Goal: Task Accomplishment & Management: Use online tool/utility

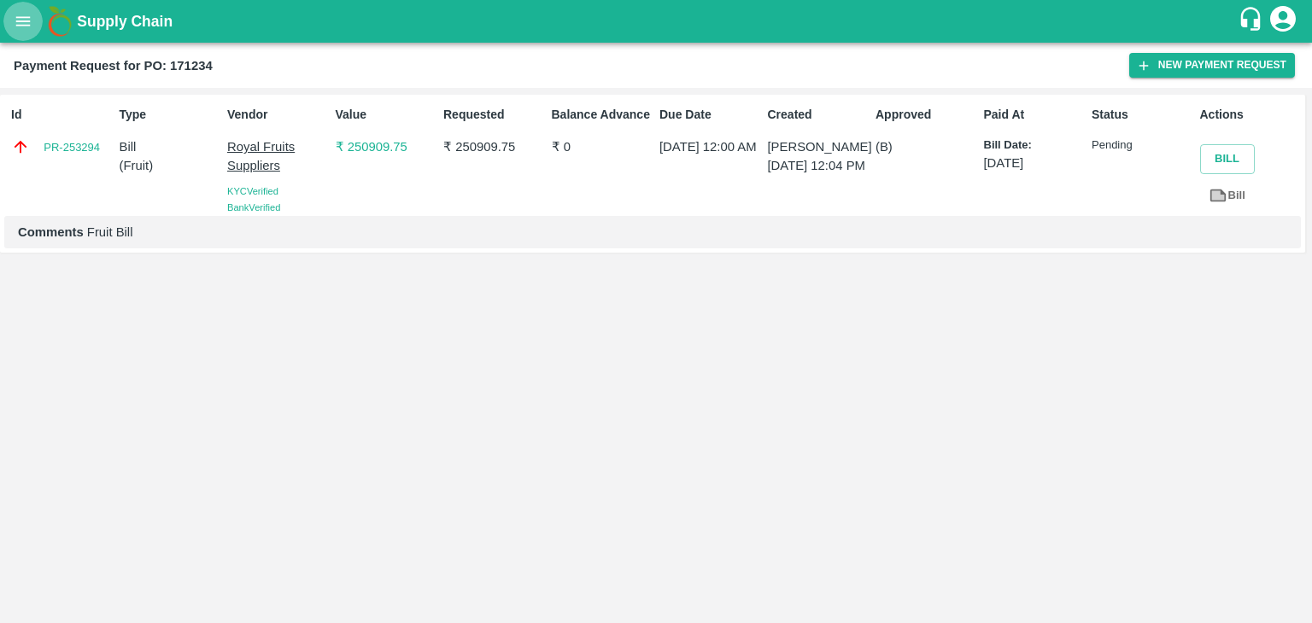
click at [30, 8] on button "open drawer" at bounding box center [22, 21] width 39 height 39
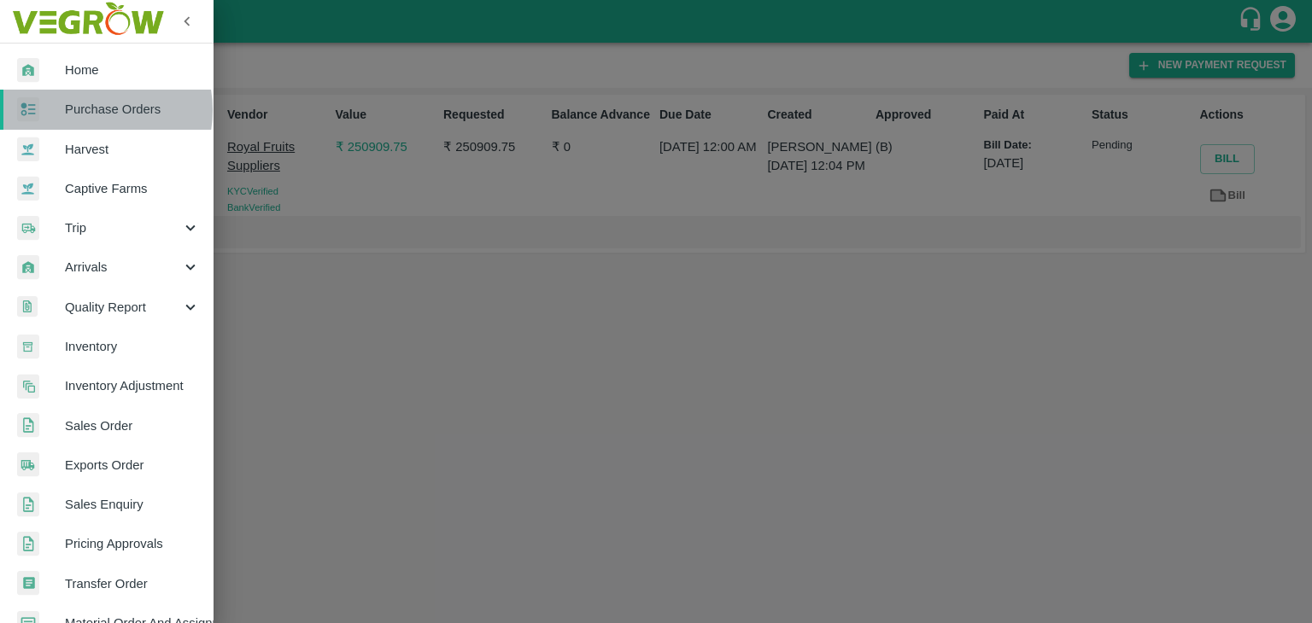
click at [87, 110] on span "Purchase Orders" at bounding box center [132, 109] width 135 height 19
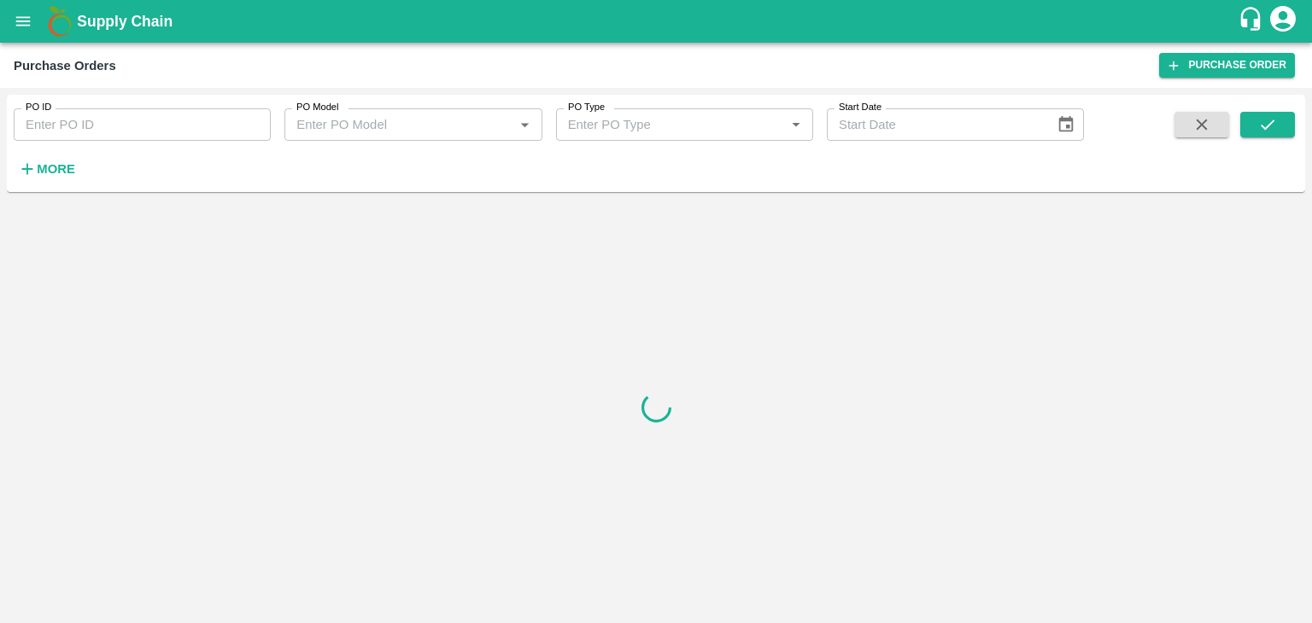
click at [111, 118] on input "PO ID" at bounding box center [142, 124] width 257 height 32
paste input "171288"
click at [1266, 115] on icon "submit" at bounding box center [1267, 124] width 19 height 19
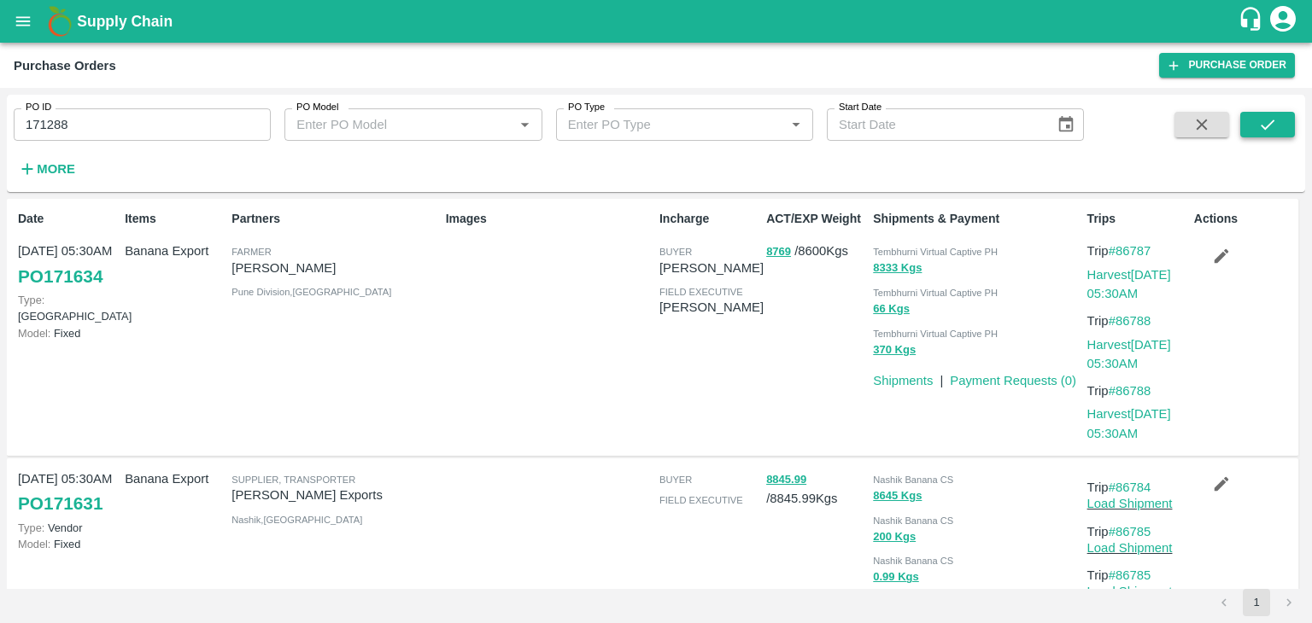
click at [1272, 112] on button "submit" at bounding box center [1267, 125] width 55 height 26
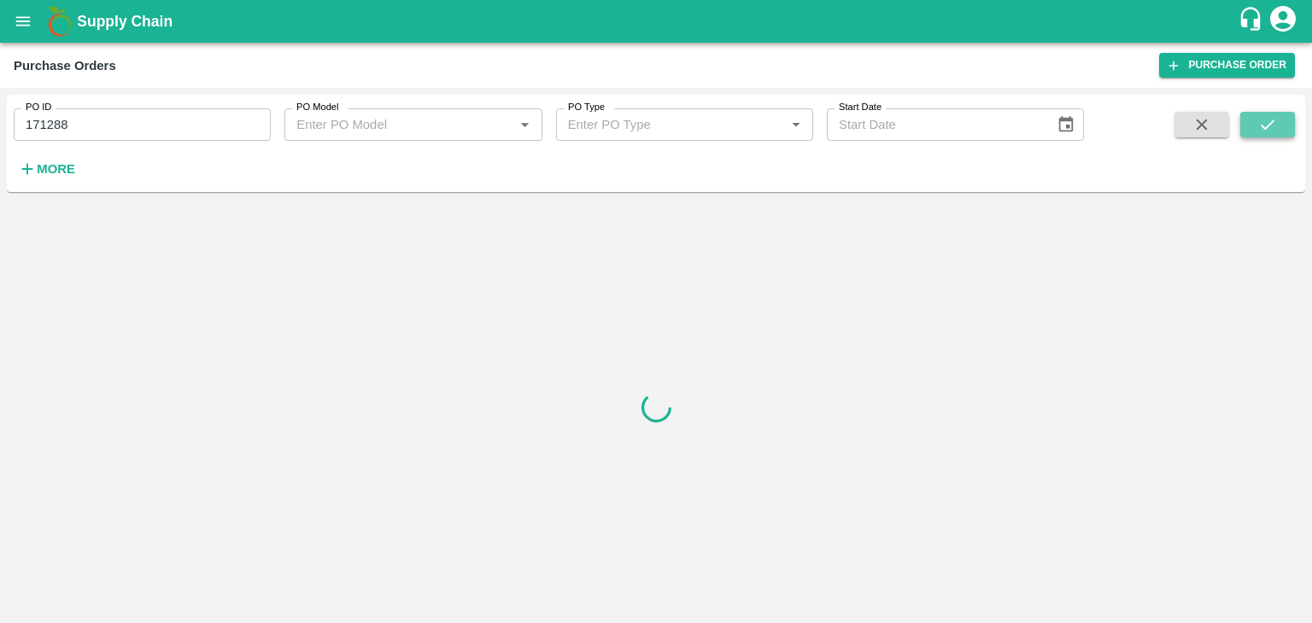
click at [1272, 112] on button "submit" at bounding box center [1267, 125] width 55 height 26
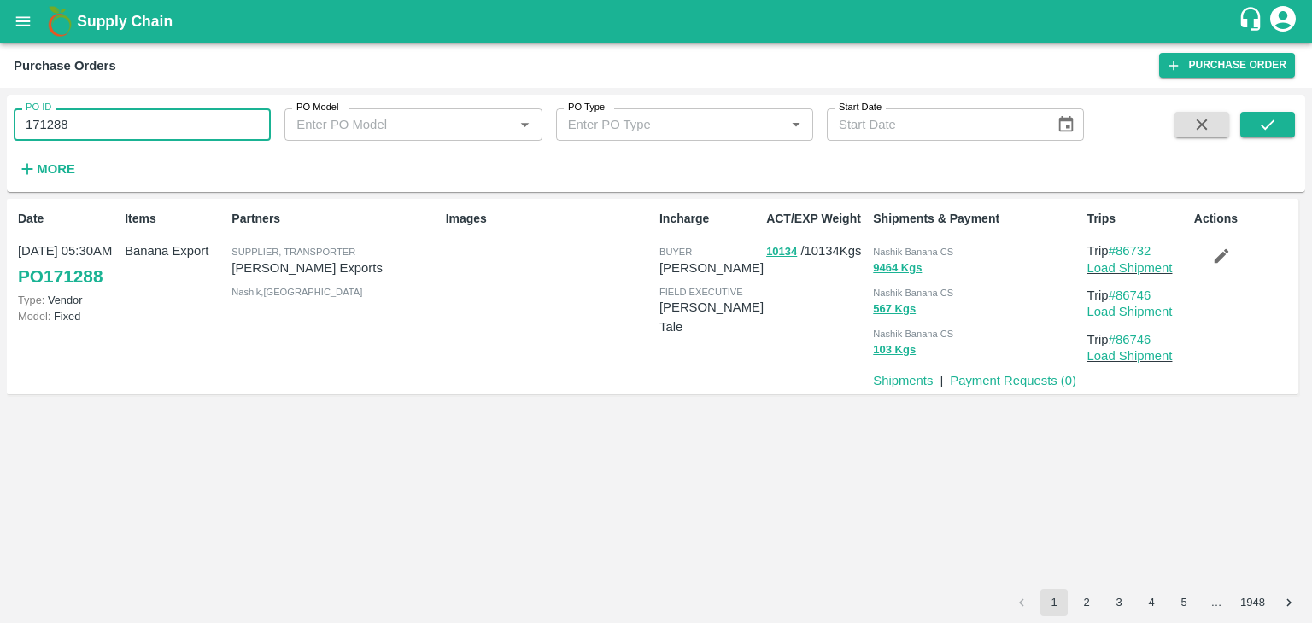
click at [139, 123] on input "171288" at bounding box center [142, 124] width 257 height 32
paste input "text"
click at [1274, 120] on icon "submit" at bounding box center [1267, 124] width 19 height 19
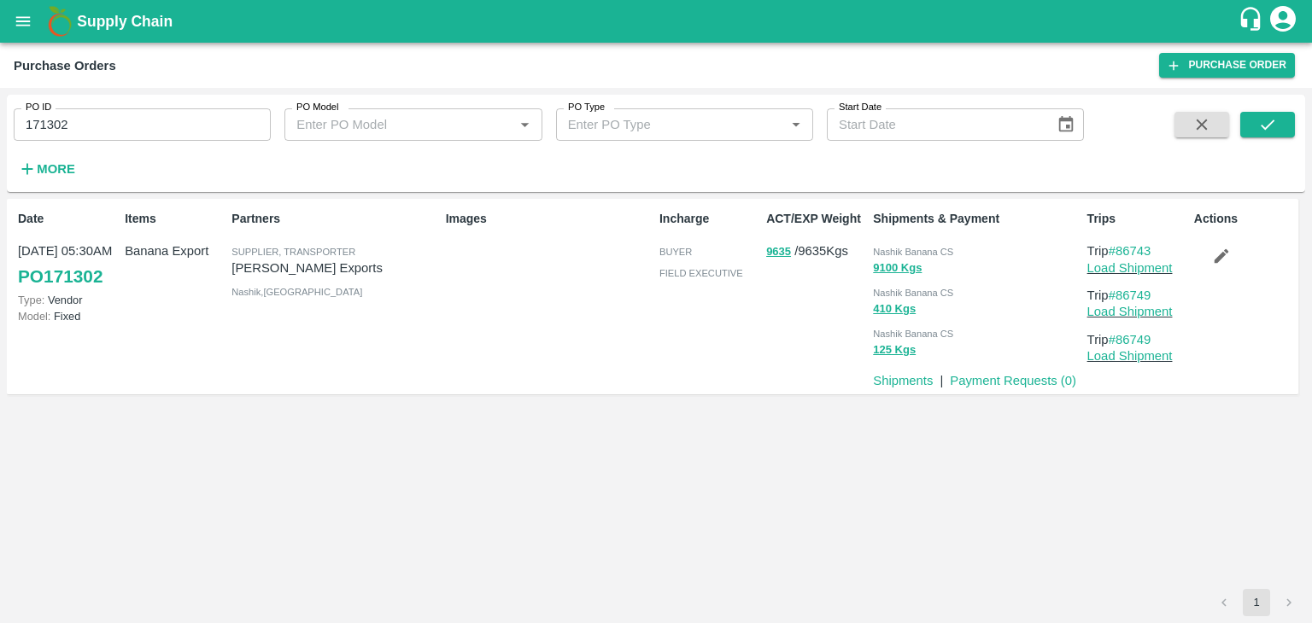
click at [161, 117] on input "171302" at bounding box center [142, 124] width 257 height 32
paste input "text"
type input "171288"
click at [1251, 126] on button "submit" at bounding box center [1267, 125] width 55 height 26
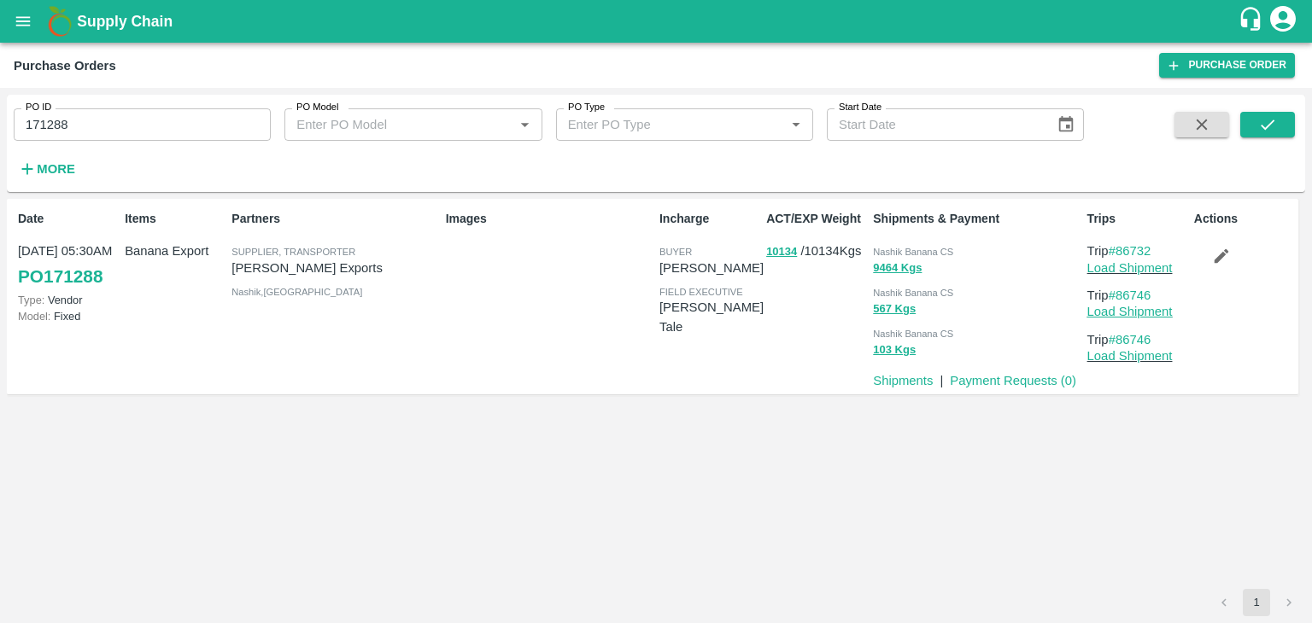
click at [1136, 311] on link "Load Shipment" at bounding box center [1129, 312] width 85 height 14
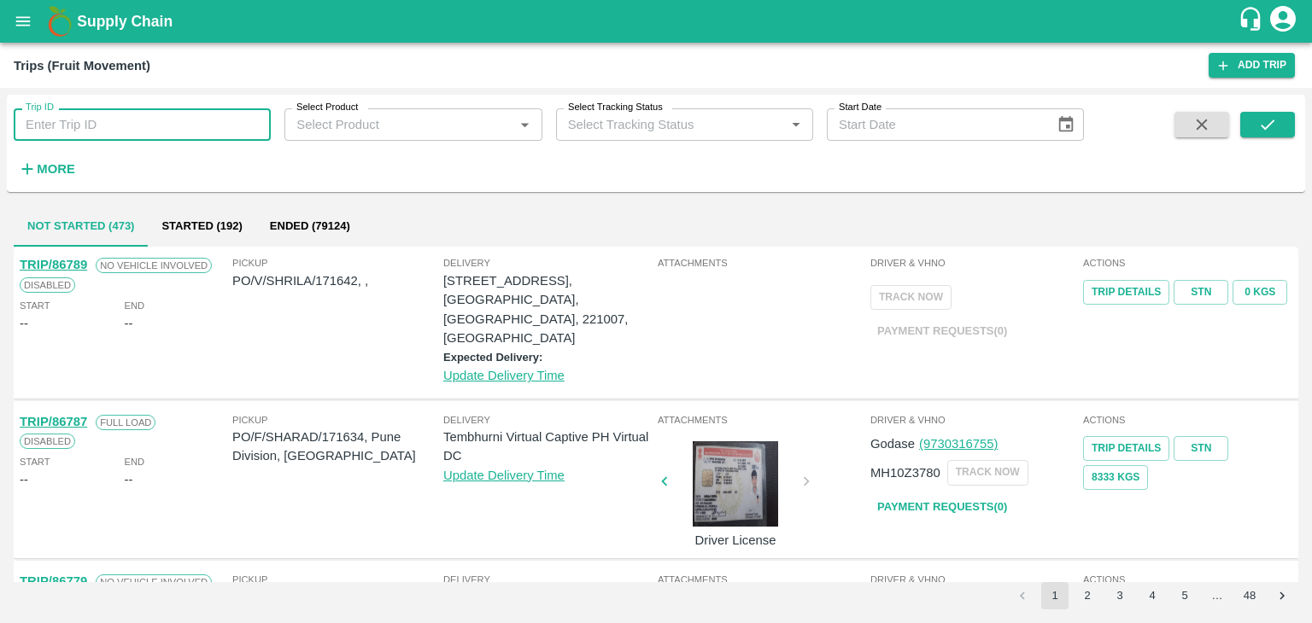
click at [88, 134] on input "Trip ID" at bounding box center [142, 124] width 257 height 32
type input "86746"
click at [1278, 126] on button "submit" at bounding box center [1267, 125] width 55 height 26
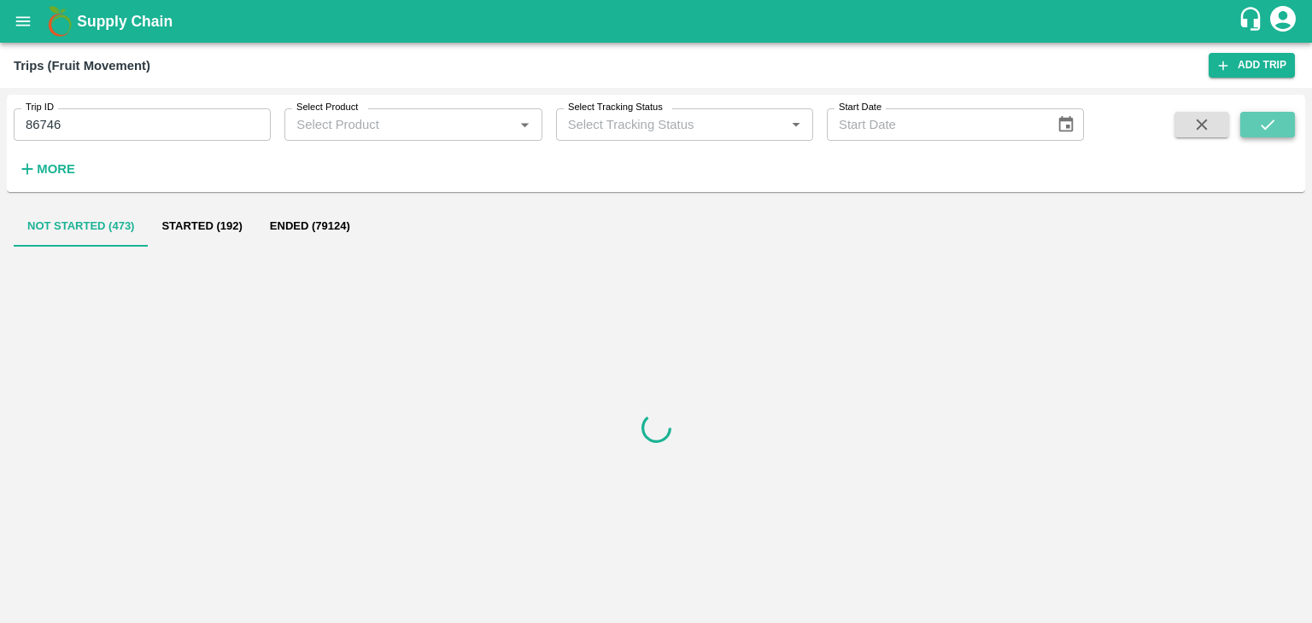
click at [1278, 126] on button "submit" at bounding box center [1267, 125] width 55 height 26
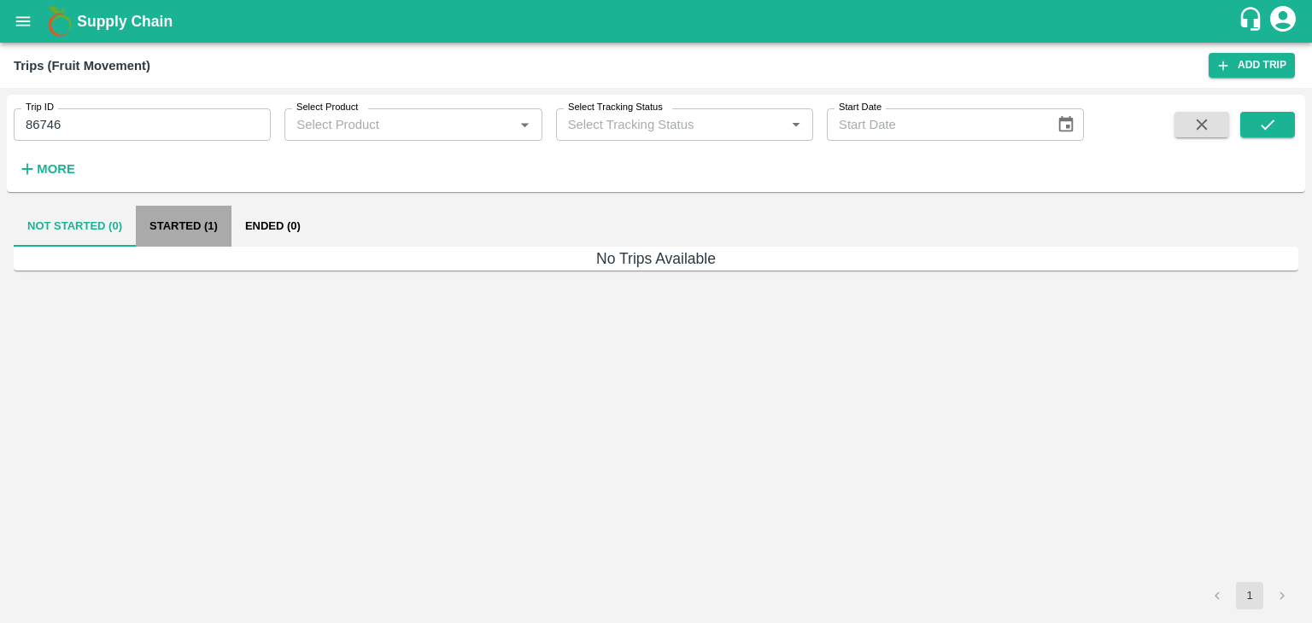
click at [184, 232] on button "Started (1)" at bounding box center [184, 226] width 96 height 41
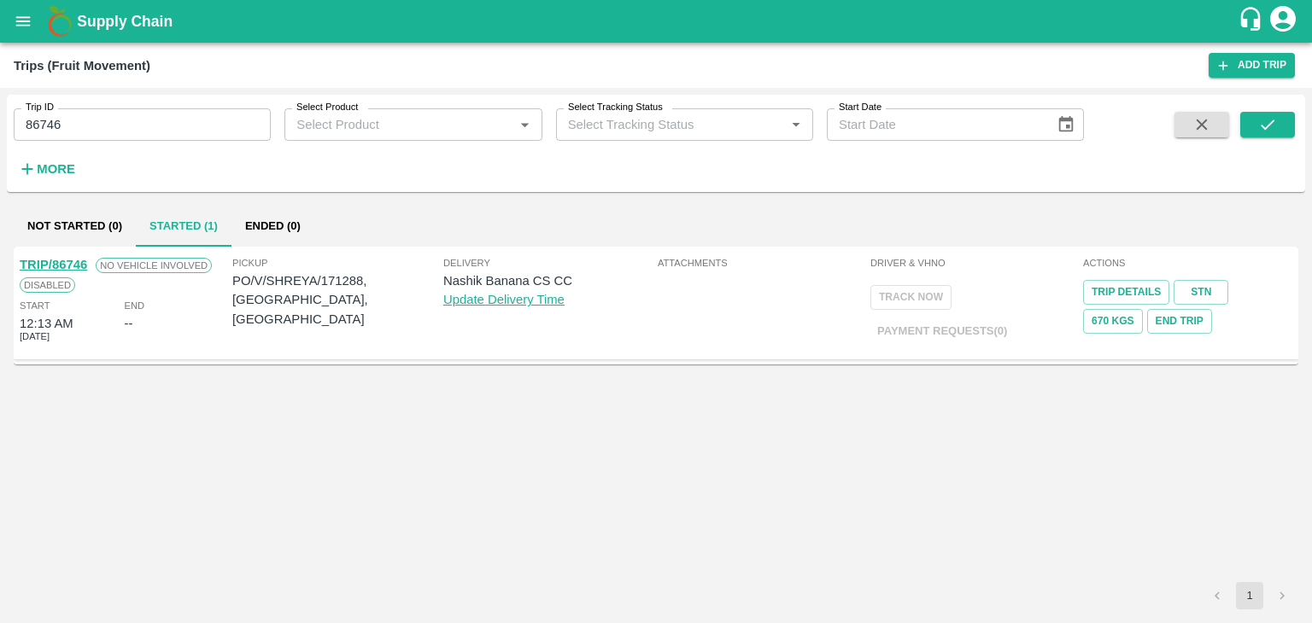
click at [62, 264] on link "TRIP/86746" at bounding box center [53, 265] width 67 height 14
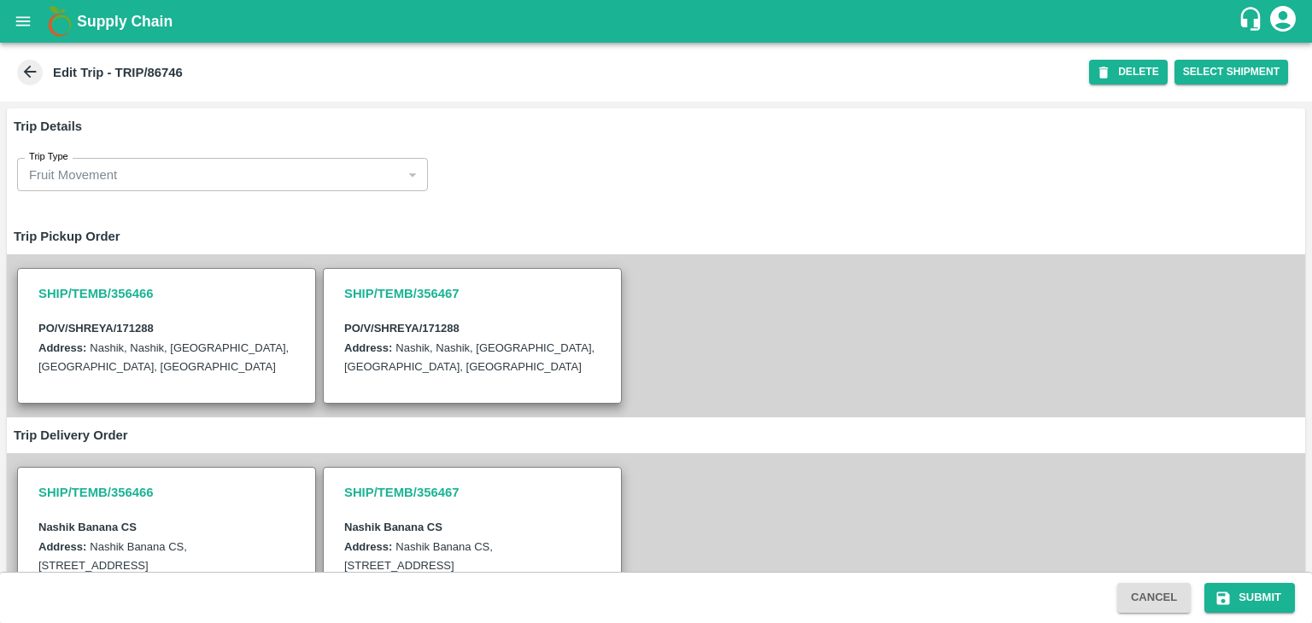
scroll to position [419, 0]
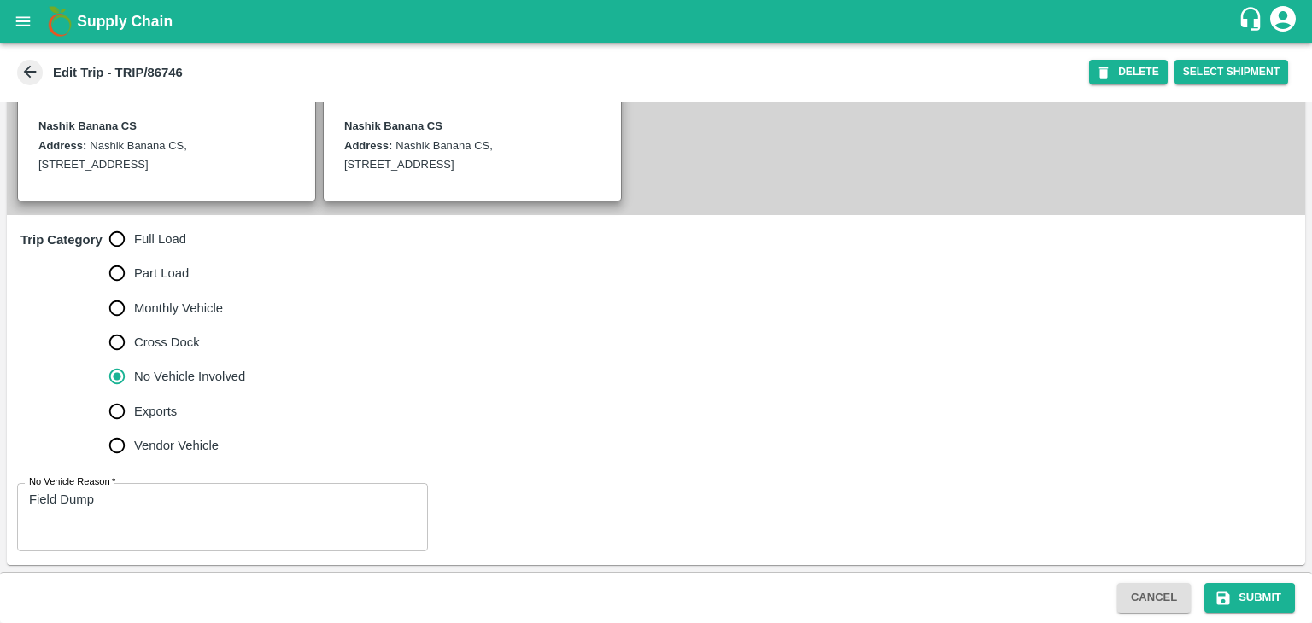
click at [167, 381] on span "No Vehicle Involved" at bounding box center [189, 376] width 111 height 19
click at [134, 381] on input "No Vehicle Involved" at bounding box center [117, 377] width 34 height 34
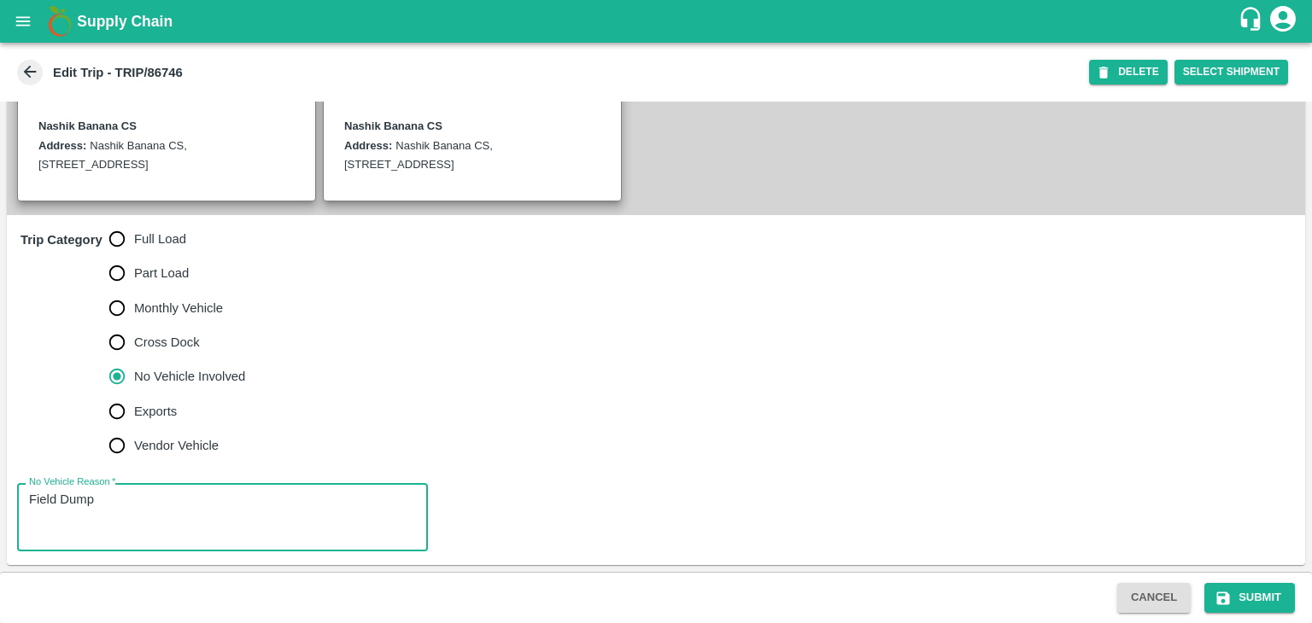
click at [171, 516] on textarea "Field Dump" at bounding box center [222, 518] width 387 height 54
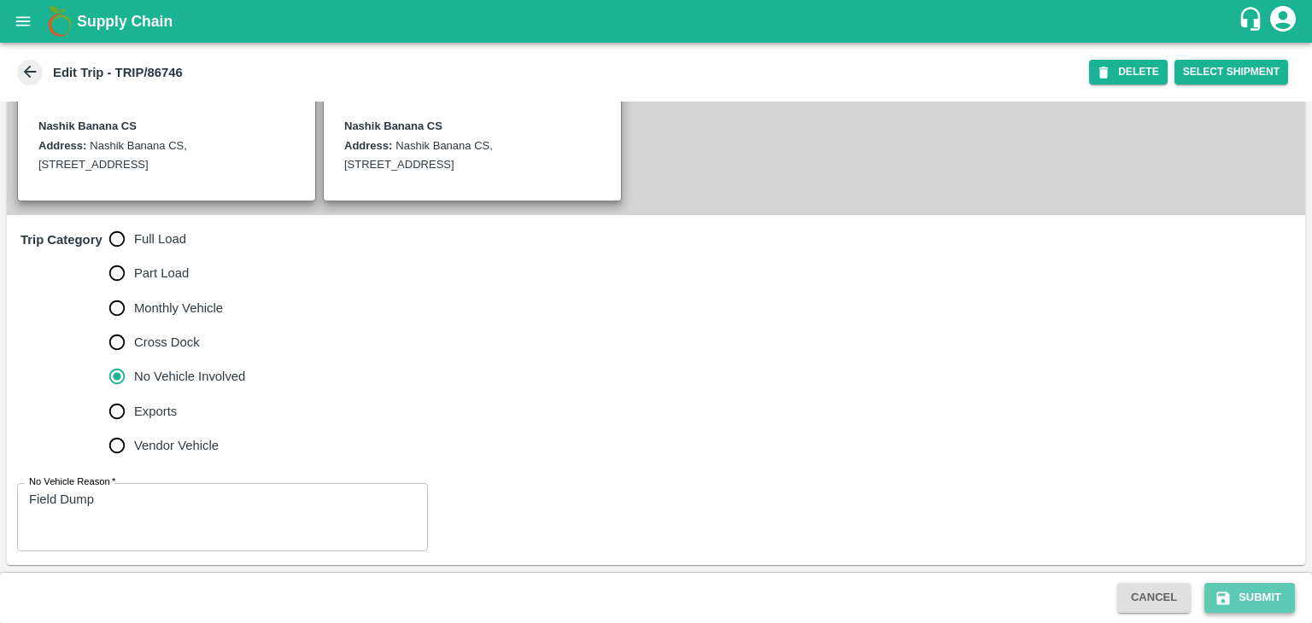
click at [1247, 592] on button "Submit" at bounding box center [1249, 598] width 91 height 30
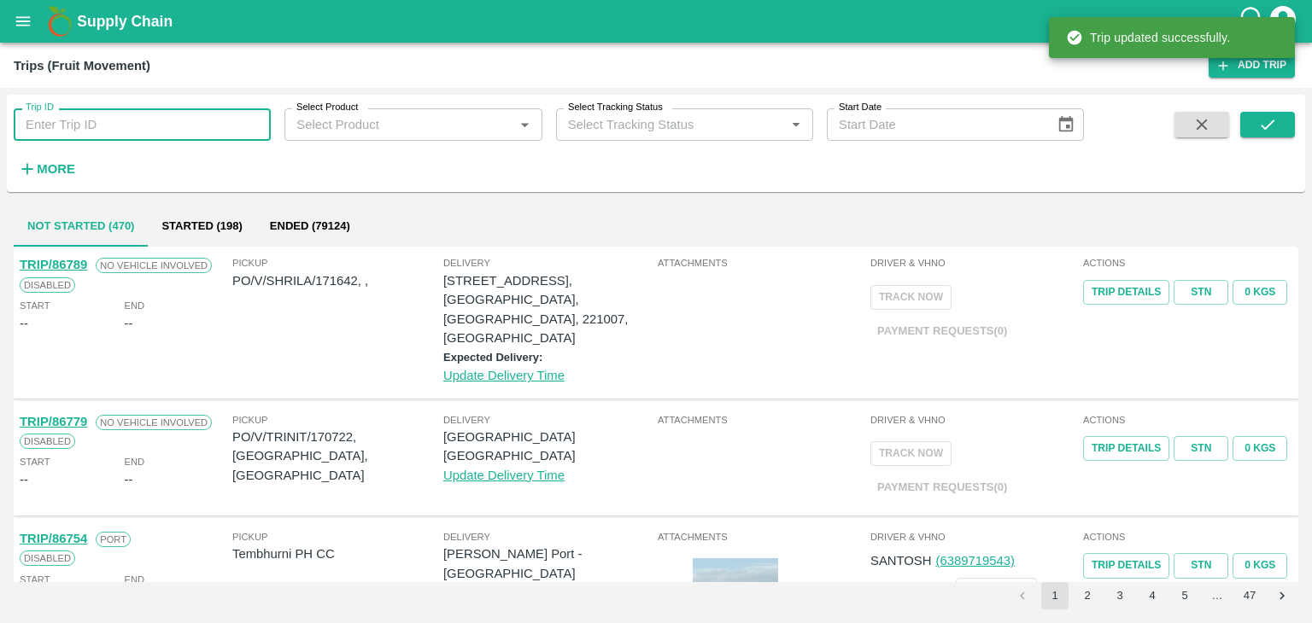
click at [85, 133] on input "Trip ID" at bounding box center [142, 124] width 257 height 32
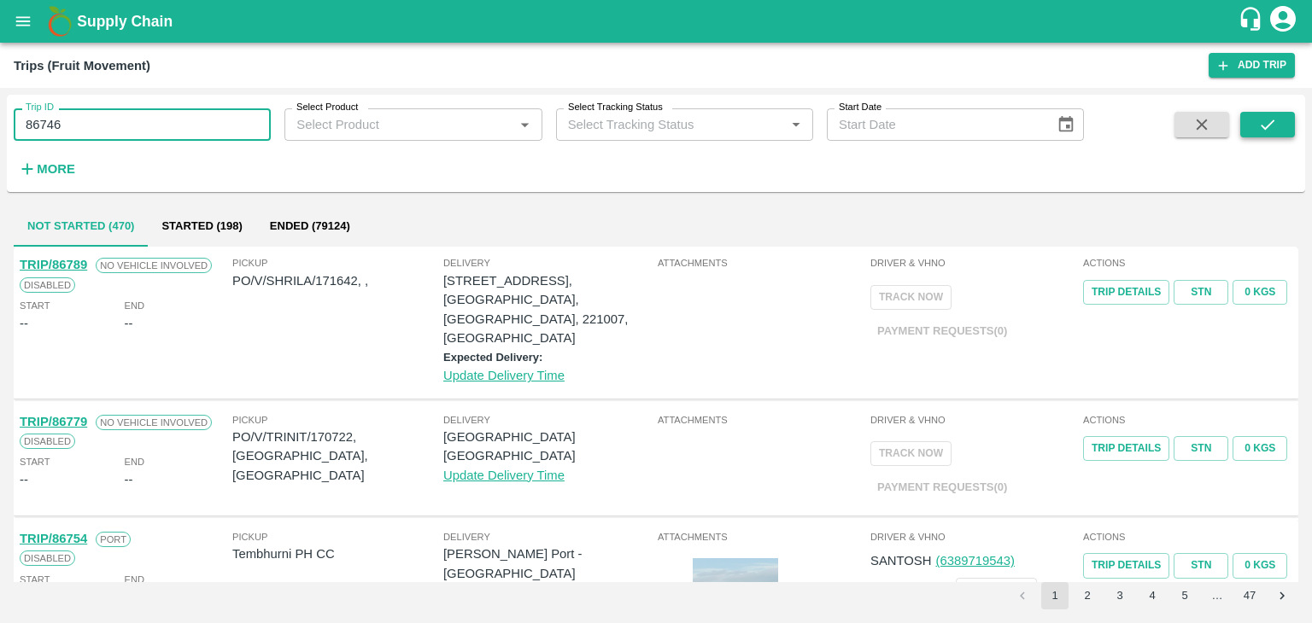
type input "86746"
click at [1273, 120] on icon "submit" at bounding box center [1267, 124] width 19 height 19
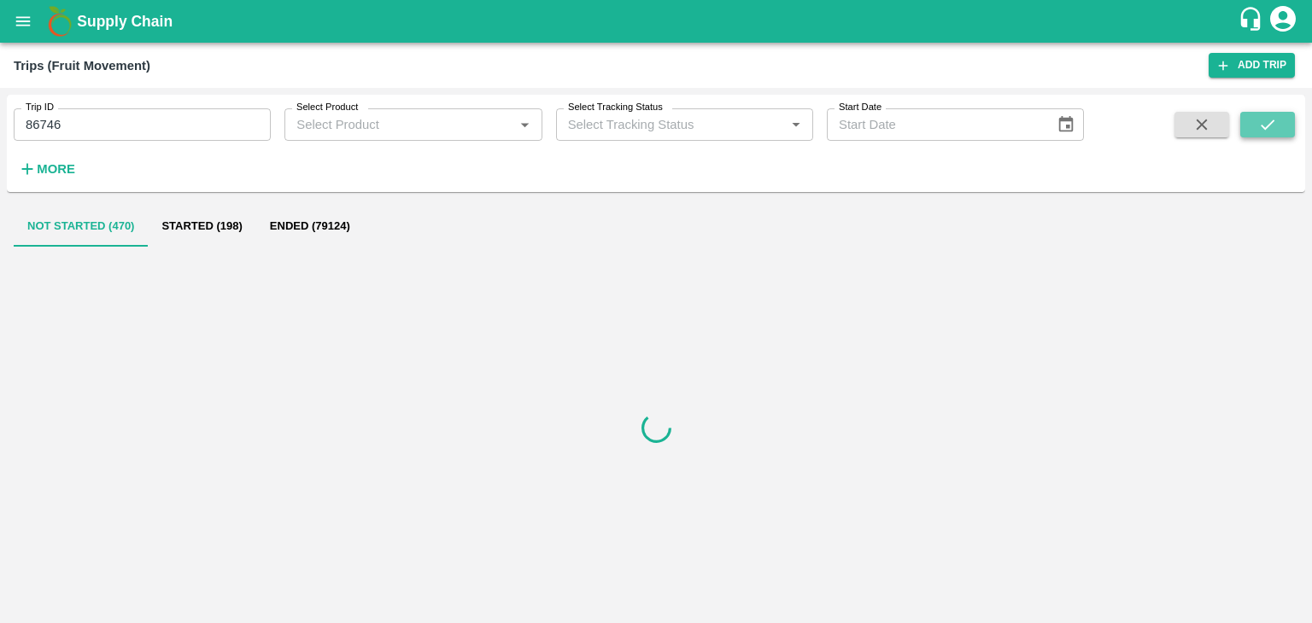
click at [1273, 120] on icon "submit" at bounding box center [1267, 124] width 19 height 19
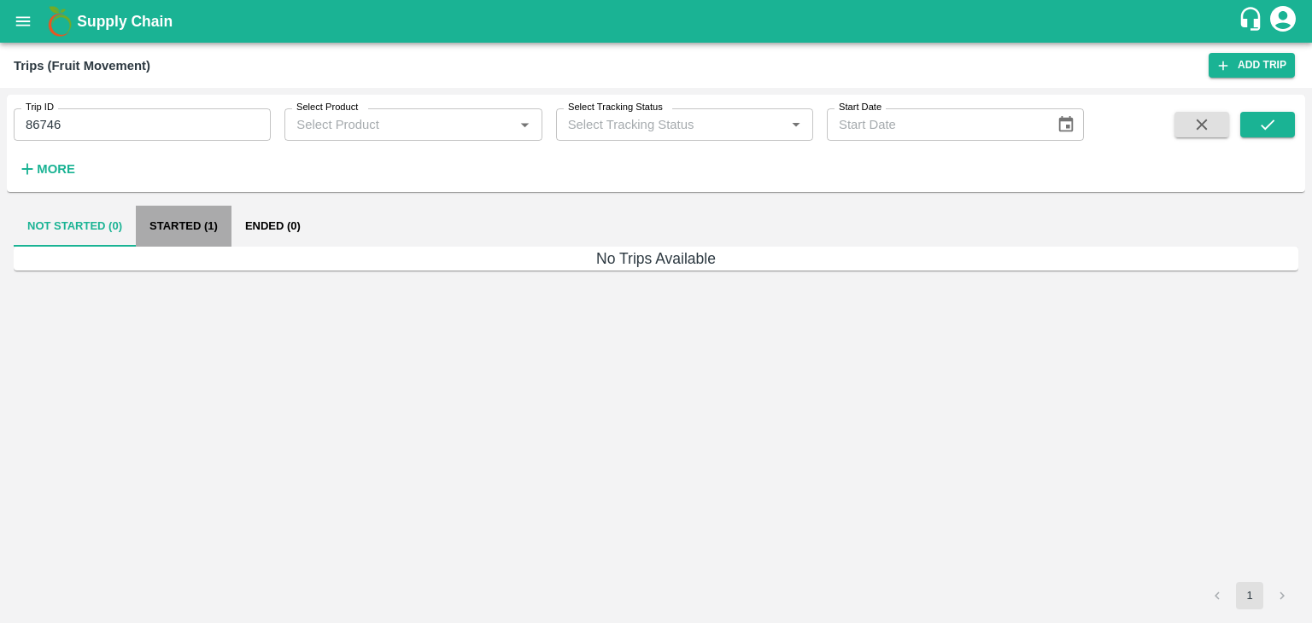
click at [195, 214] on button "Started (1)" at bounding box center [184, 226] width 96 height 41
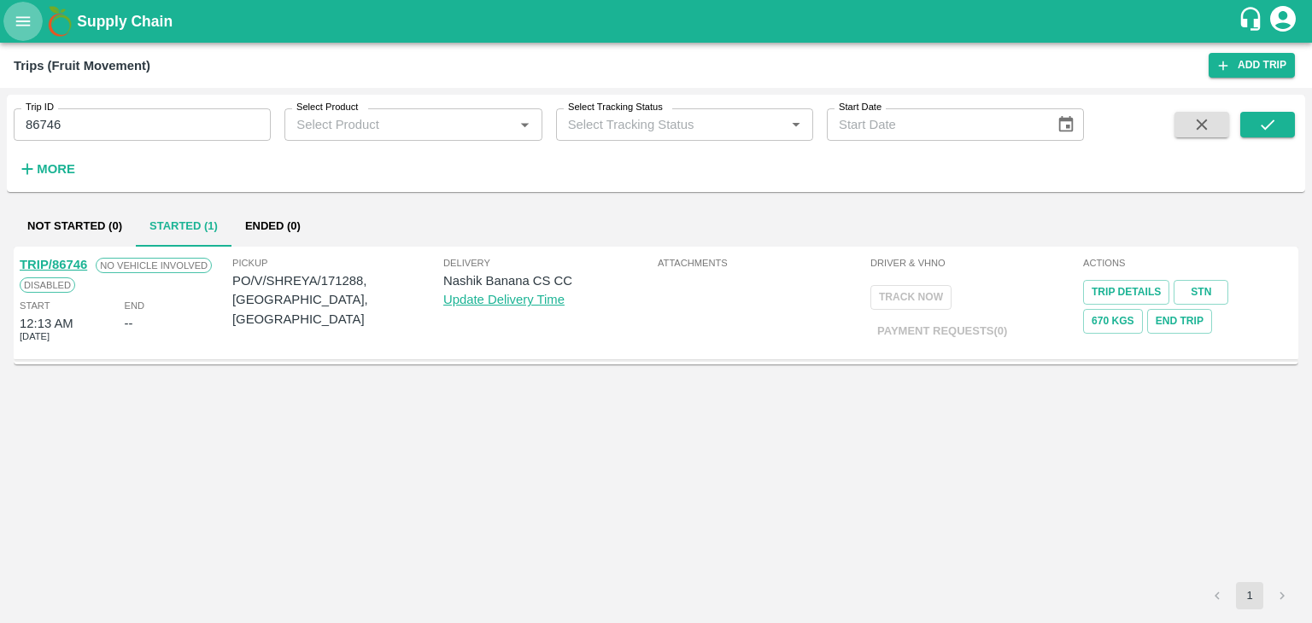
click at [20, 20] on icon "open drawer" at bounding box center [23, 21] width 19 height 19
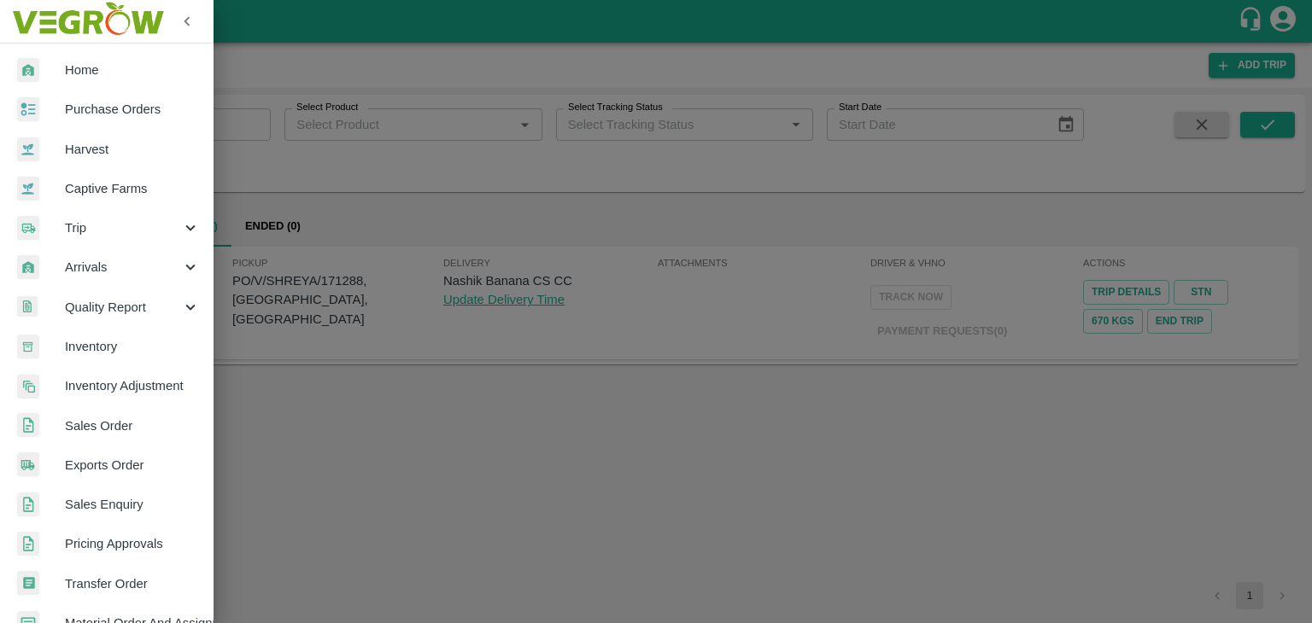
click at [386, 364] on div at bounding box center [656, 311] width 1312 height 623
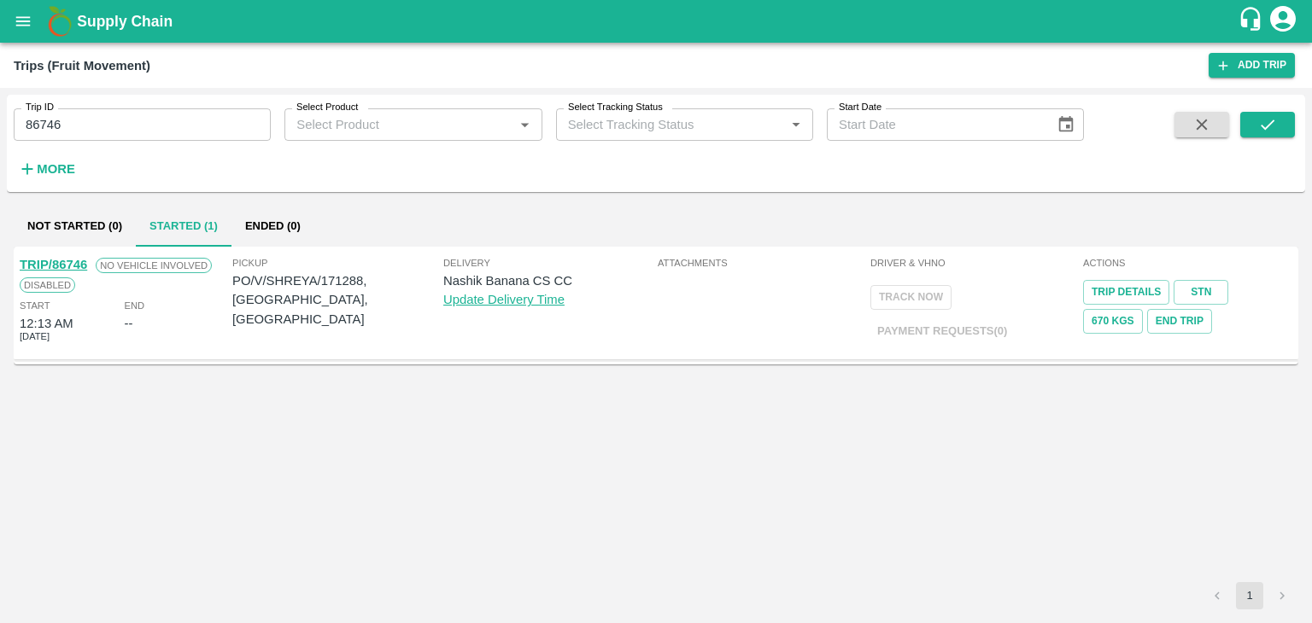
click at [64, 260] on link "TRIP/86746" at bounding box center [53, 265] width 67 height 14
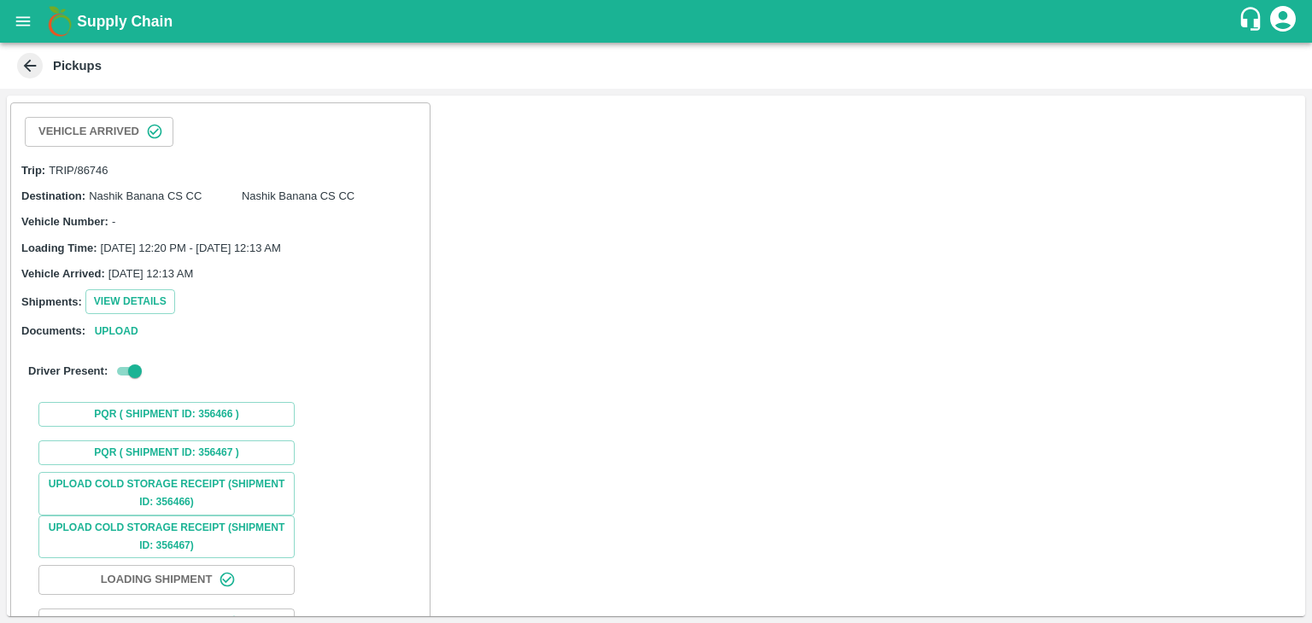
scroll to position [126, 0]
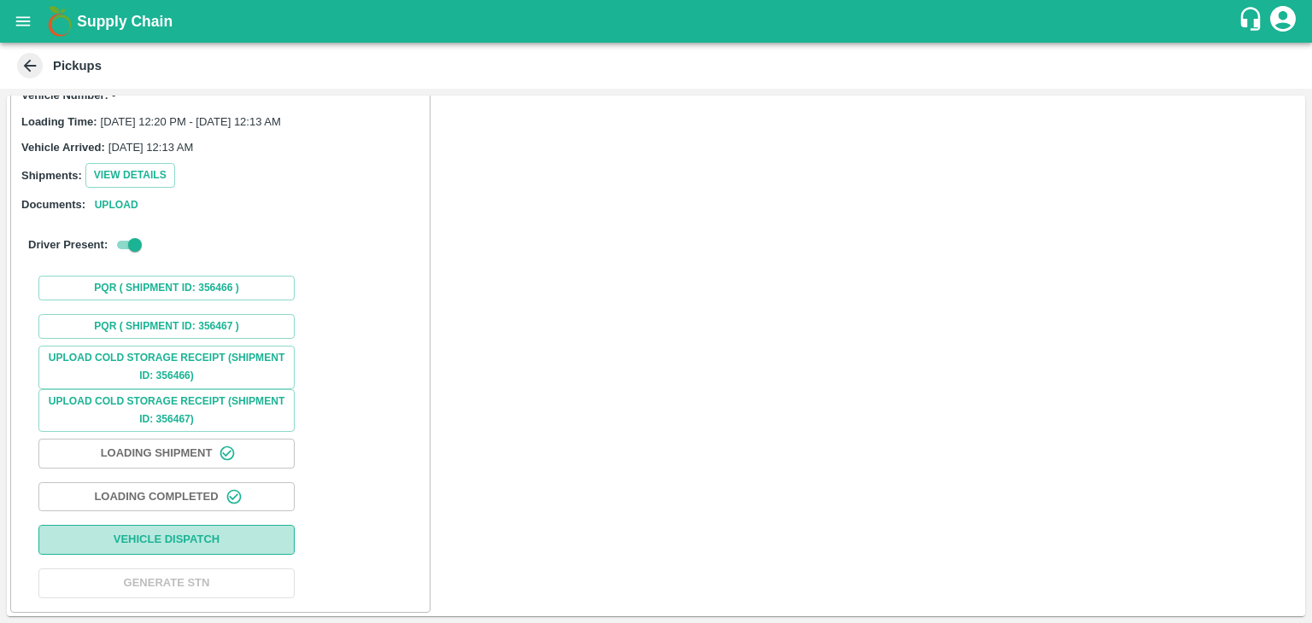
click at [202, 539] on button "Vehicle Dispatch" at bounding box center [166, 540] width 256 height 30
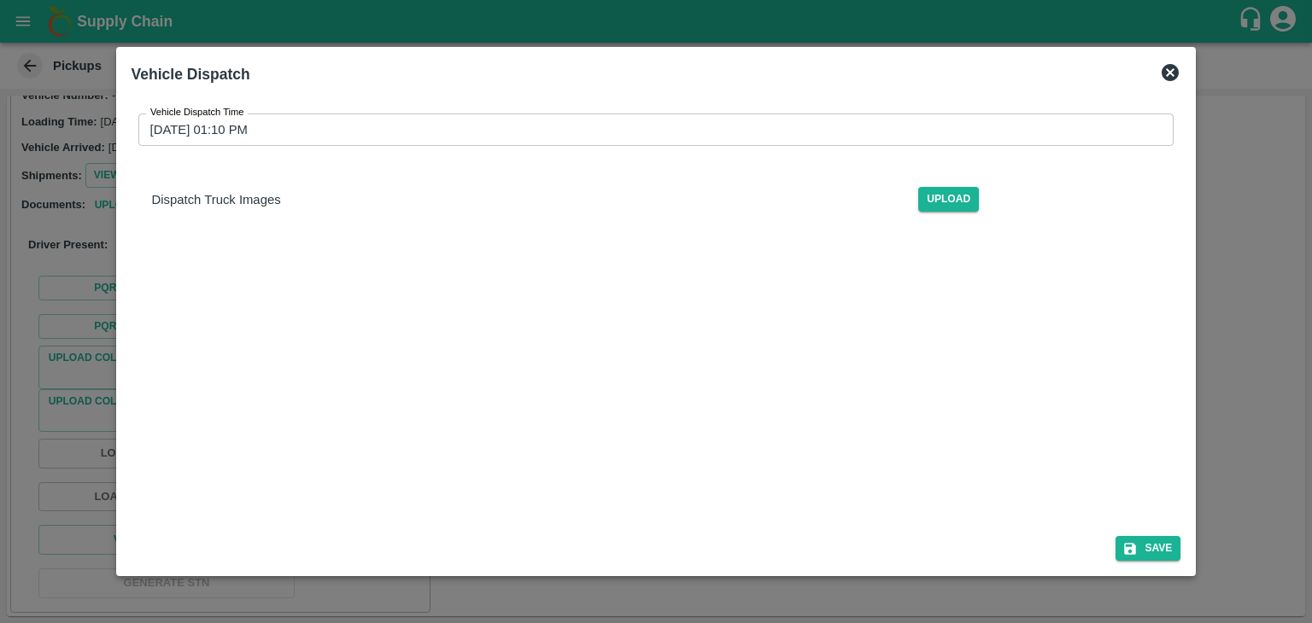
click at [24, 321] on div at bounding box center [656, 311] width 1312 height 623
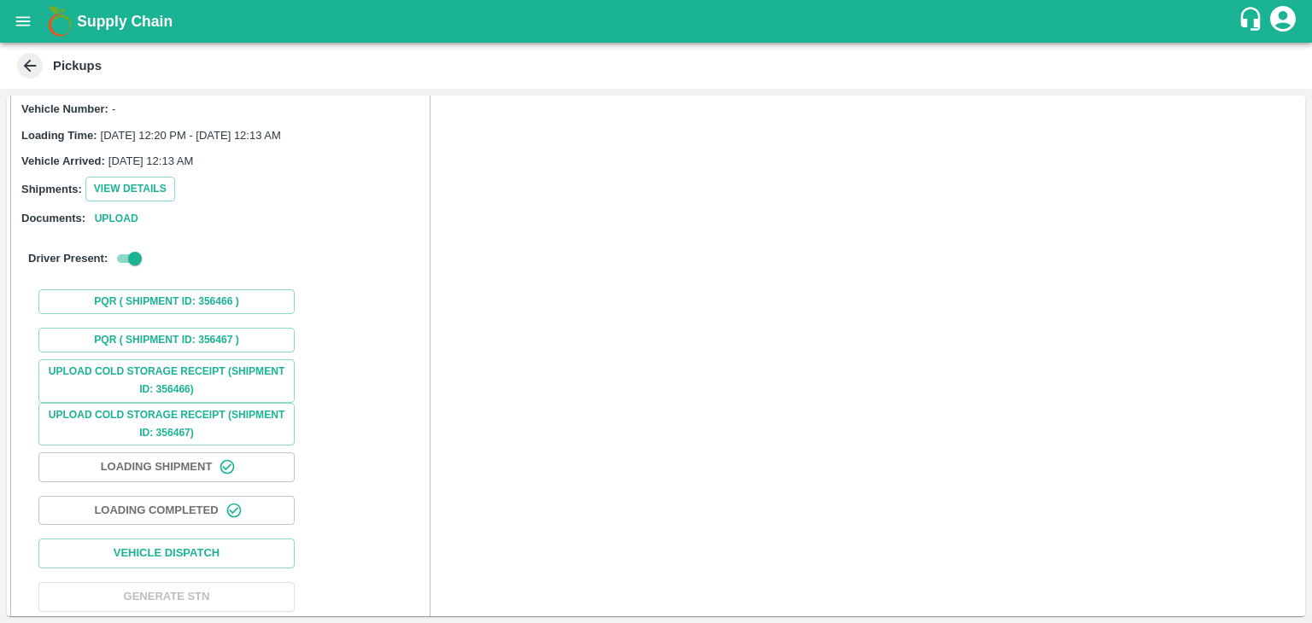
scroll to position [109, 0]
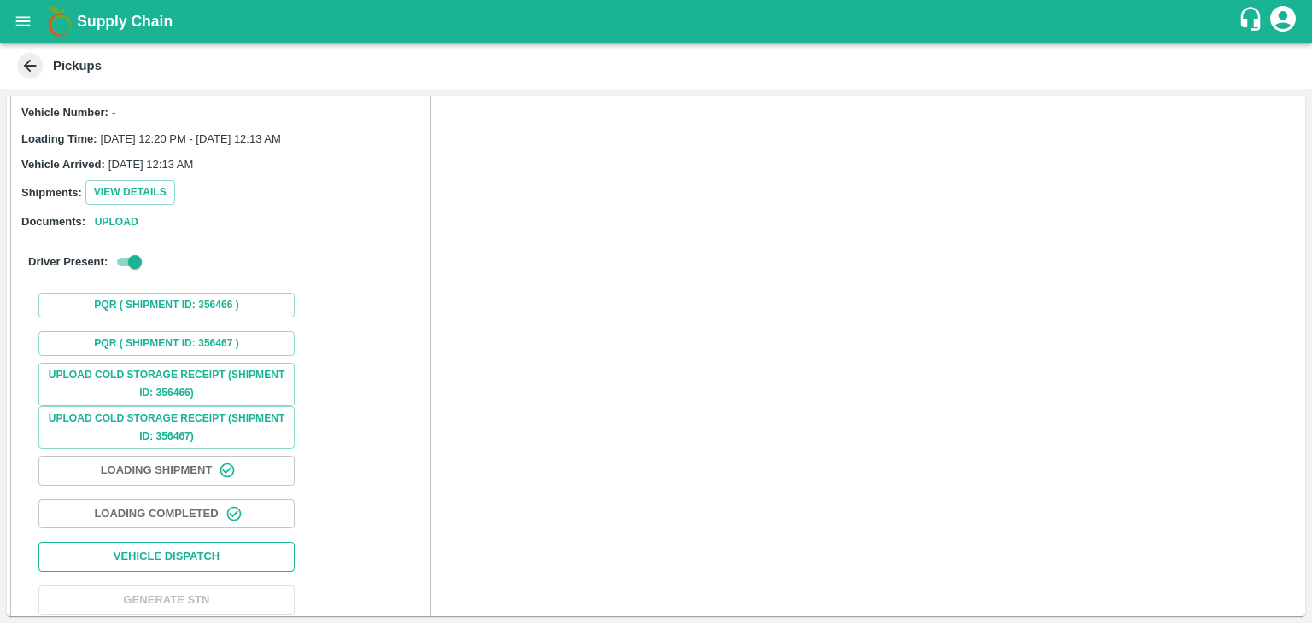
click at [230, 551] on button "Vehicle Dispatch" at bounding box center [166, 557] width 256 height 30
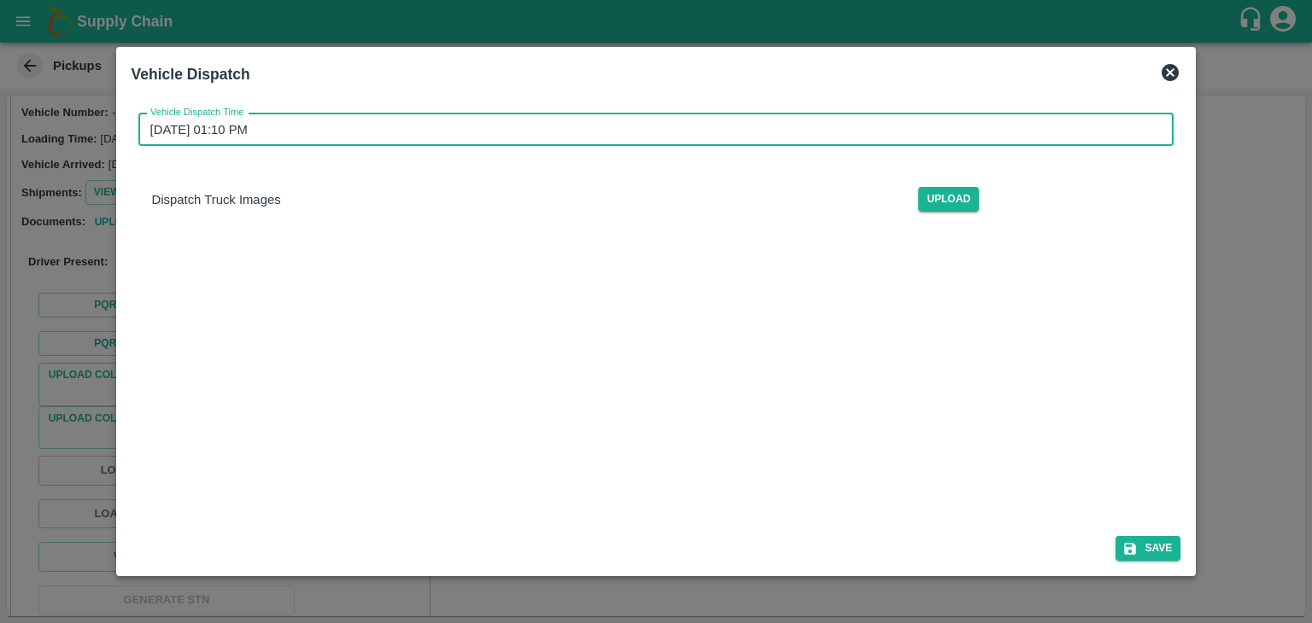
click at [573, 124] on input "26/08/2025 01:10 PM" at bounding box center [650, 130] width 1024 height 32
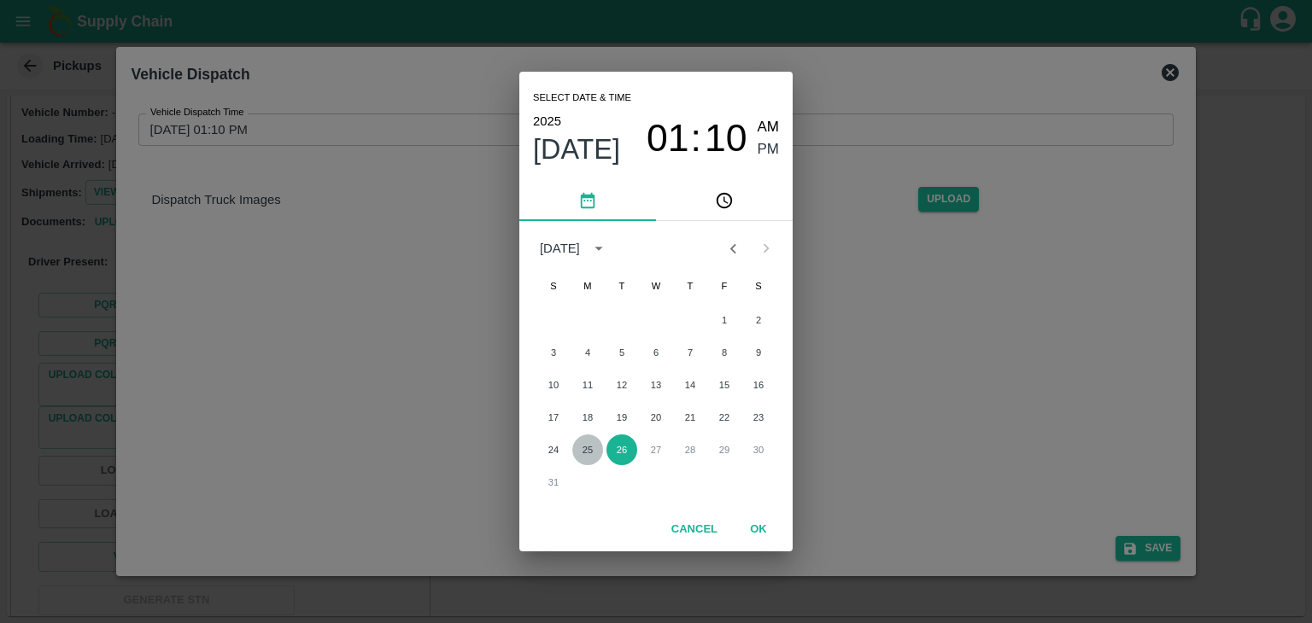
click at [588, 459] on button "25" at bounding box center [587, 450] width 31 height 31
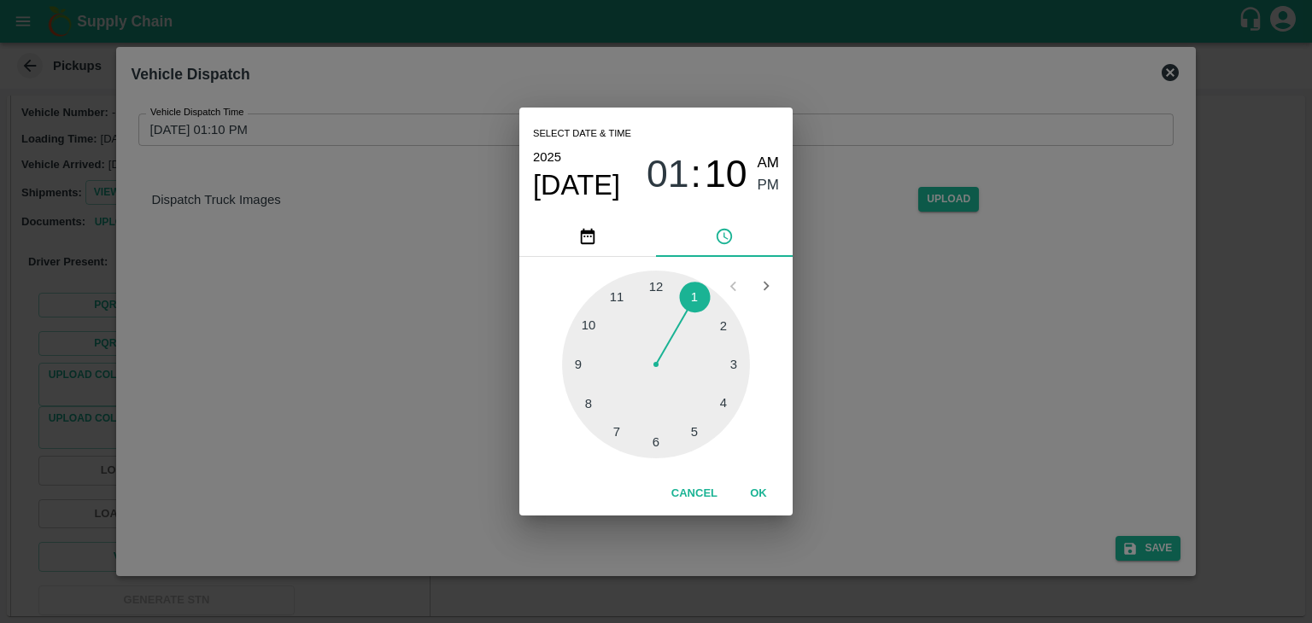
click at [707, 428] on div at bounding box center [656, 365] width 188 height 188
type input "25/08/2025 05:24 PM"
click at [768, 184] on span "PM" at bounding box center [769, 185] width 22 height 23
click at [758, 492] on button "OK" at bounding box center [758, 494] width 55 height 30
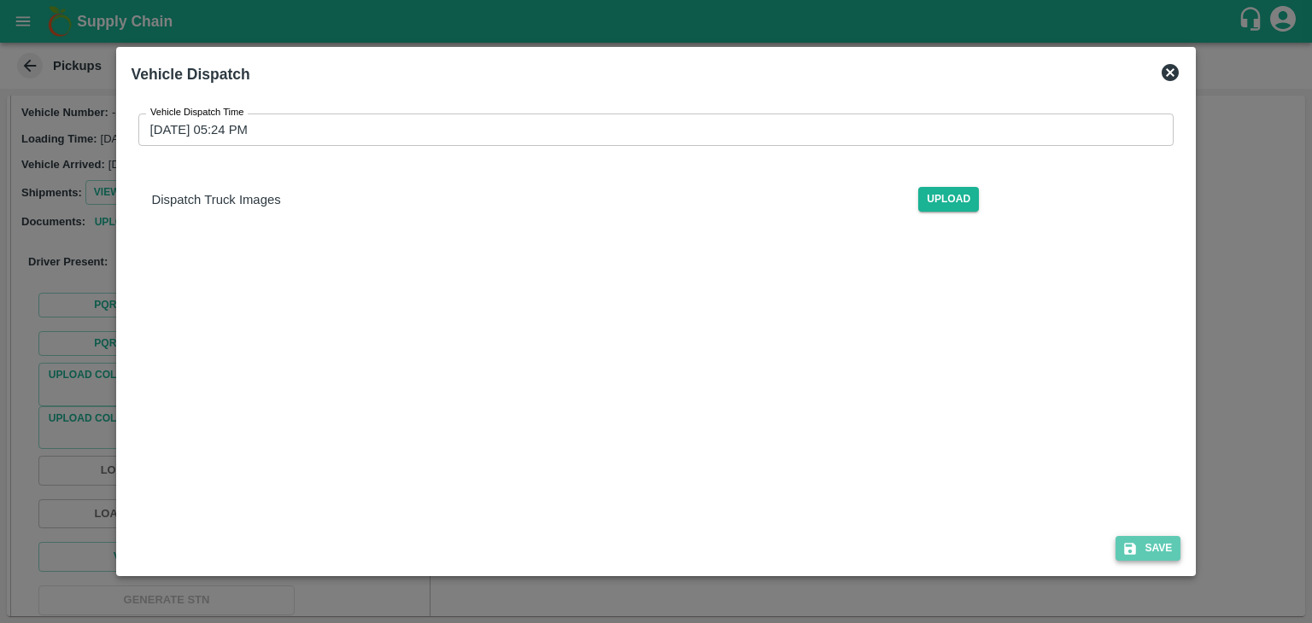
click at [1162, 541] on button "Save" at bounding box center [1147, 548] width 65 height 25
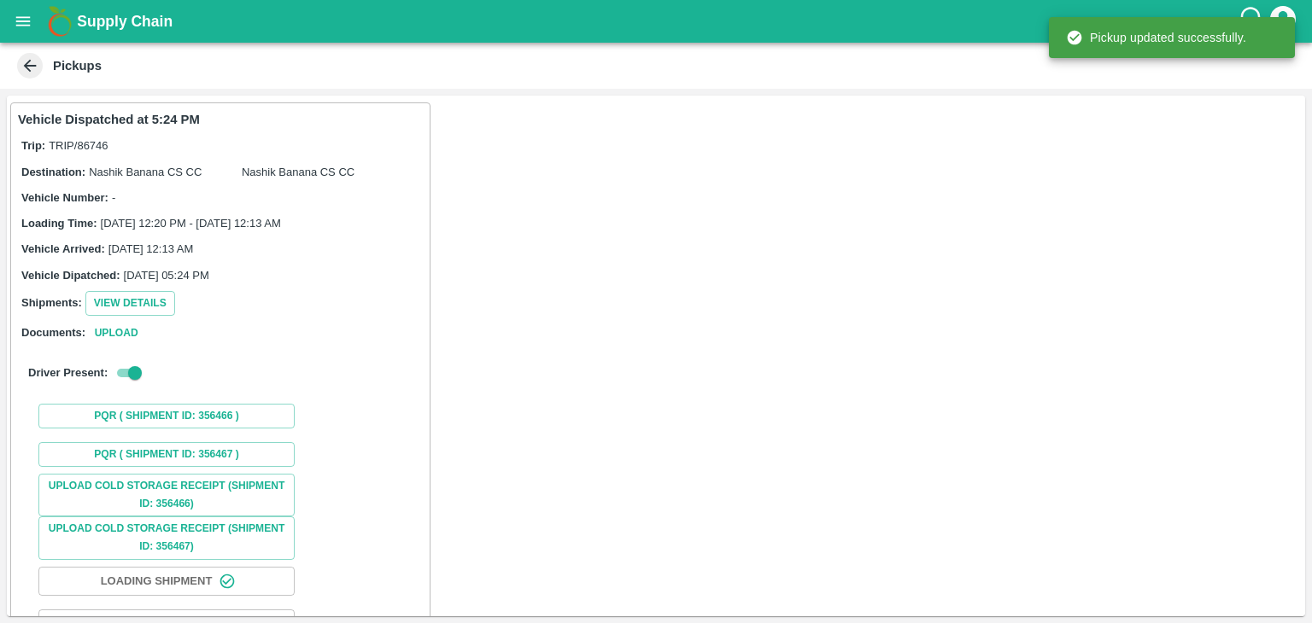
scroll to position [128, 0]
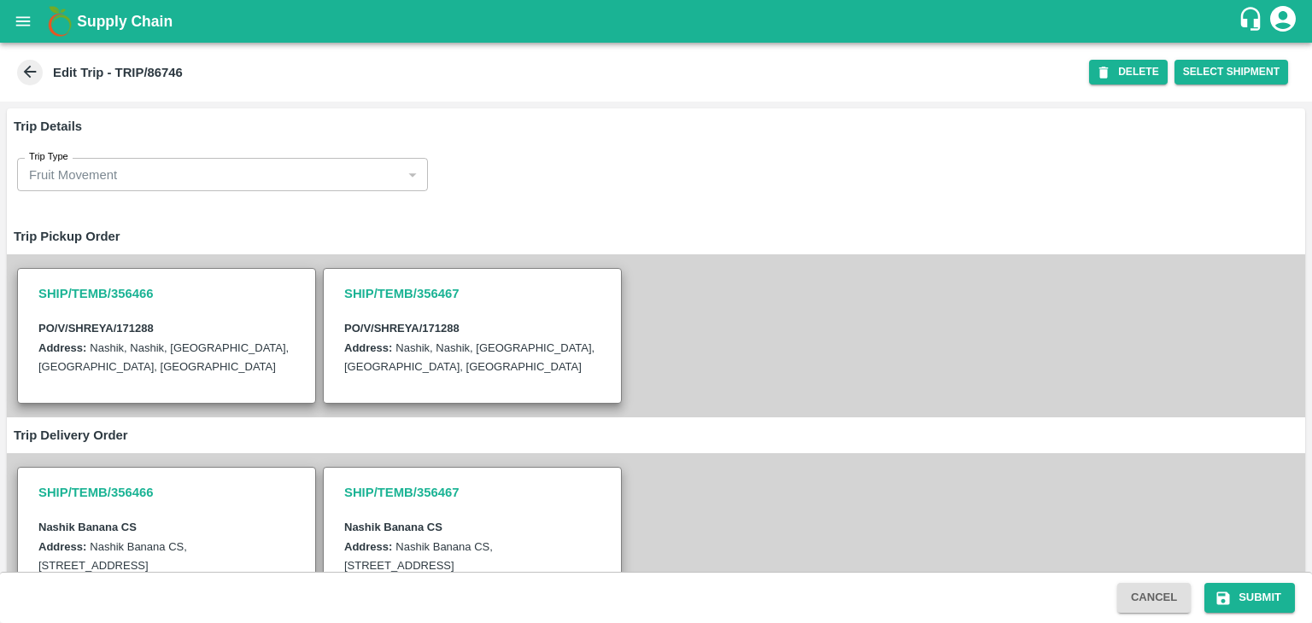
scroll to position [419, 0]
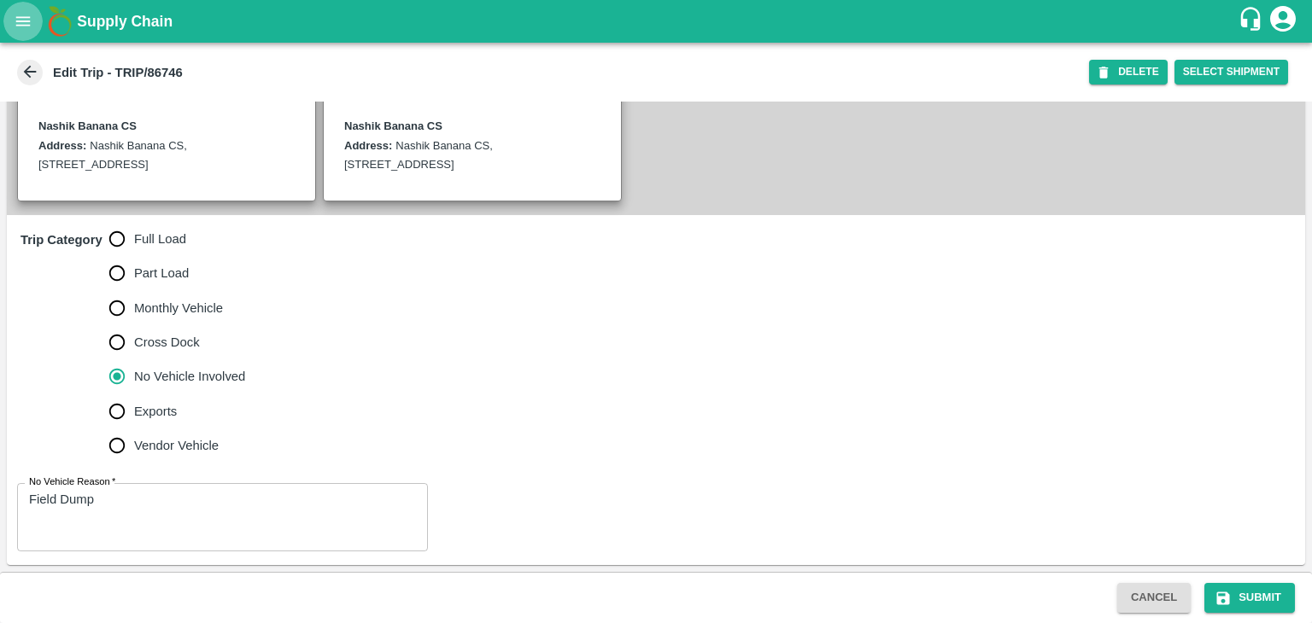
click at [27, 25] on icon "open drawer" at bounding box center [23, 20] width 15 height 9
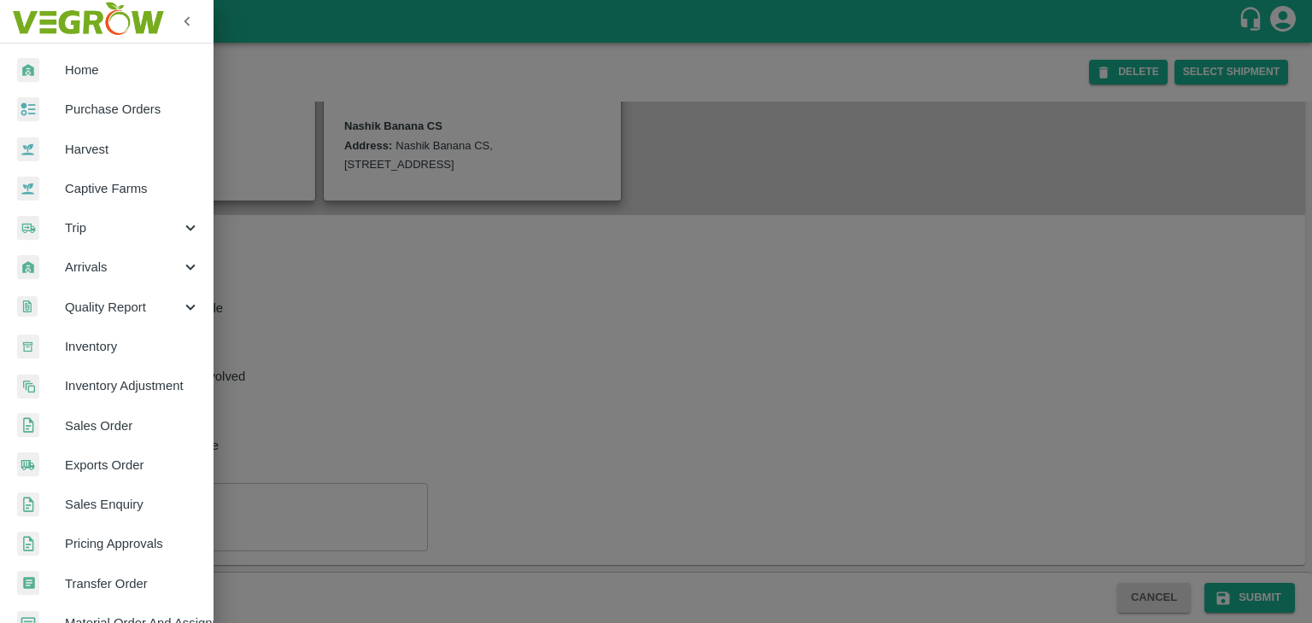
click at [101, 233] on span "Trip" at bounding box center [123, 228] width 116 height 19
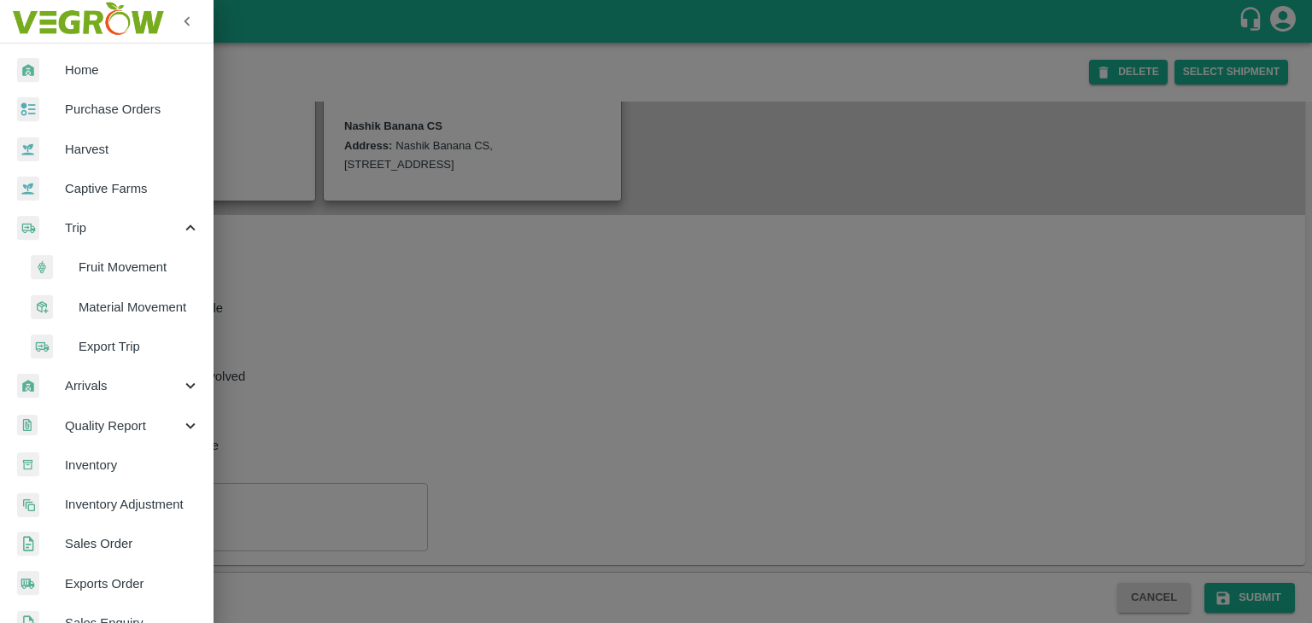
click at [144, 272] on span "Fruit Movement" at bounding box center [139, 267] width 121 height 19
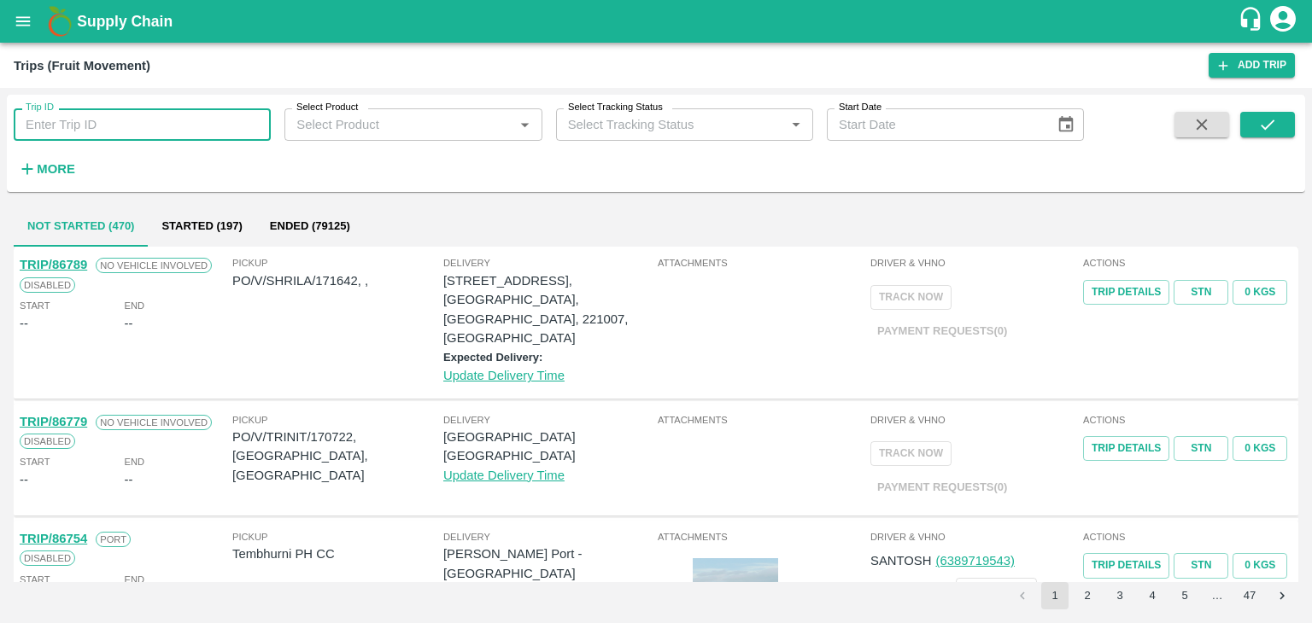
click at [121, 134] on input "Trip ID" at bounding box center [142, 124] width 257 height 32
click at [1279, 119] on button "submit" at bounding box center [1267, 125] width 55 height 26
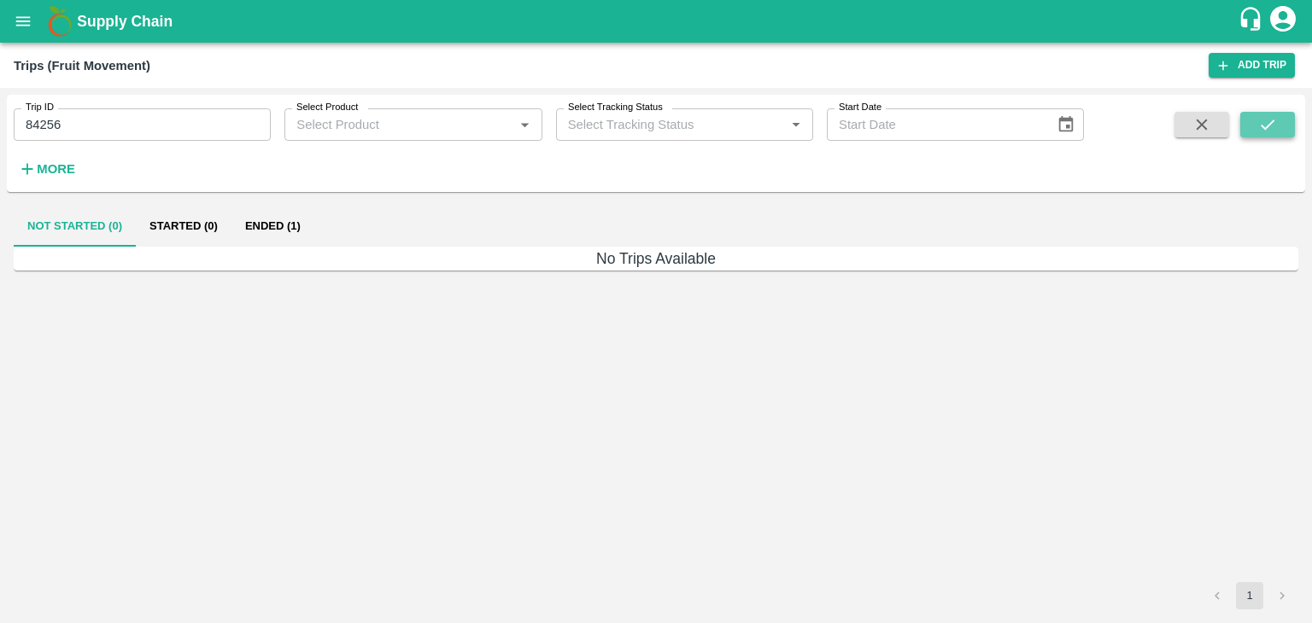
click at [1279, 119] on button "submit" at bounding box center [1267, 125] width 55 height 26
click at [171, 109] on input "84256" at bounding box center [142, 124] width 257 height 32
click at [1275, 114] on button "submit" at bounding box center [1267, 125] width 55 height 26
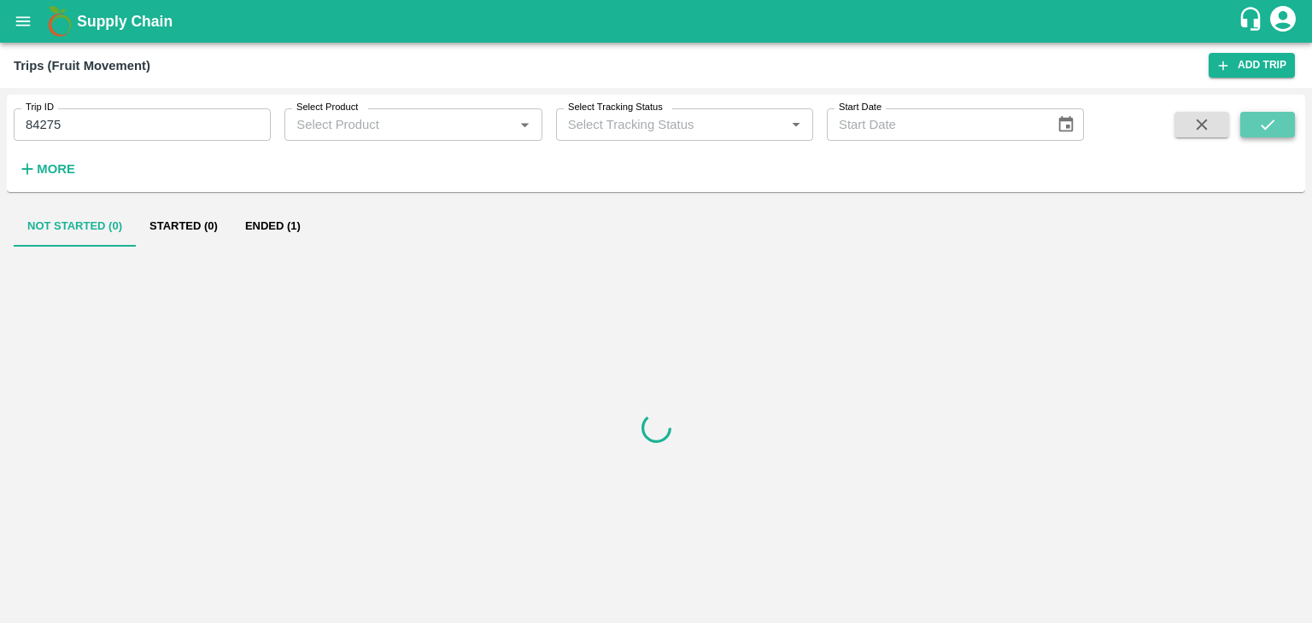
click at [1275, 114] on button "submit" at bounding box center [1267, 125] width 55 height 26
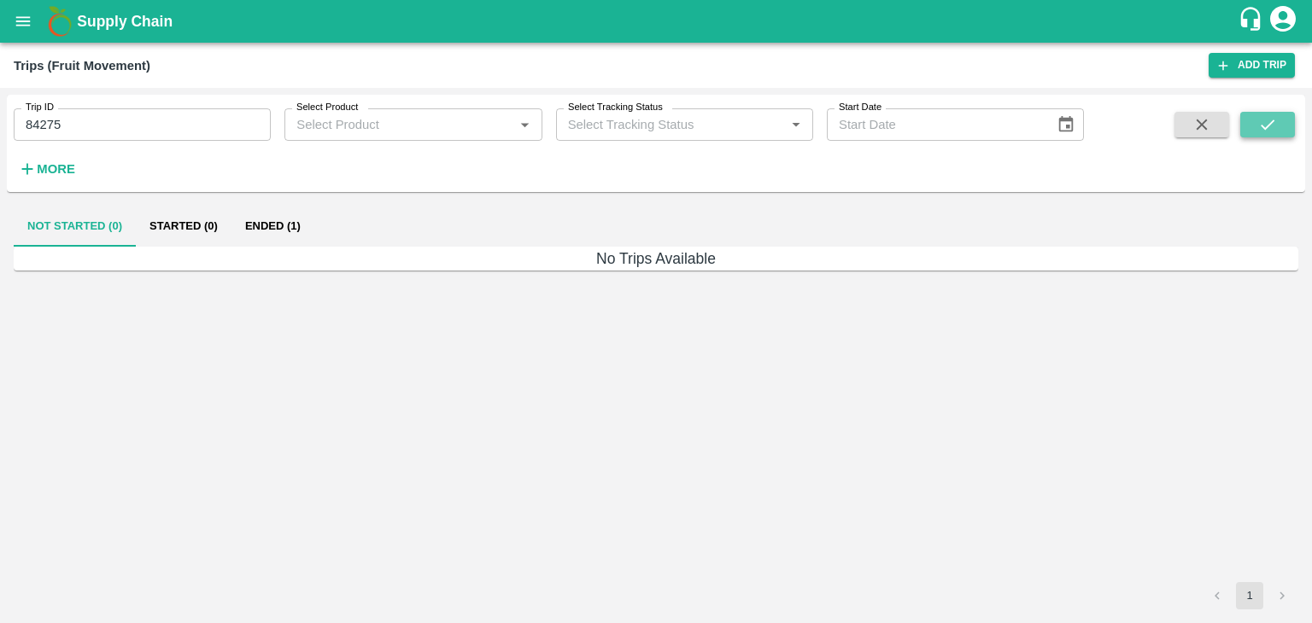
click at [1275, 114] on button "submit" at bounding box center [1267, 125] width 55 height 26
click at [285, 225] on button "Ended (1)" at bounding box center [272, 226] width 83 height 41
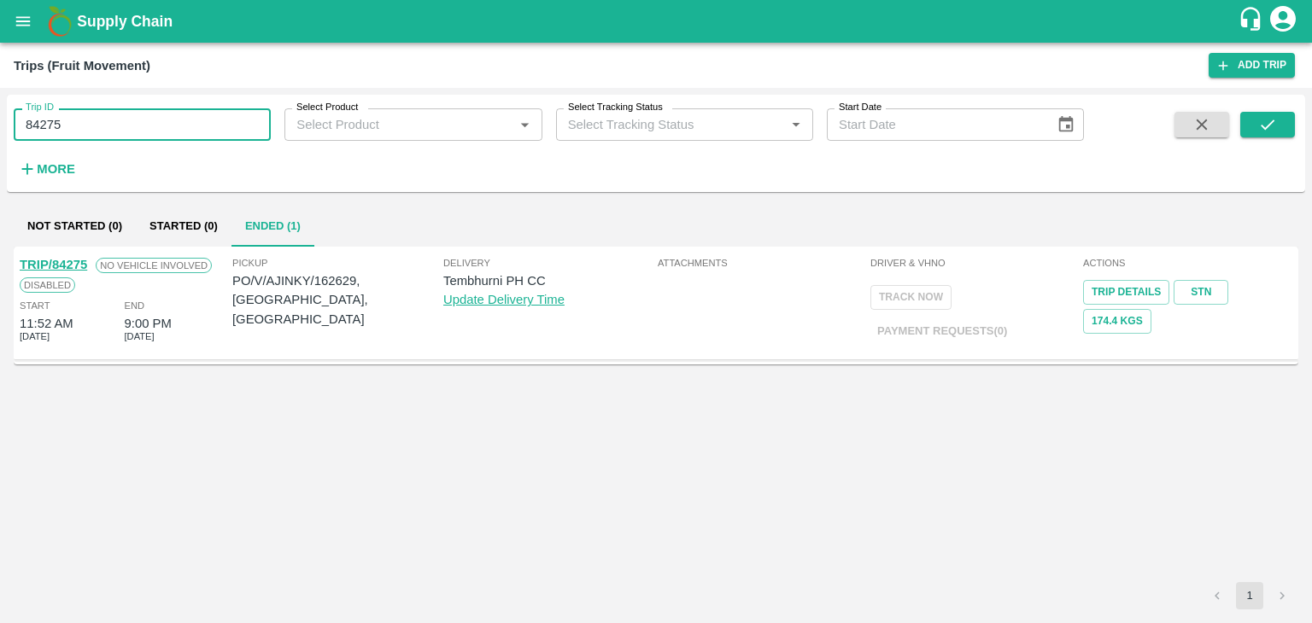
click at [106, 125] on input "84275" at bounding box center [142, 124] width 257 height 32
type input "84256"
click at [1262, 126] on icon "submit" at bounding box center [1268, 125] width 14 height 10
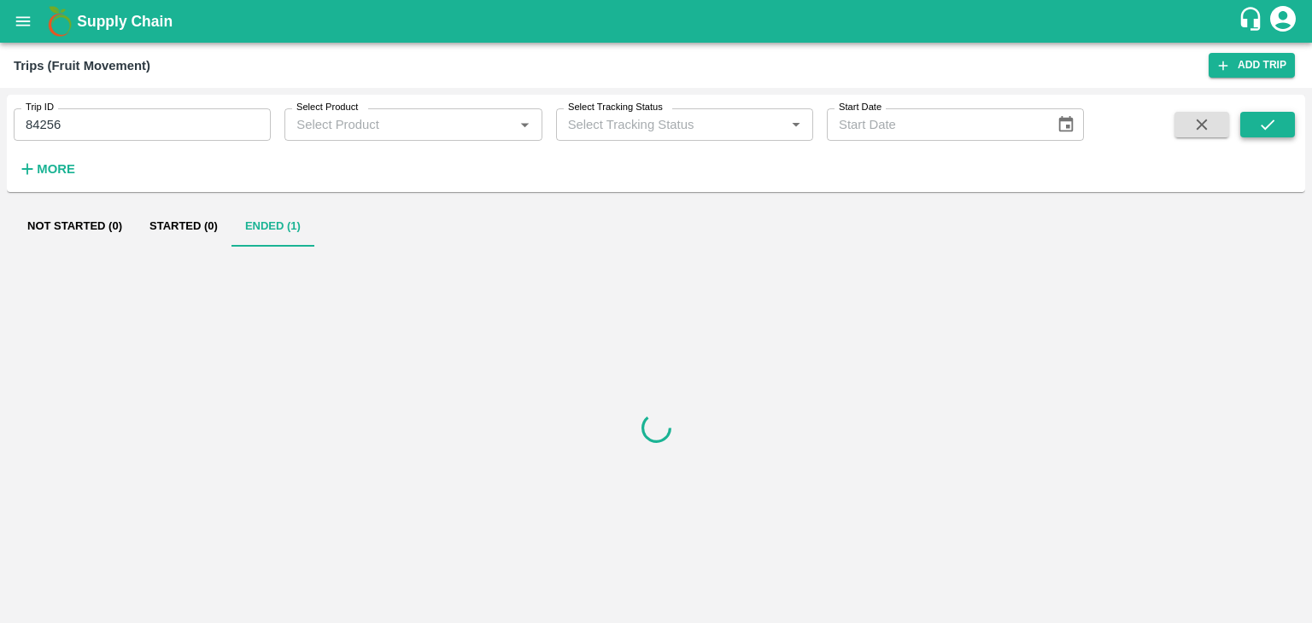
click at [1262, 126] on icon "submit" at bounding box center [1268, 125] width 14 height 10
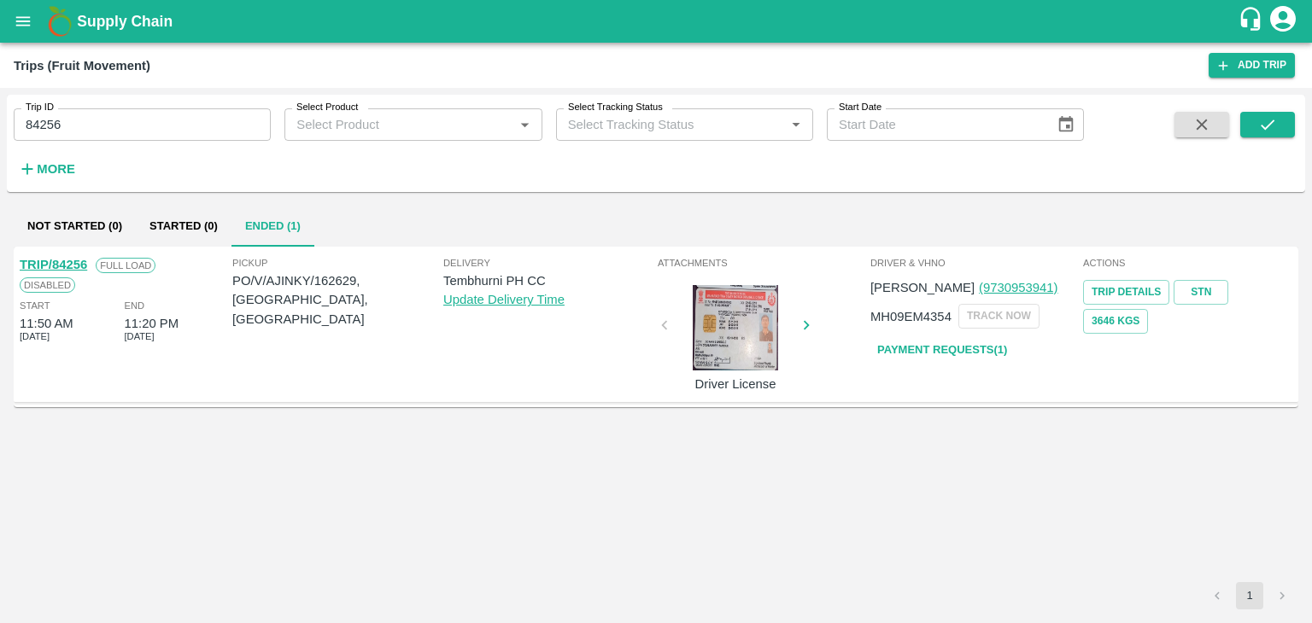
click at [81, 265] on link "TRIP/84256" at bounding box center [53, 265] width 67 height 14
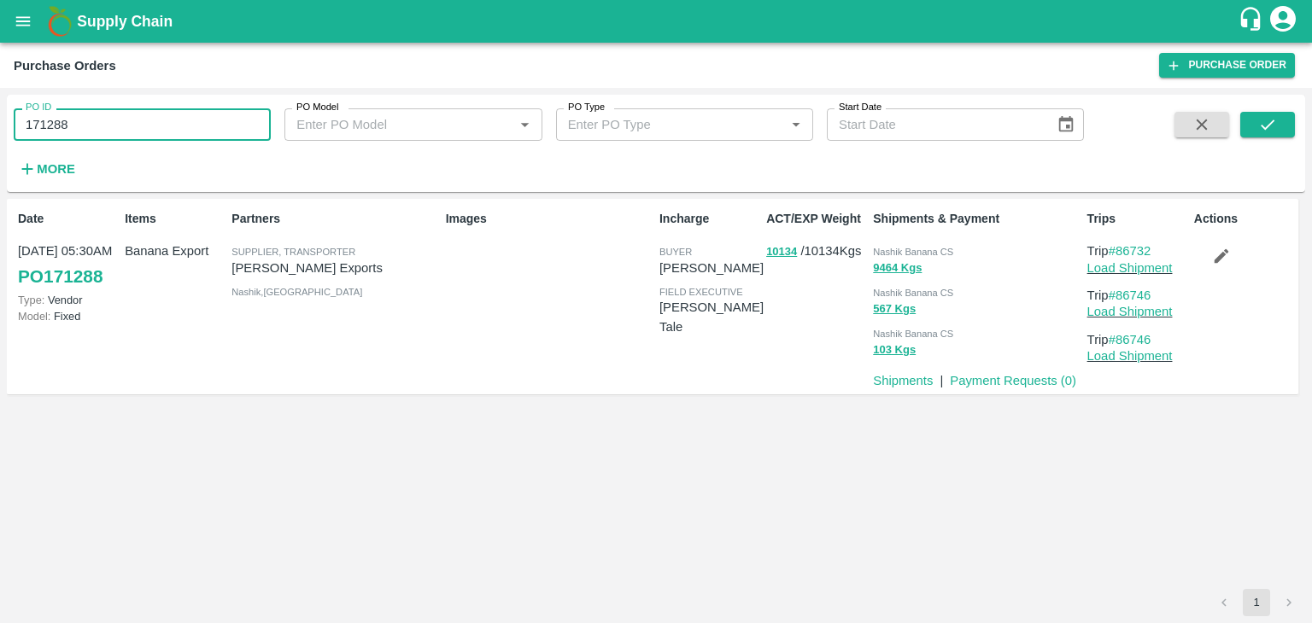
click at [116, 127] on input "171288" at bounding box center [142, 124] width 257 height 32
type input "171302"
click at [1286, 124] on button "submit" at bounding box center [1267, 125] width 55 height 26
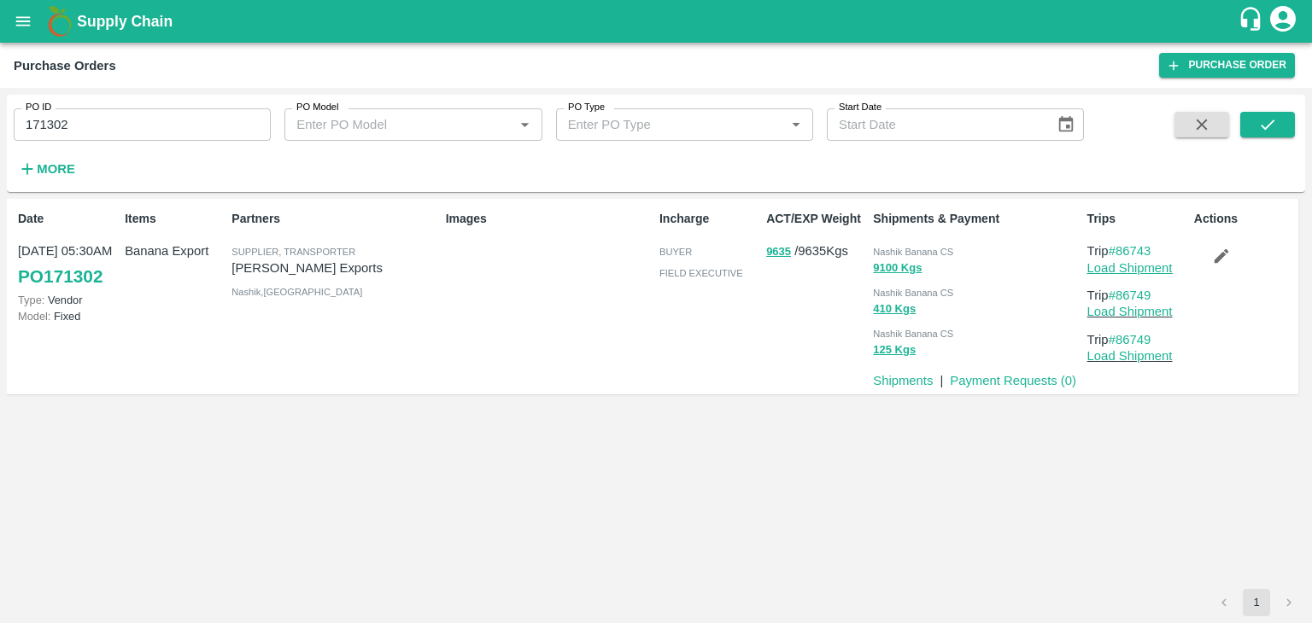
click at [1138, 268] on link "Load Shipment" at bounding box center [1129, 268] width 85 height 14
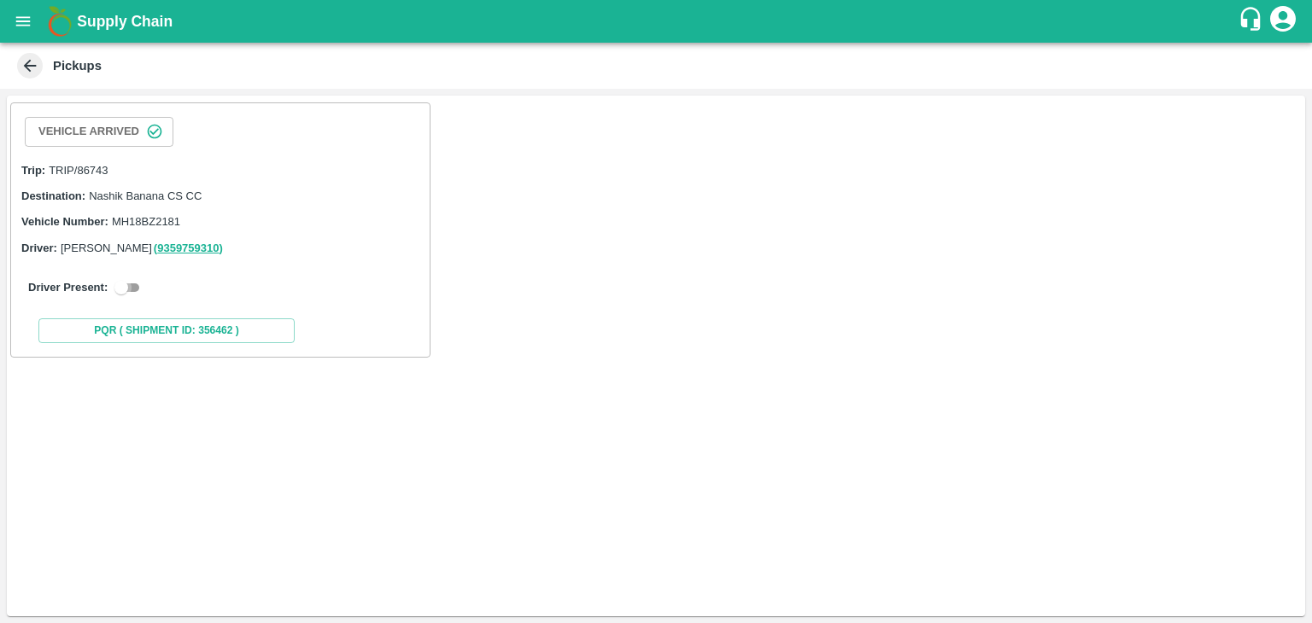
click at [133, 282] on input "checkbox" at bounding box center [121, 288] width 61 height 20
checkbox input "true"
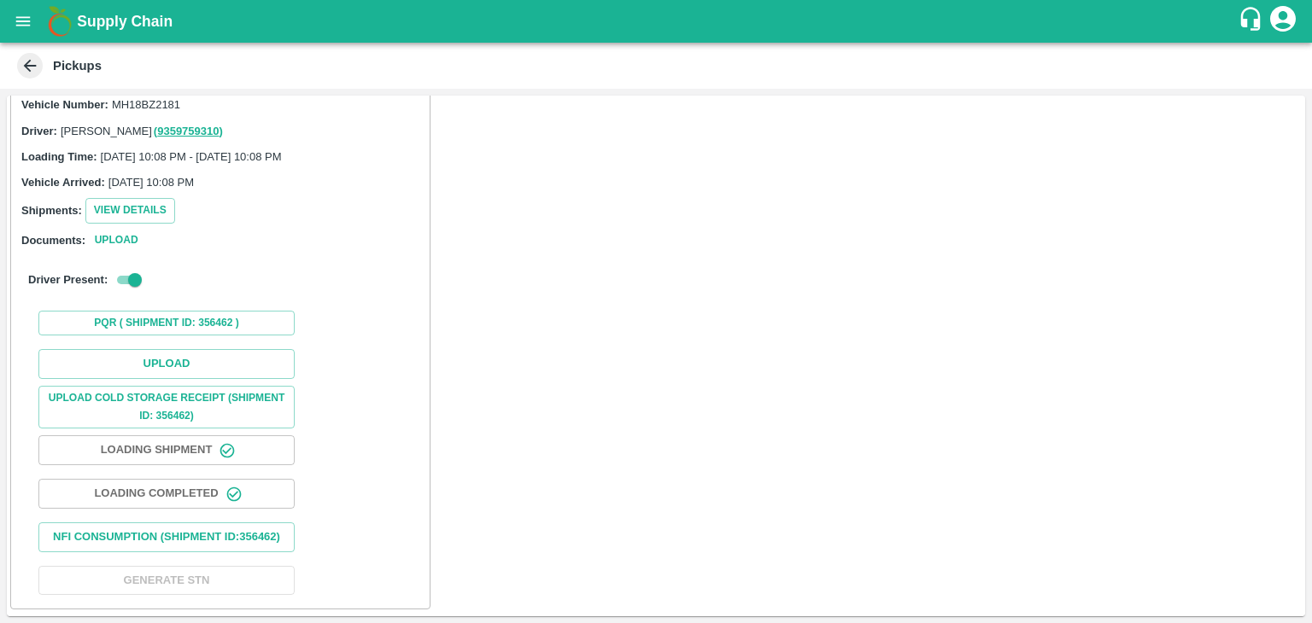
scroll to position [125, 0]
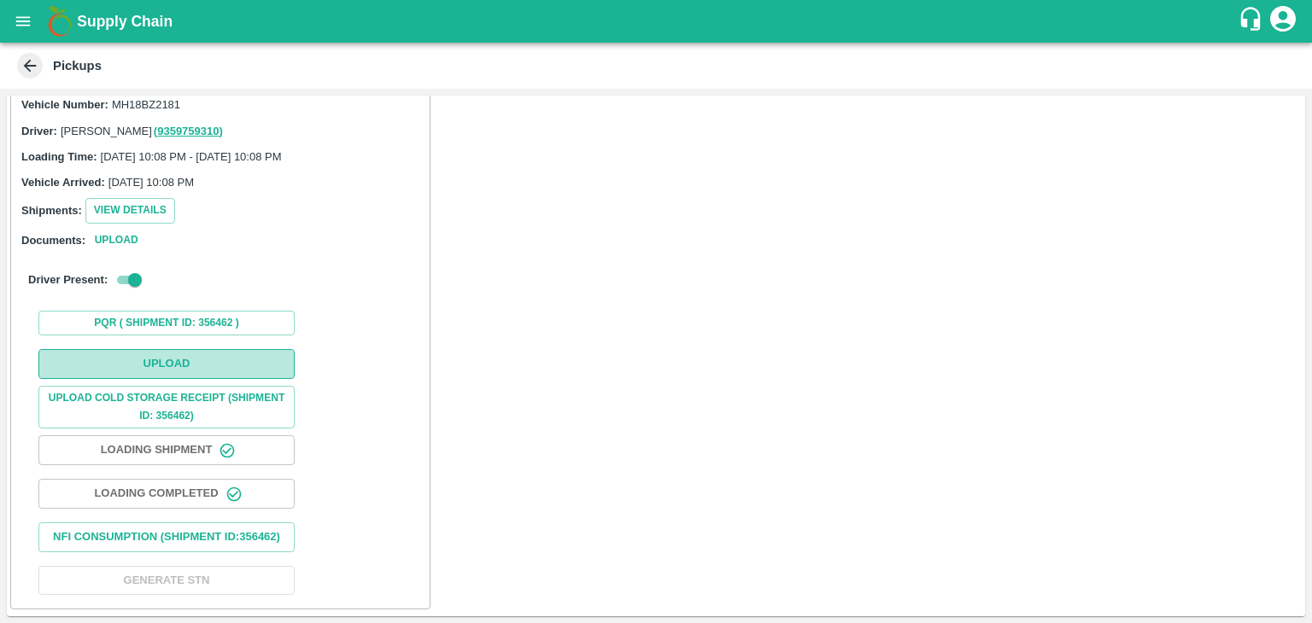
click at [174, 349] on button "Upload" at bounding box center [166, 364] width 256 height 30
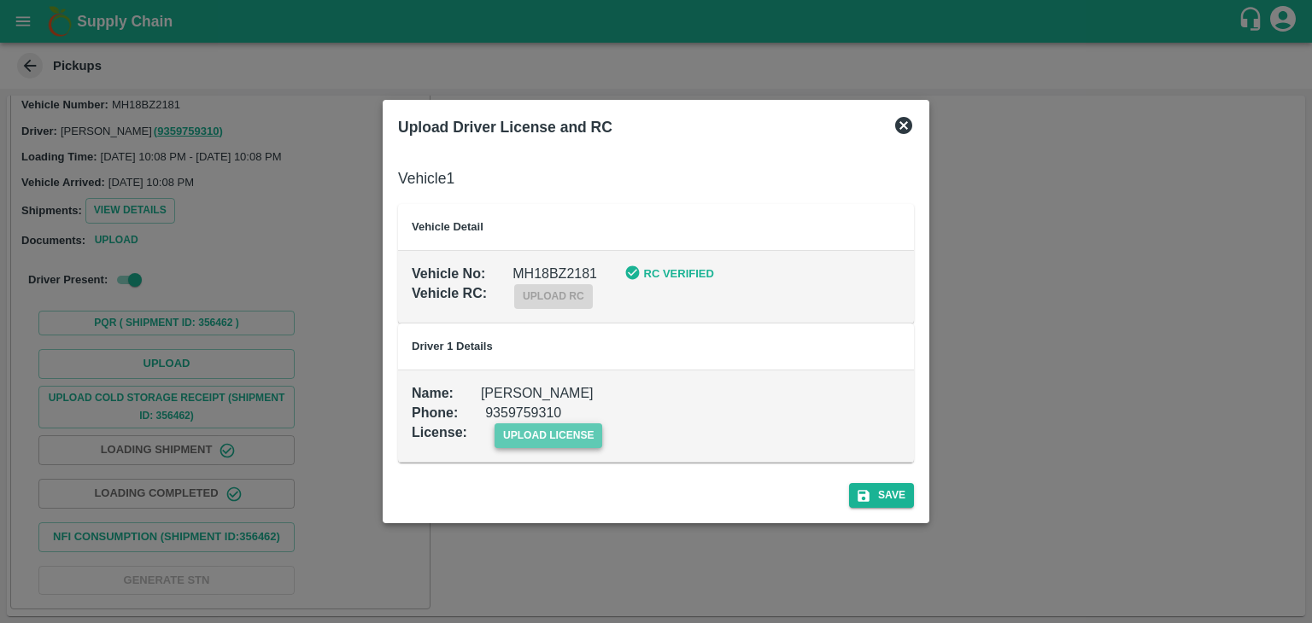
click at [562, 438] on span "upload license" at bounding box center [549, 436] width 108 height 25
click at [0, 0] on input "upload license" at bounding box center [0, 0] width 0 height 0
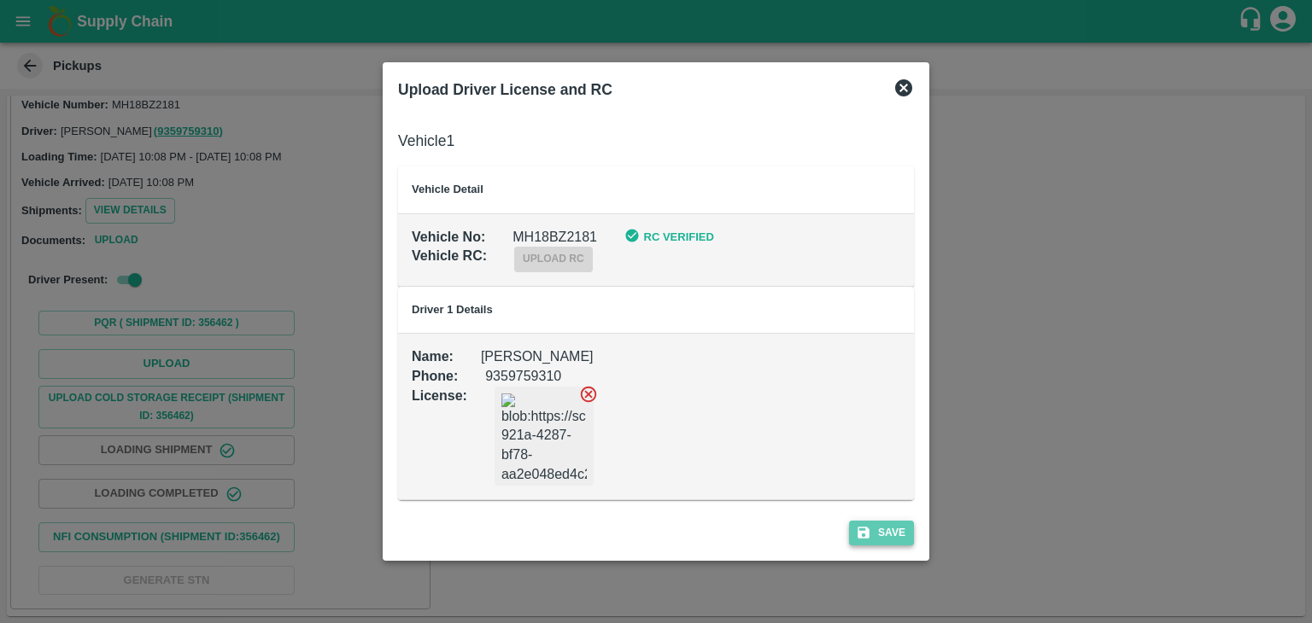
click at [893, 527] on button "Save" at bounding box center [881, 533] width 65 height 25
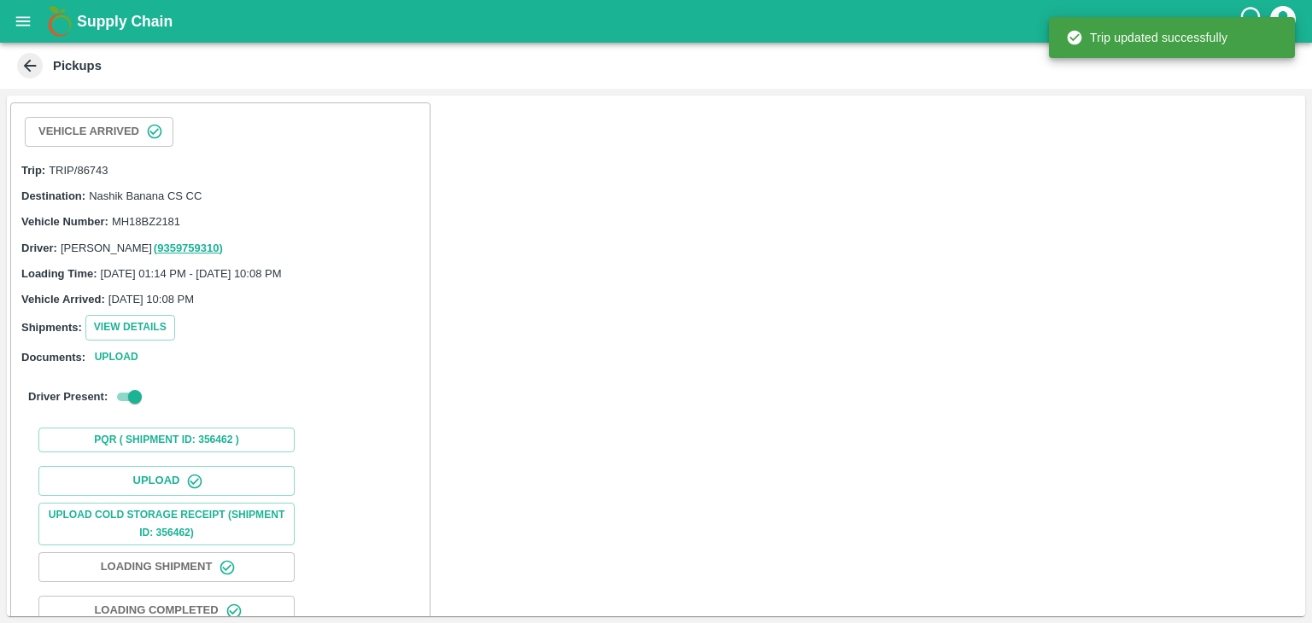
scroll to position [177, 0]
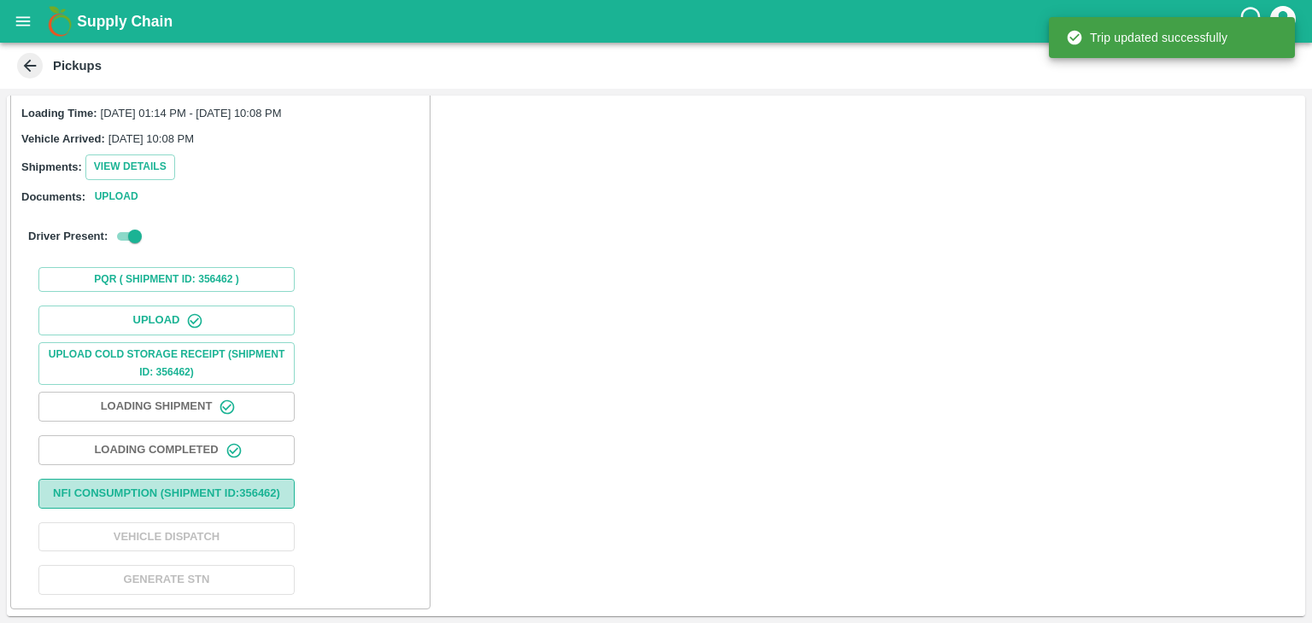
click at [198, 479] on button "Nfi Consumption (SHIPMENT ID: 356462 )" at bounding box center [166, 494] width 256 height 30
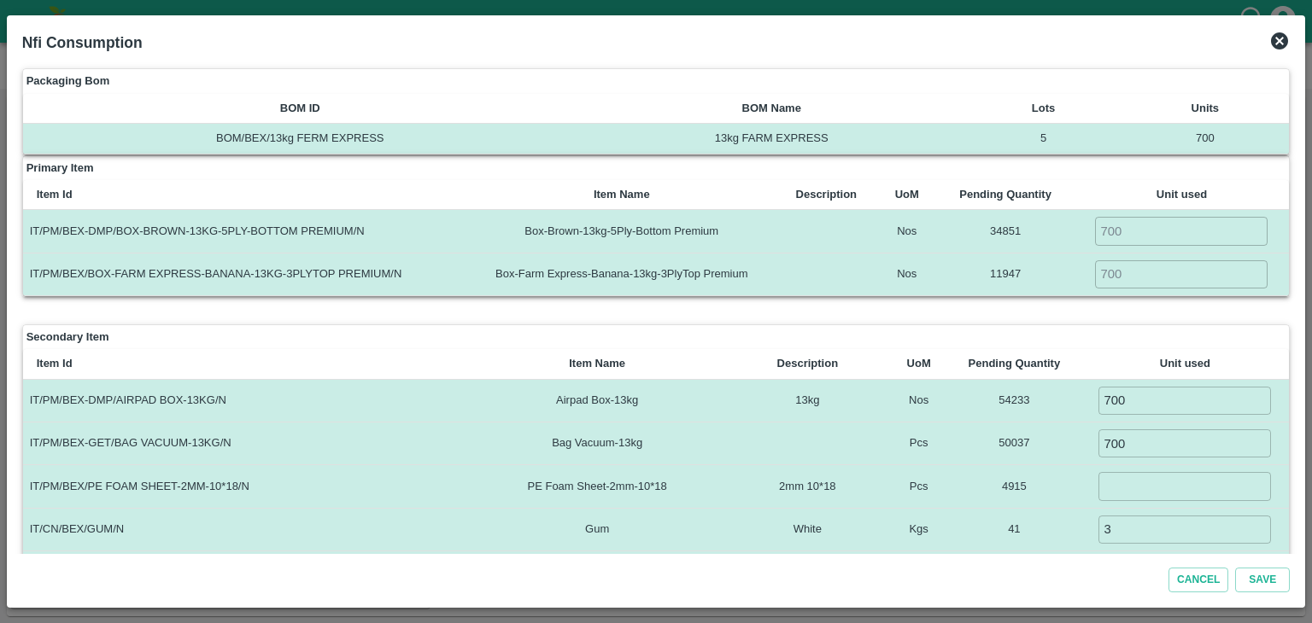
click at [1286, 40] on icon at bounding box center [1279, 40] width 17 height 17
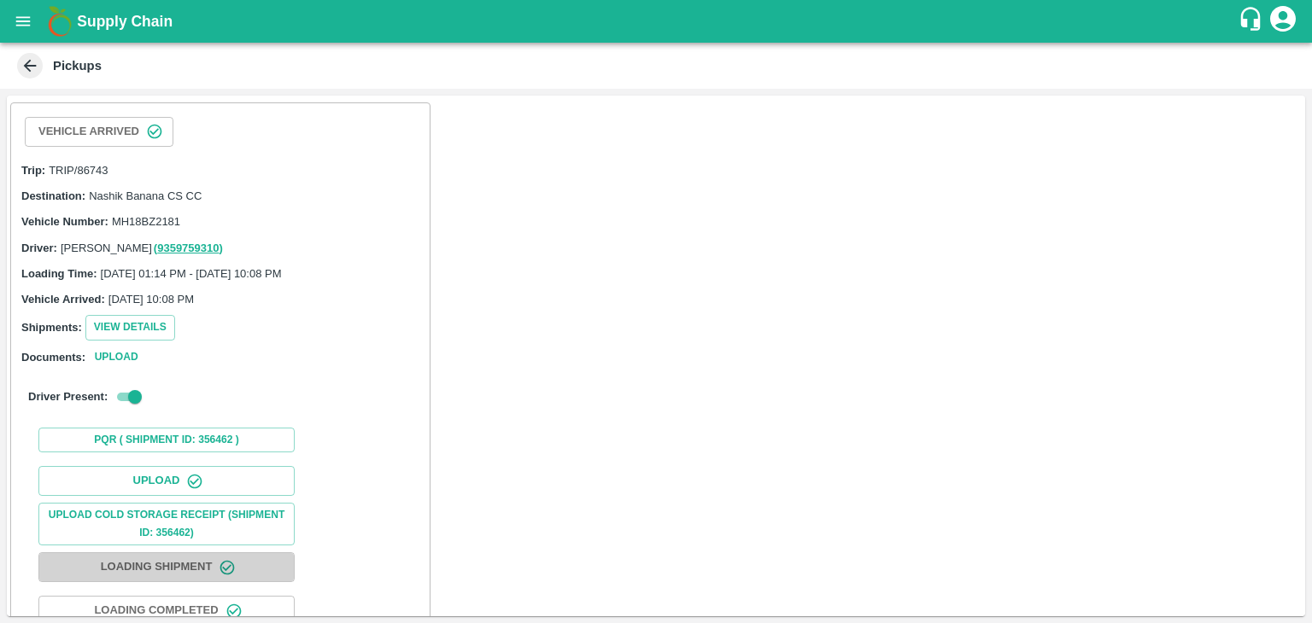
click at [154, 560] on button "Loading Shipment" at bounding box center [166, 568] width 256 height 30
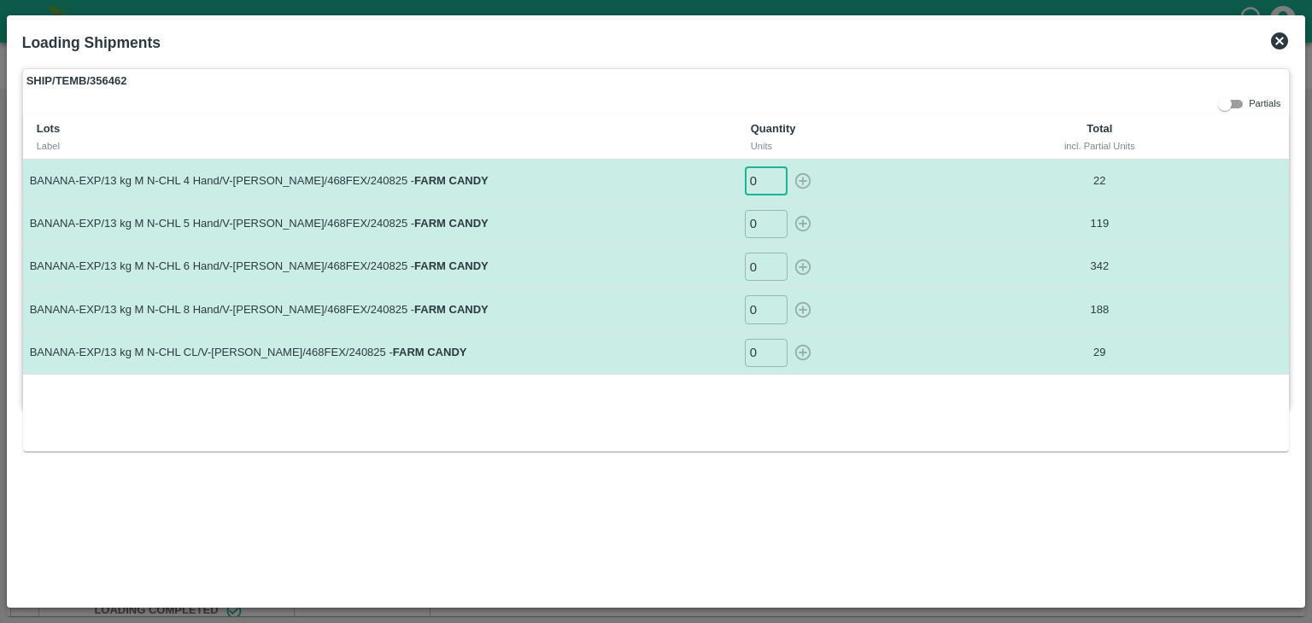
click at [767, 183] on input "0" at bounding box center [766, 181] width 43 height 28
click at [796, 176] on icon "button" at bounding box center [803, 181] width 16 height 16
type input "0"
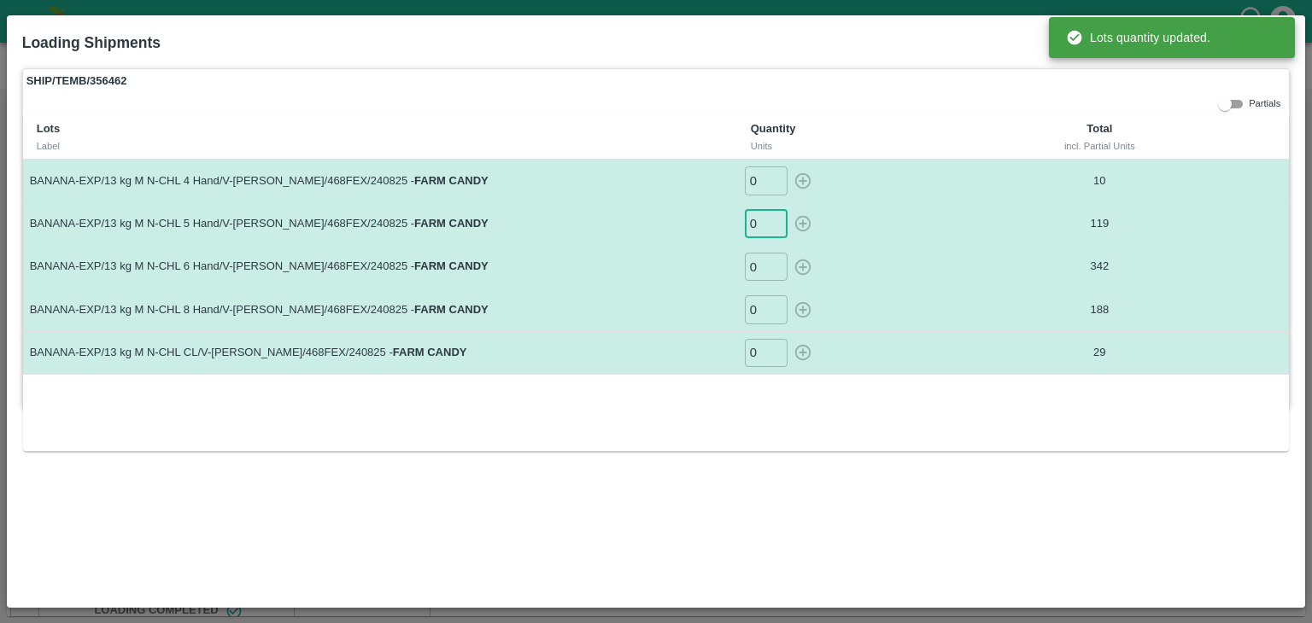
click at [760, 224] on input "0" at bounding box center [766, 224] width 43 height 28
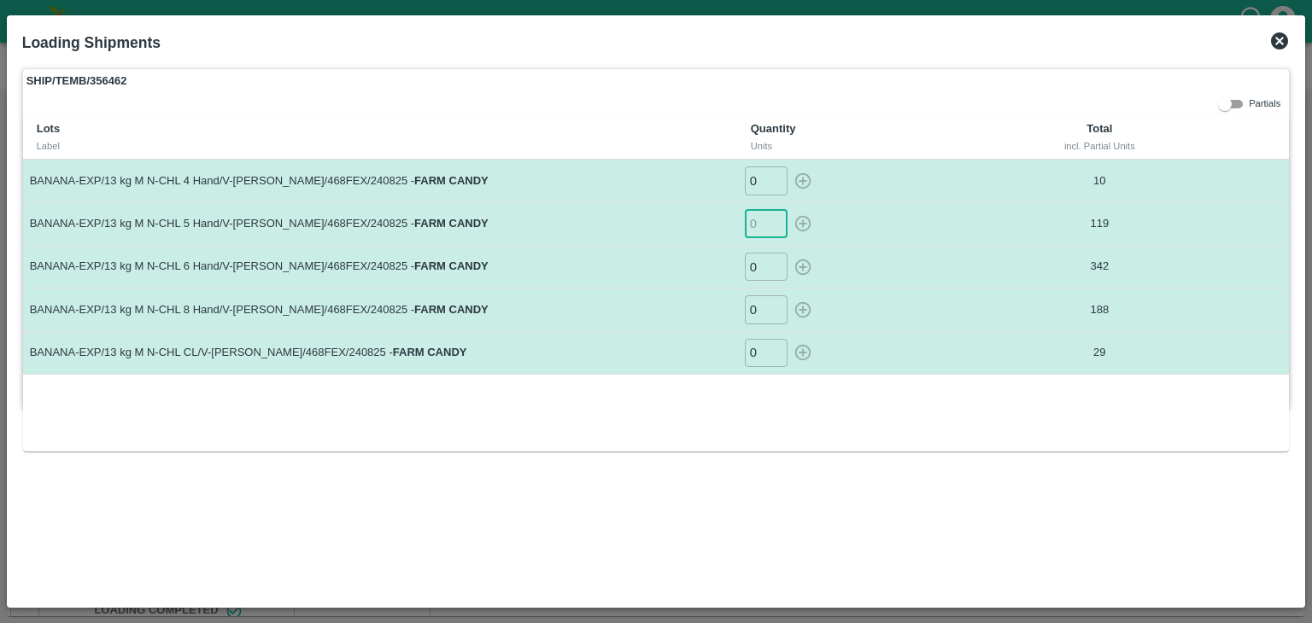
scroll to position [0, 0]
click at [802, 226] on icon "button" at bounding box center [803, 224] width 16 height 16
type input "0"
click at [760, 269] on input "0" at bounding box center [766, 267] width 43 height 28
click at [794, 263] on icon "button" at bounding box center [802, 267] width 19 height 19
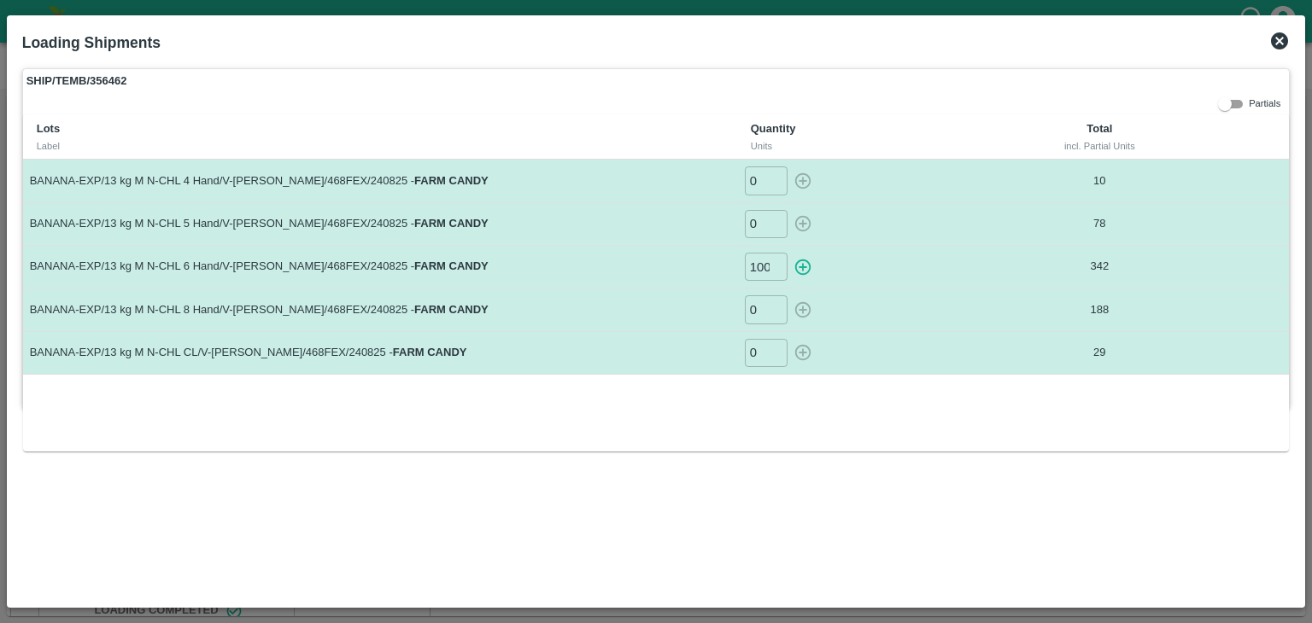
type input "0"
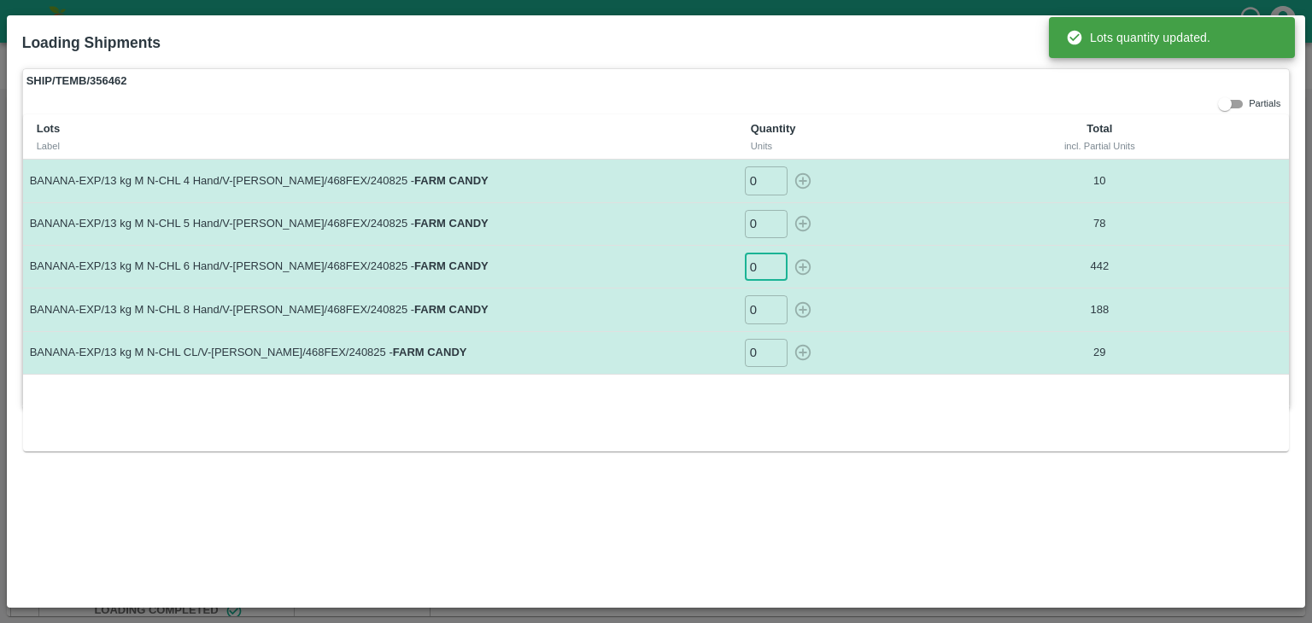
click at [762, 270] on input "0" at bounding box center [766, 267] width 43 height 28
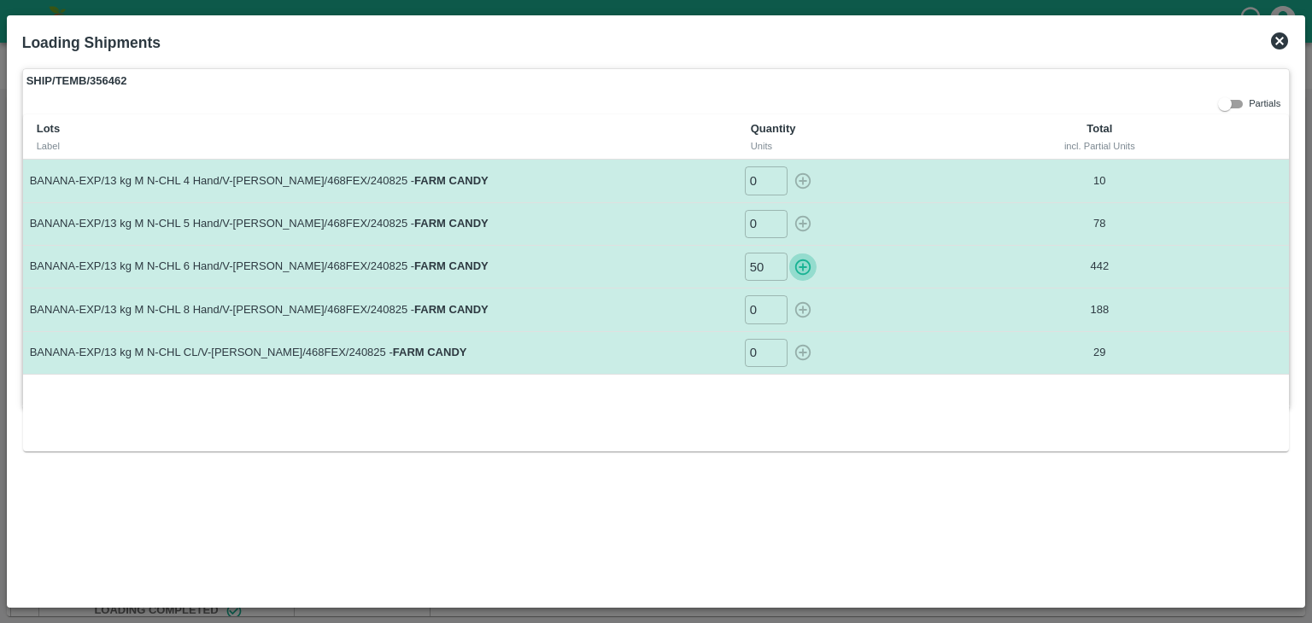
click at [797, 264] on icon "button" at bounding box center [802, 267] width 19 height 19
type input "0"
click at [762, 310] on input "0" at bounding box center [766, 310] width 43 height 28
click at [789, 309] on button "button" at bounding box center [802, 310] width 27 height 28
type input "0"
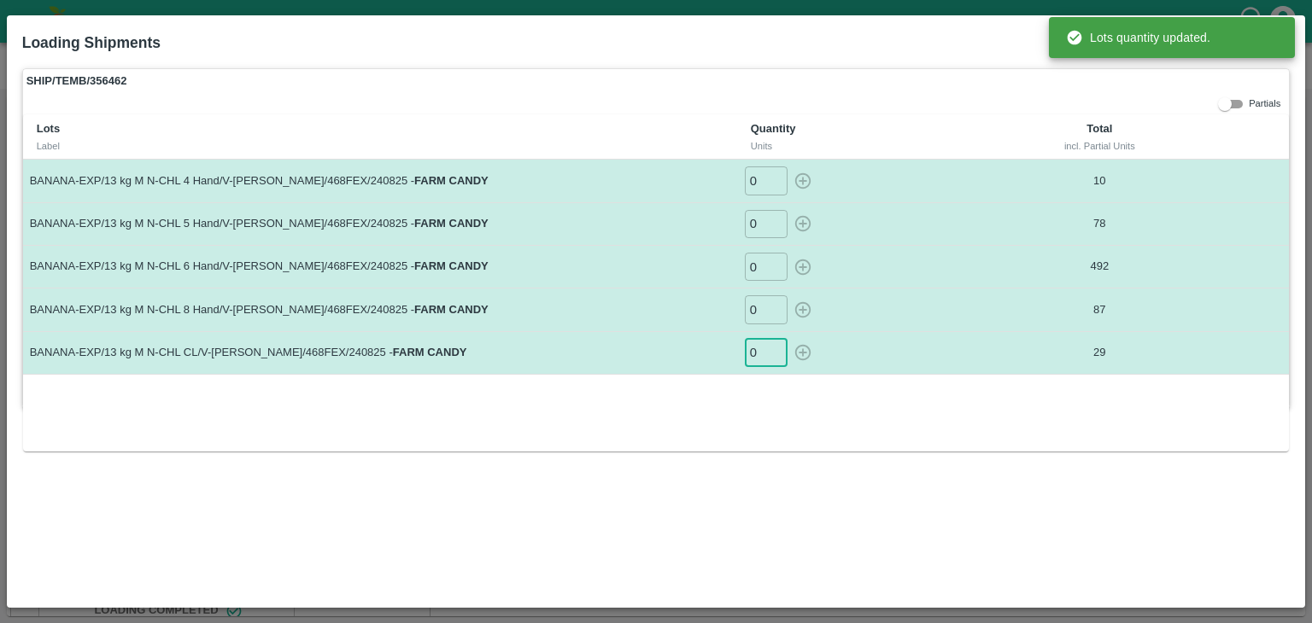
click at [762, 355] on input "0" at bounding box center [766, 353] width 43 height 28
click at [763, 353] on input "0" at bounding box center [766, 353] width 43 height 28
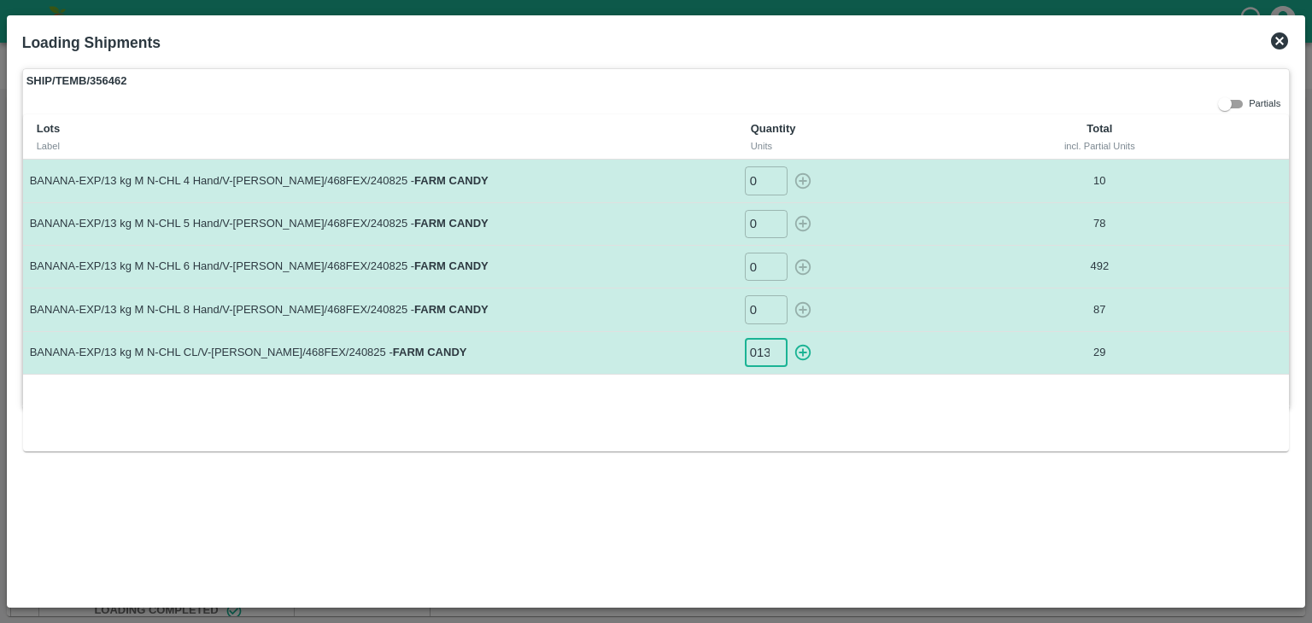
click at [794, 350] on icon "button" at bounding box center [802, 352] width 19 height 19
type input "0"
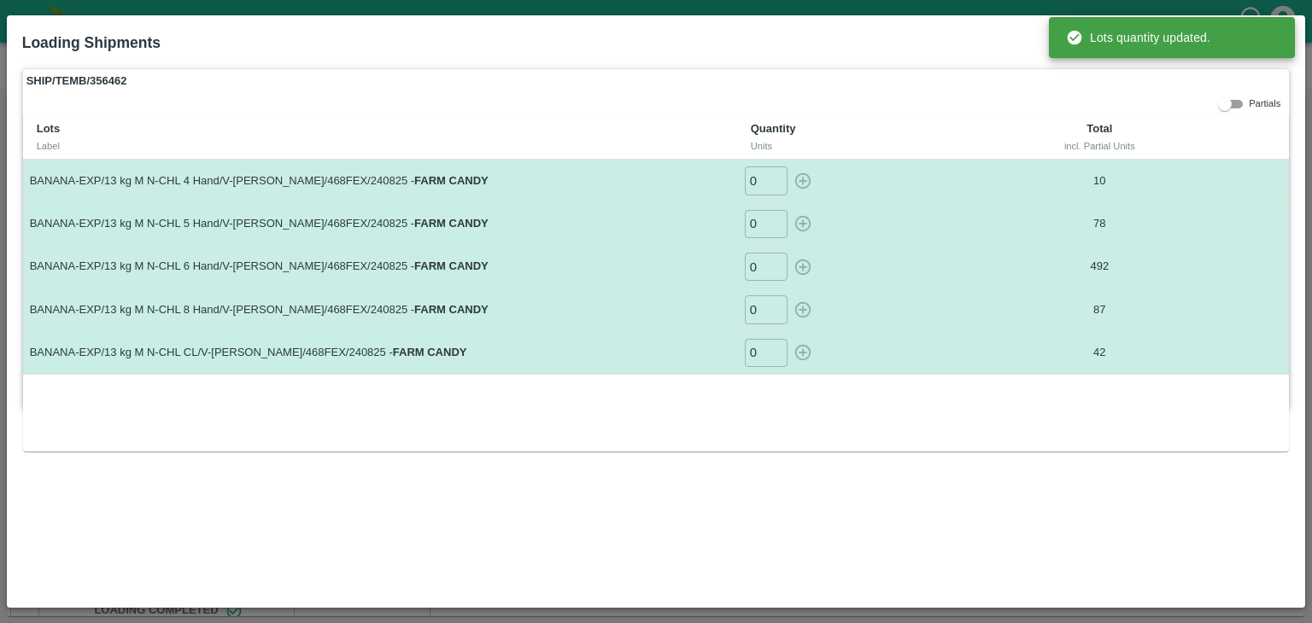
click at [1176, 100] on div "SHIP/TEMB/356462 Partials Lots Label Quantity Units Total incl. Partial Units B…" at bounding box center [656, 237] width 1268 height 339
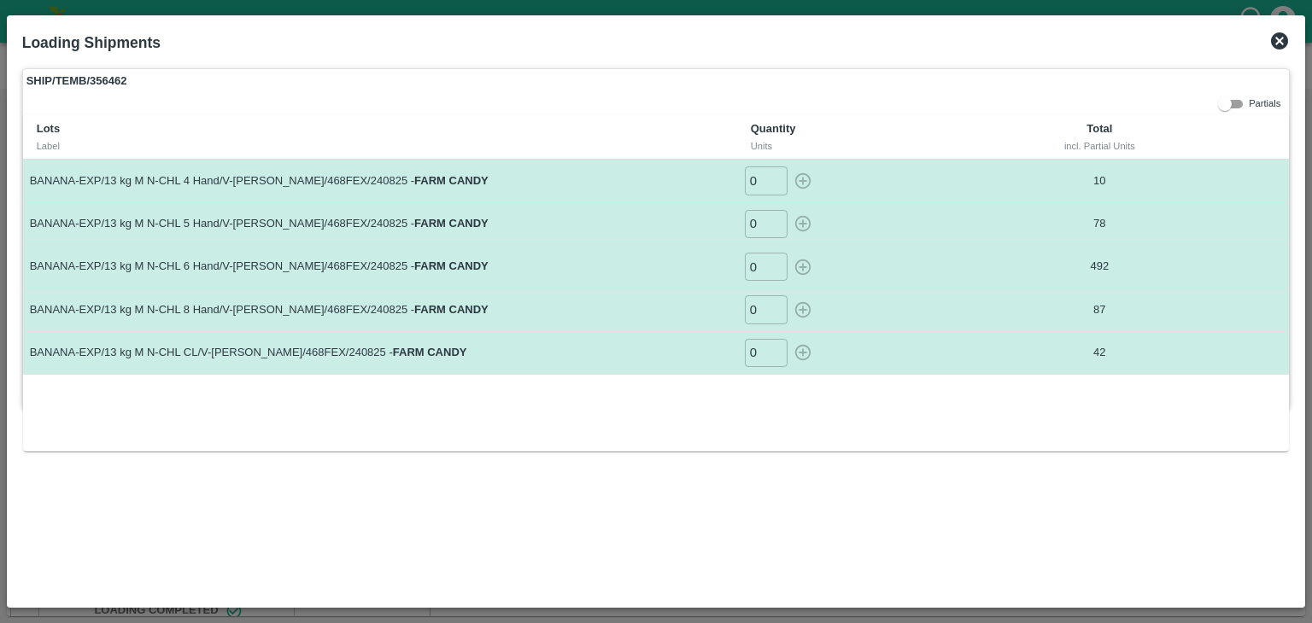
click at [1271, 46] on icon at bounding box center [1279, 41] width 20 height 20
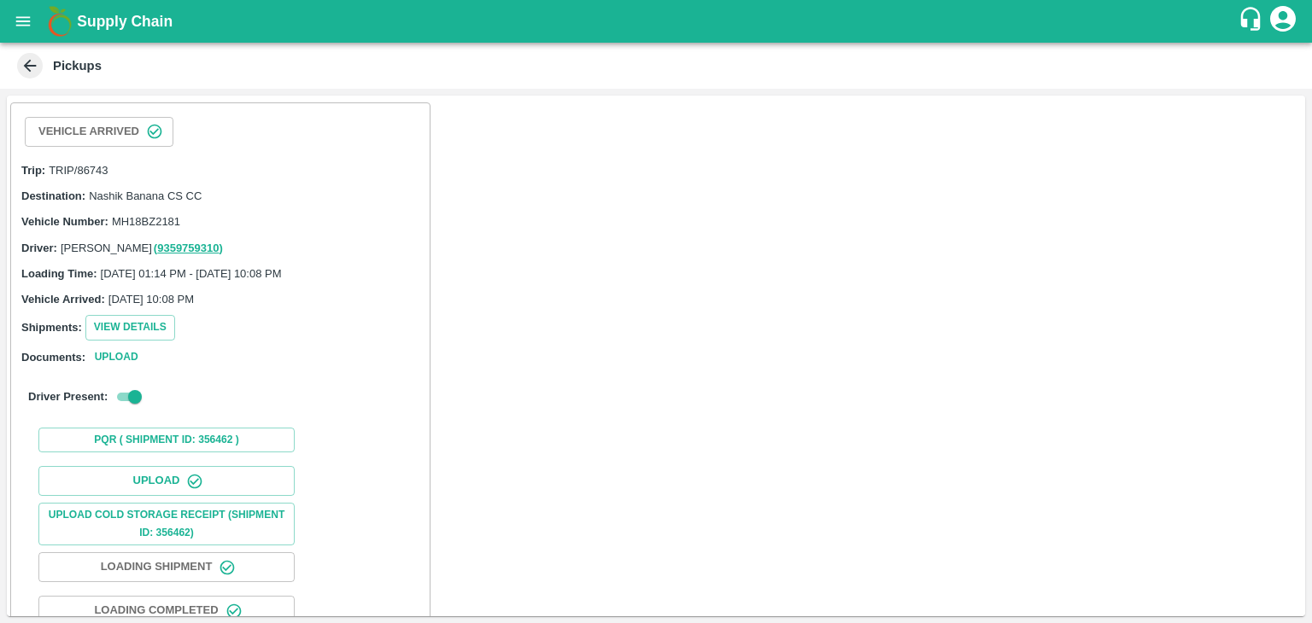
scroll to position [177, 0]
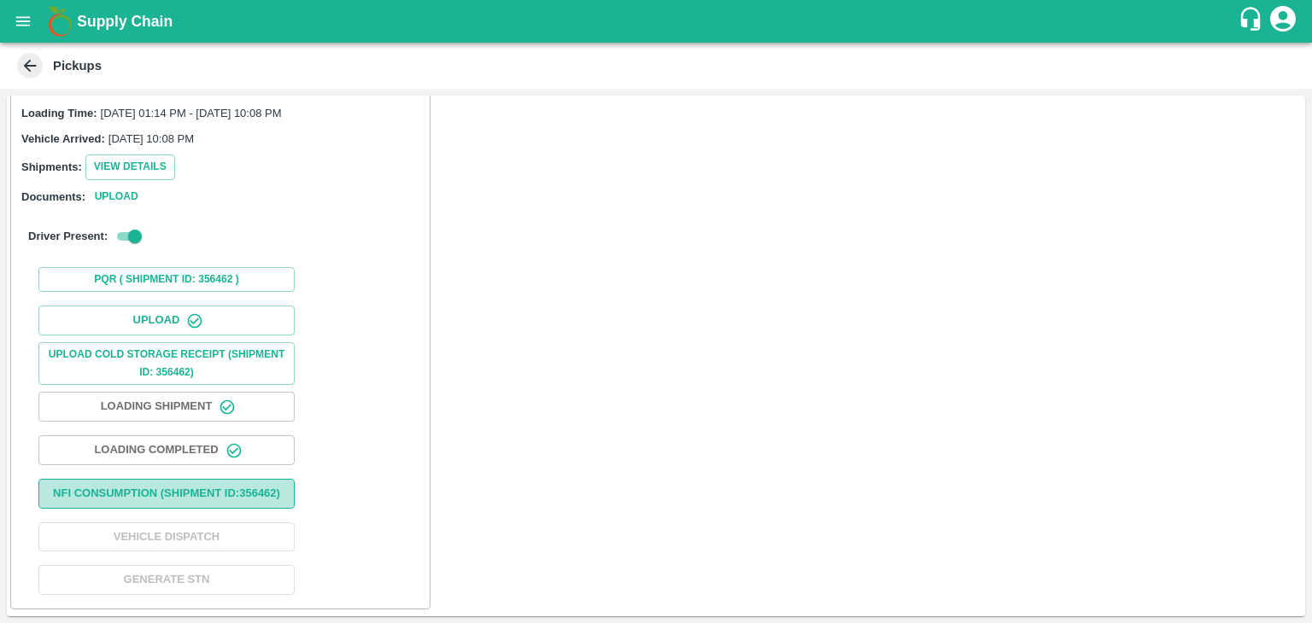
click at [212, 489] on button "Nfi Consumption (SHIPMENT ID: 356462 )" at bounding box center [166, 494] width 256 height 30
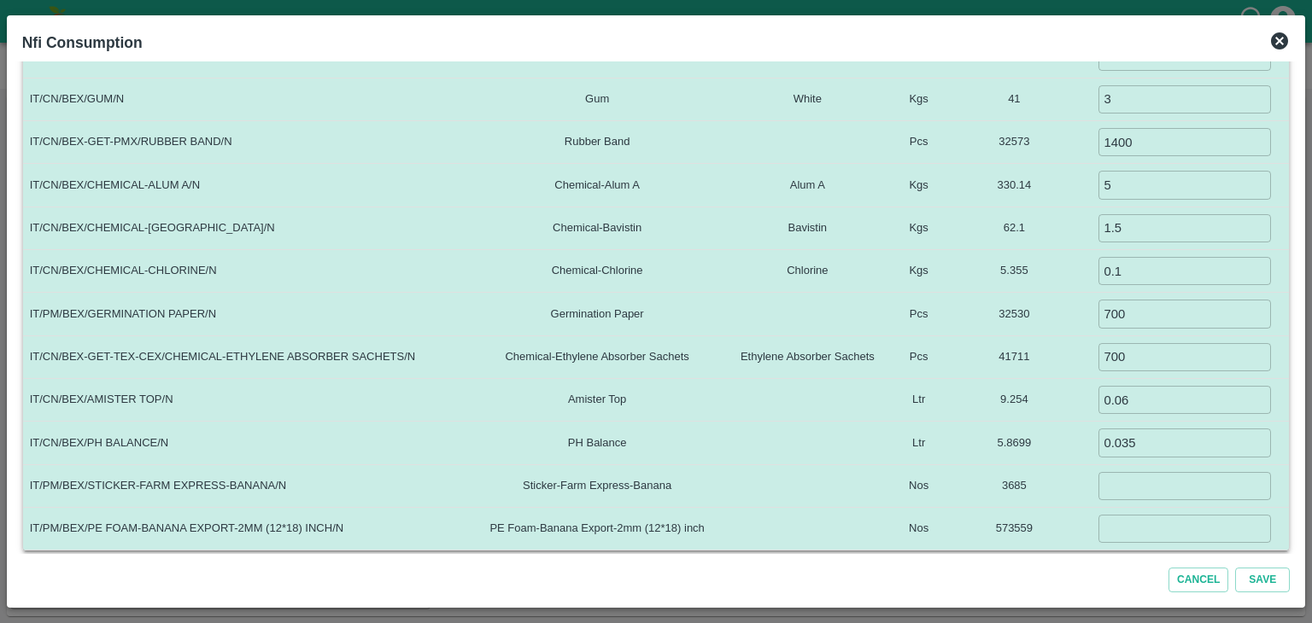
scroll to position [0, 0]
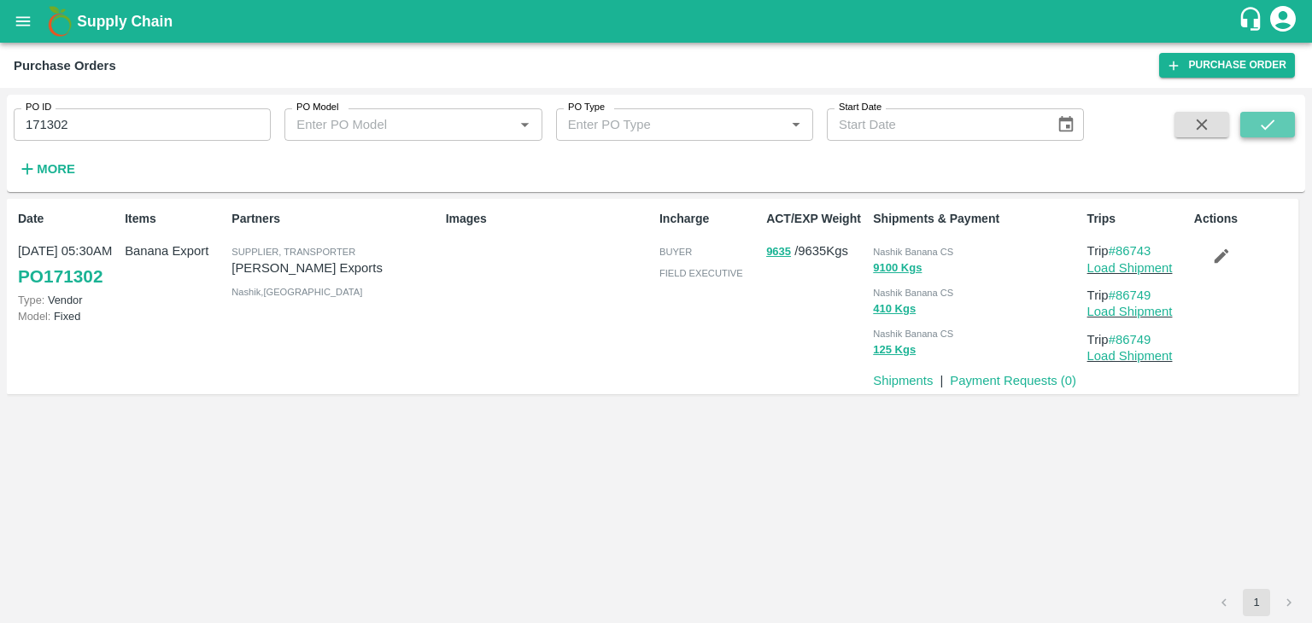
click at [1274, 120] on icon "submit" at bounding box center [1267, 124] width 19 height 19
click at [1152, 270] on link "Load Shipment" at bounding box center [1129, 268] width 85 height 14
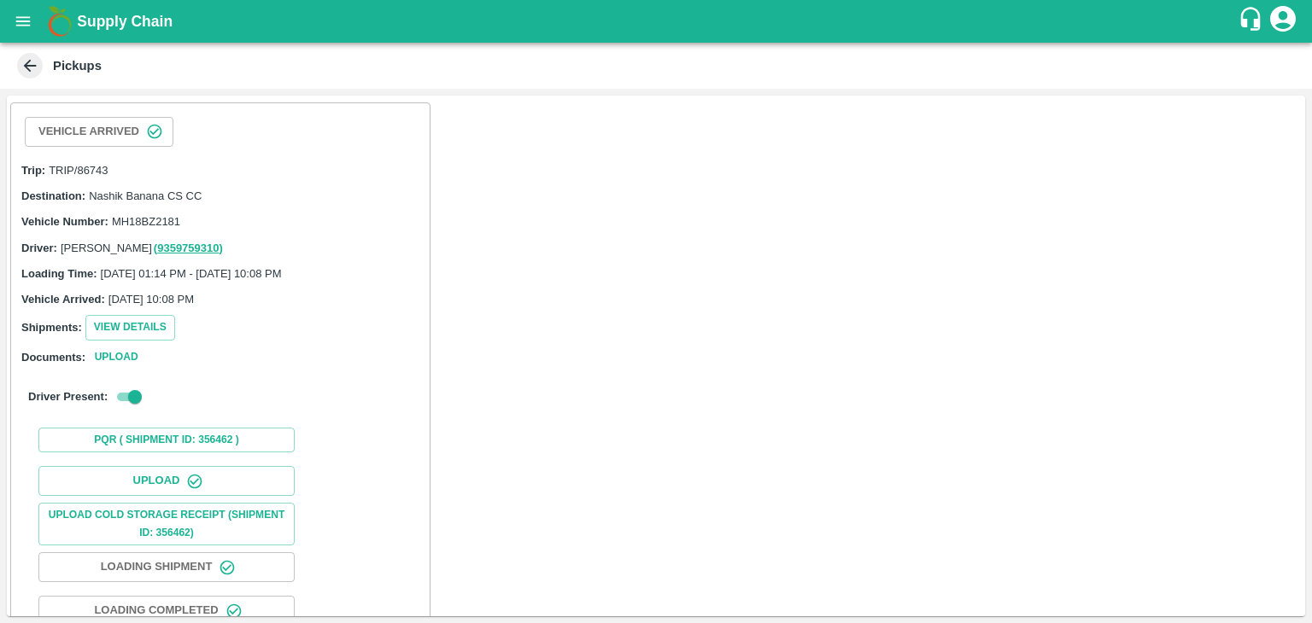
scroll to position [177, 0]
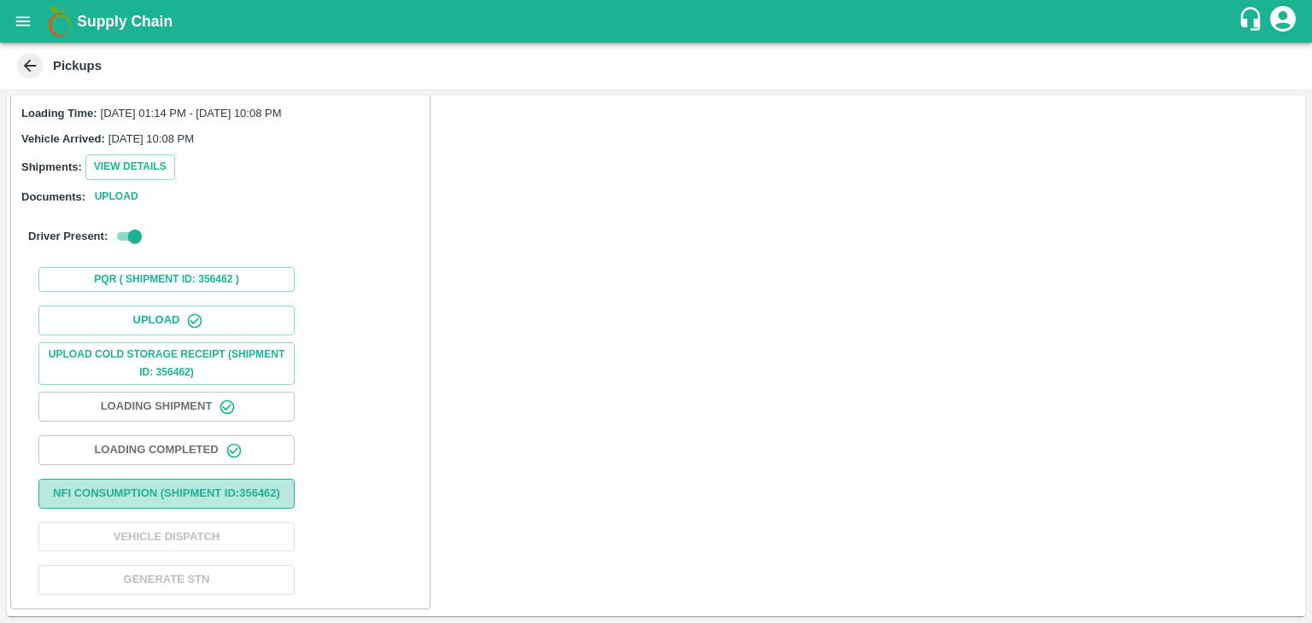
click at [208, 479] on button "Nfi Consumption (SHIPMENT ID: 356462 )" at bounding box center [166, 494] width 256 height 30
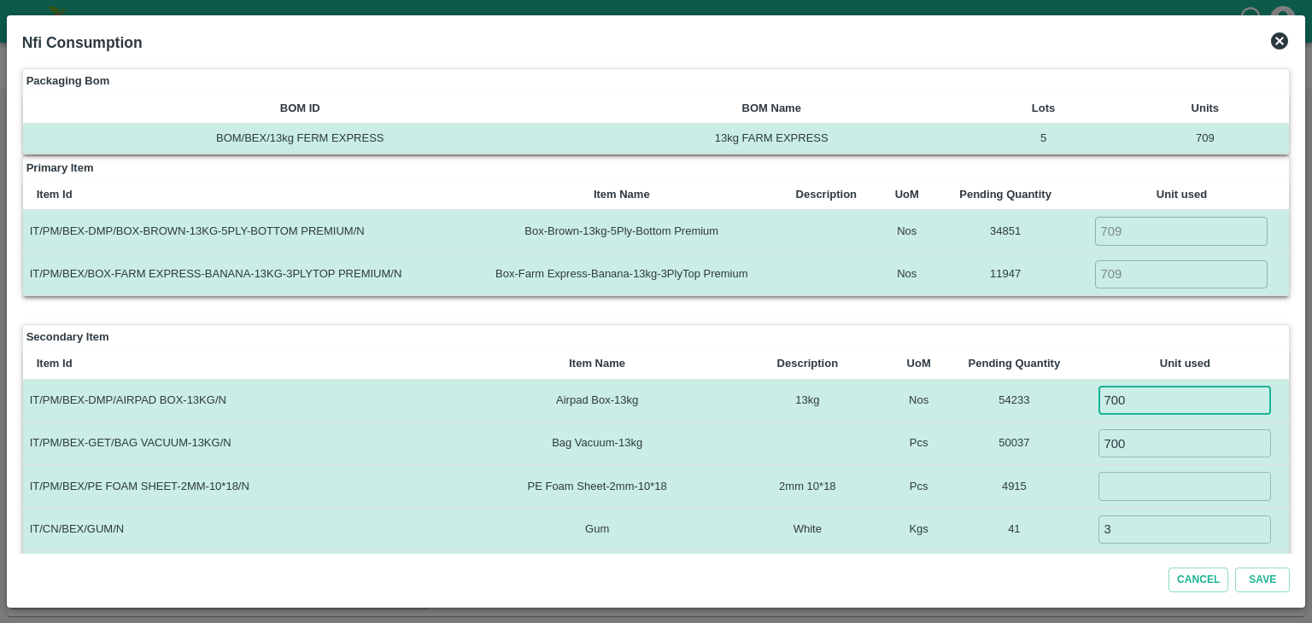
click at [1147, 400] on input "700" at bounding box center [1184, 401] width 173 height 28
type input "709"
click at [1170, 442] on input "700" at bounding box center [1184, 444] width 173 height 28
type input "709"
click at [1153, 504] on td "​" at bounding box center [1184, 486] width 208 height 43
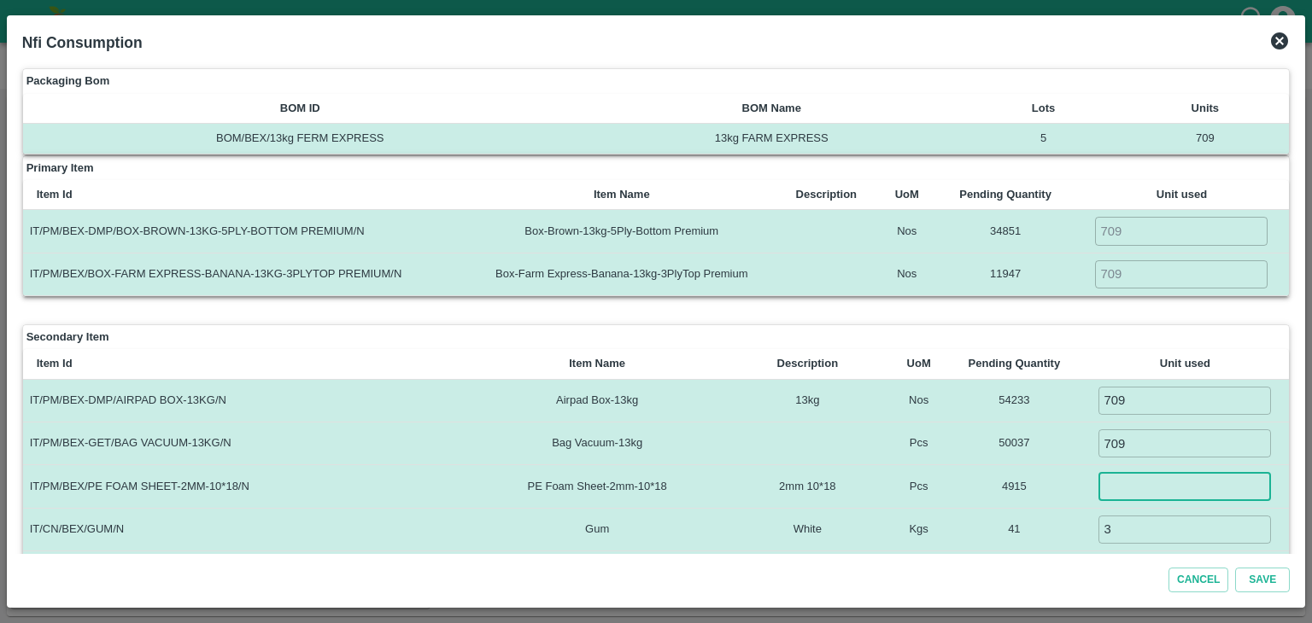
click at [1149, 493] on input "number" at bounding box center [1184, 486] width 173 height 28
type input "0"
click at [1063, 519] on td "41" at bounding box center [1013, 529] width 133 height 43
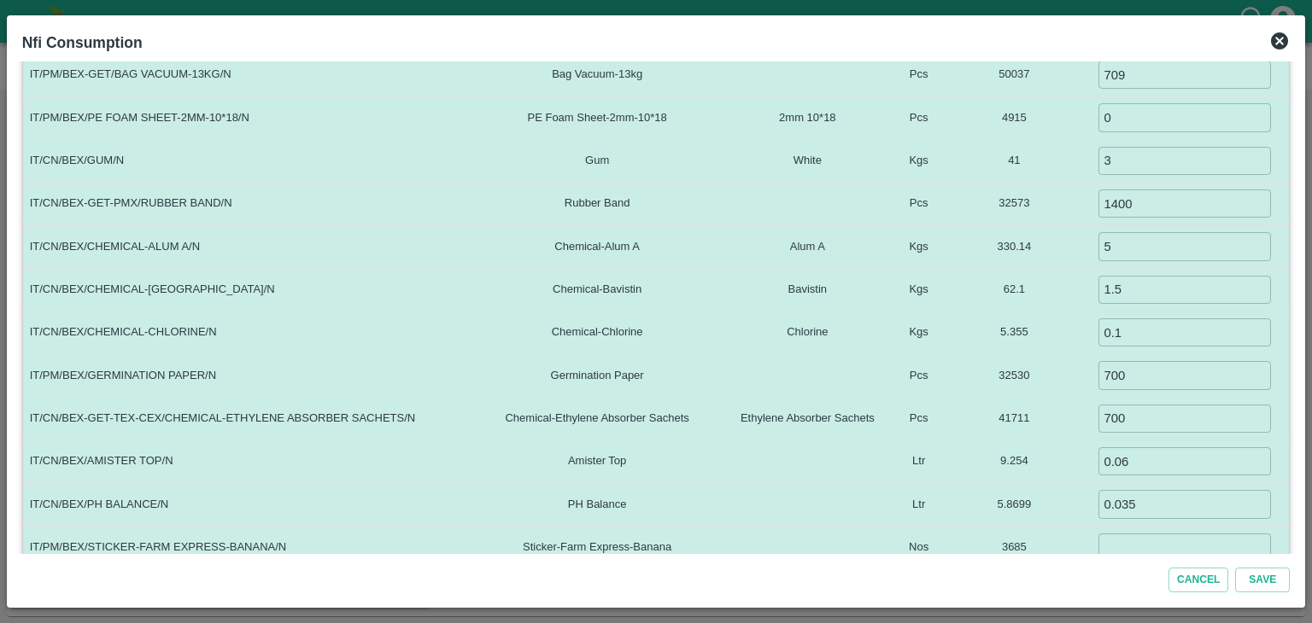
scroll to position [430, 0]
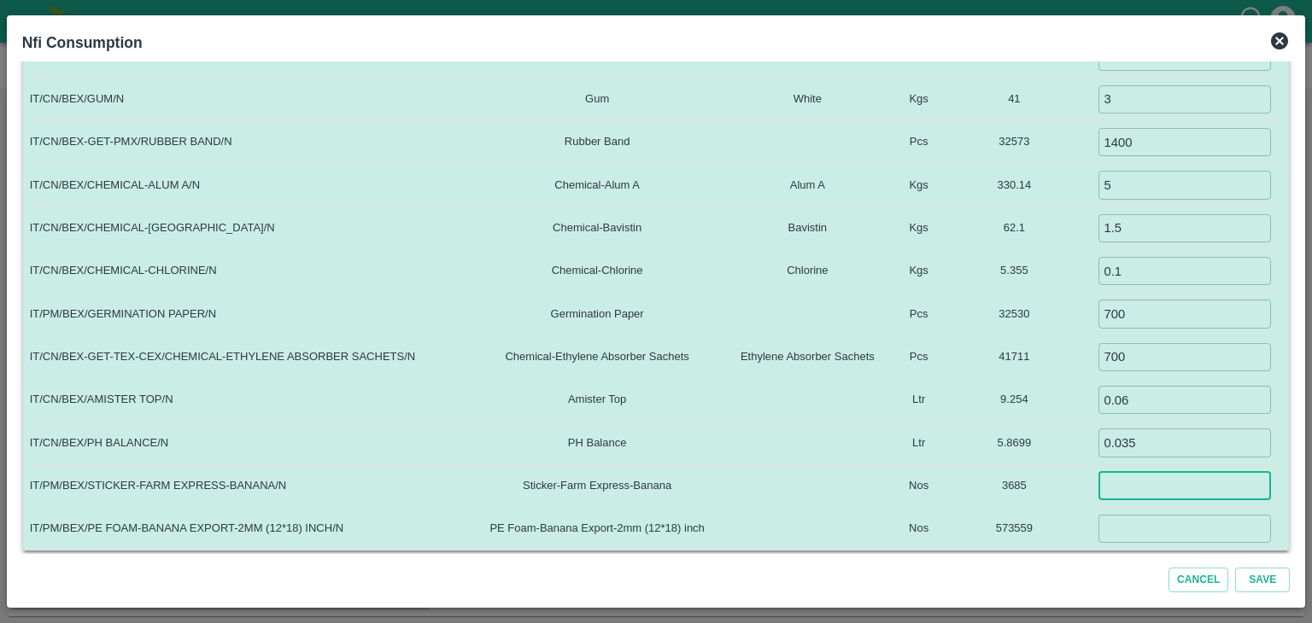
click at [1140, 489] on input "number" at bounding box center [1184, 486] width 173 height 28
type input "0"
click at [1141, 527] on input "number" at bounding box center [1184, 529] width 173 height 28
type input "4963"
click at [1056, 465] on td "3685" at bounding box center [1013, 486] width 133 height 43
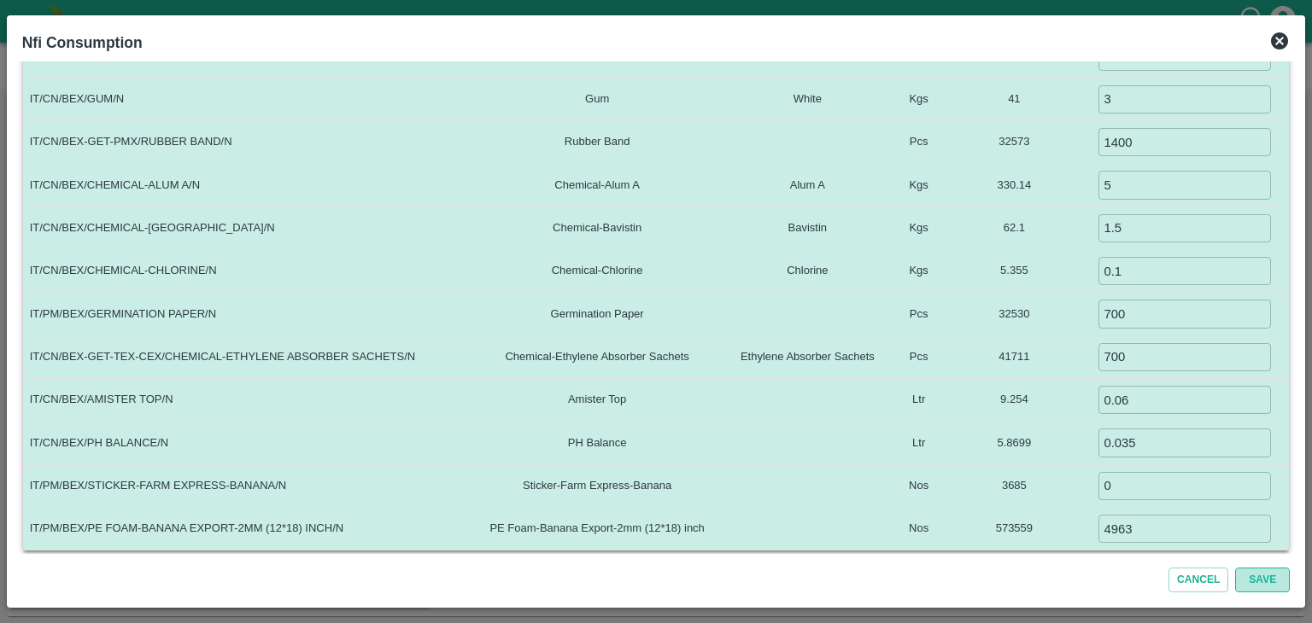
click at [1271, 580] on button "Save" at bounding box center [1262, 580] width 55 height 25
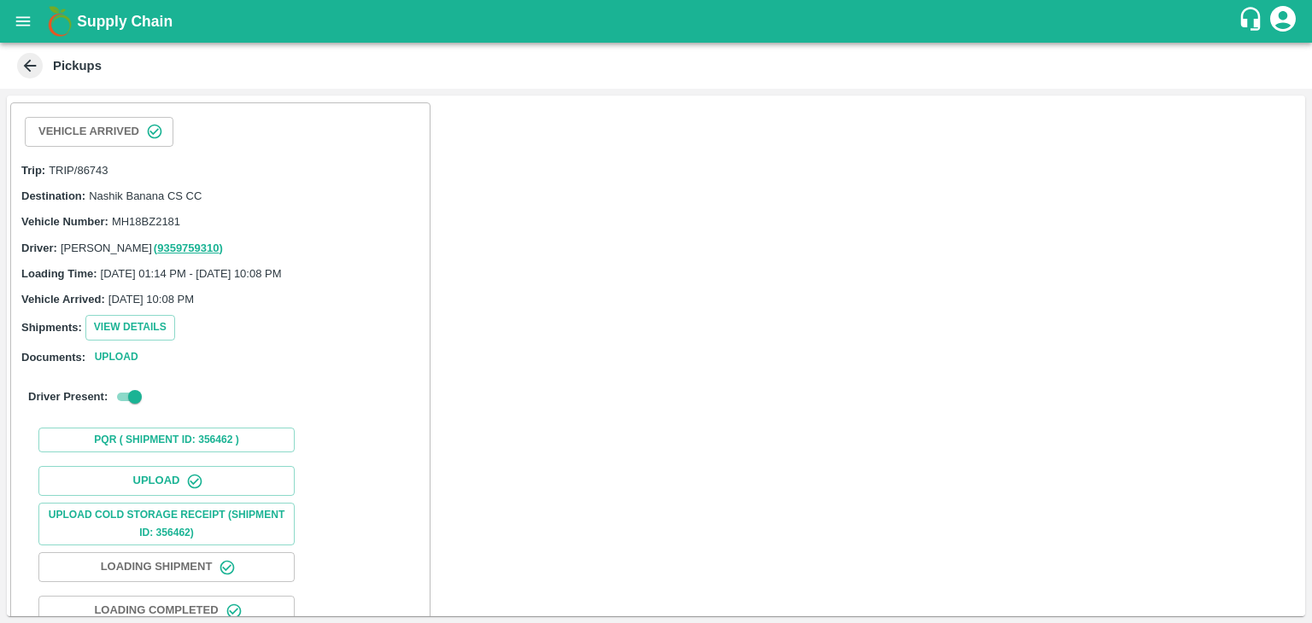
scroll to position [177, 0]
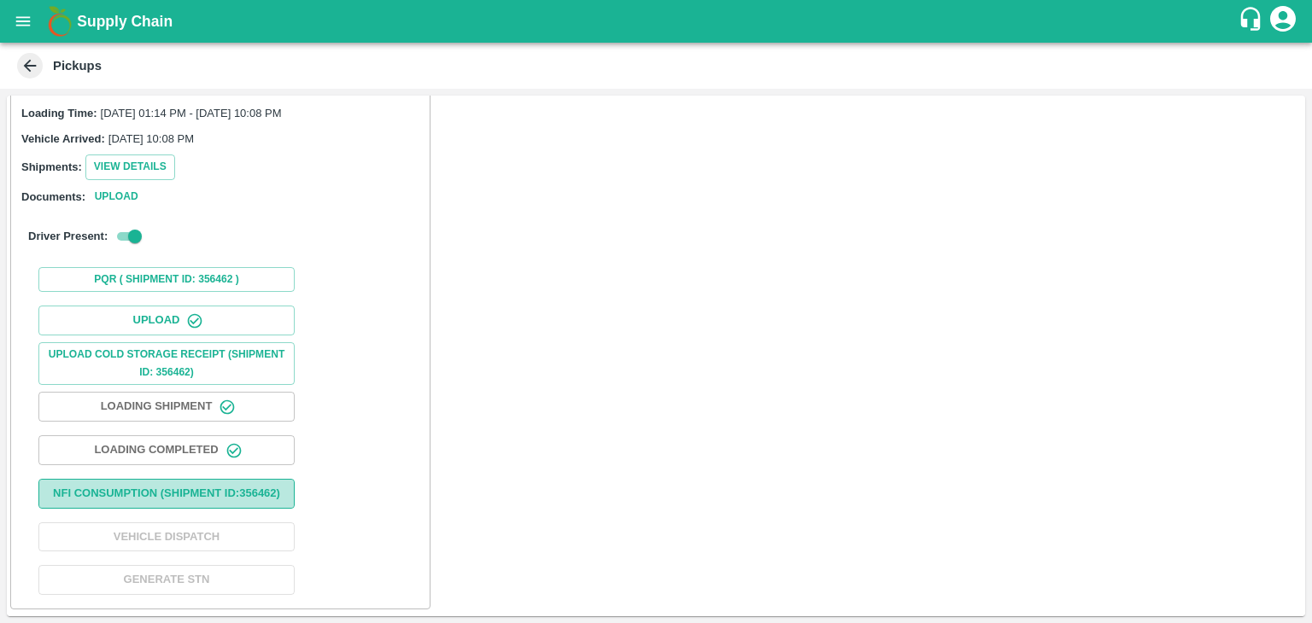
click at [240, 495] on button "Nfi Consumption (SHIPMENT ID: 356462 )" at bounding box center [166, 494] width 256 height 30
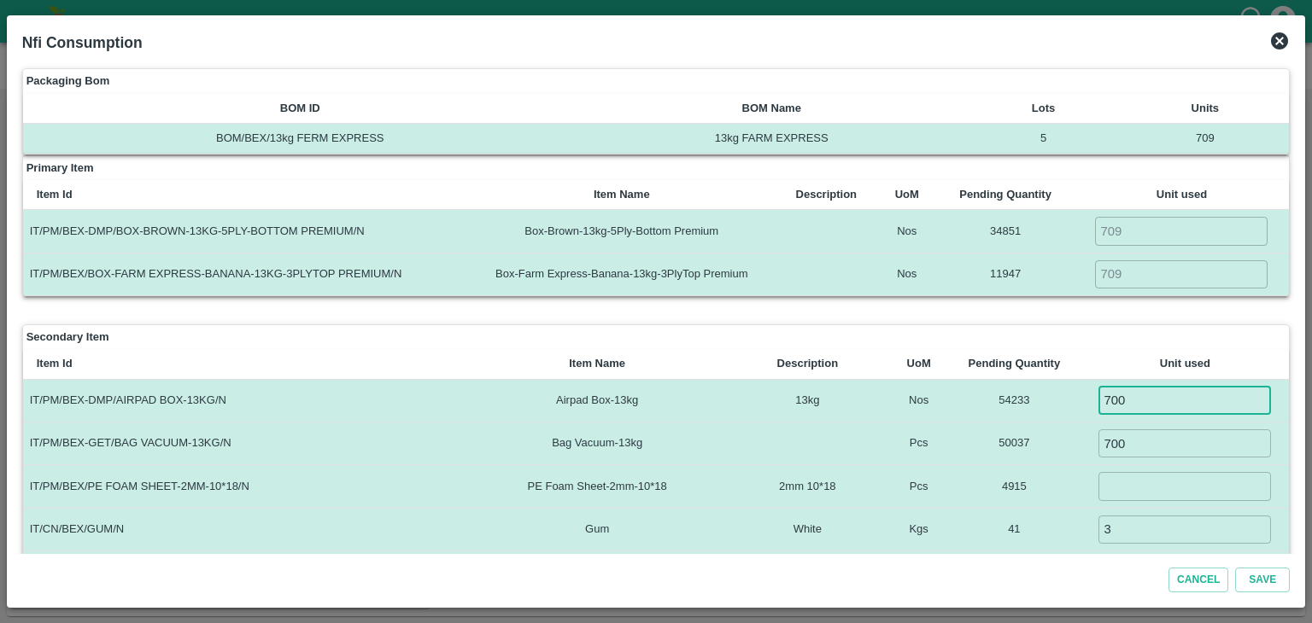
click at [1148, 393] on input "700" at bounding box center [1184, 401] width 173 height 28
type input "709"
click at [1156, 438] on input "700" at bounding box center [1184, 444] width 173 height 28
type input "709"
click at [1157, 472] on input "number" at bounding box center [1184, 486] width 173 height 28
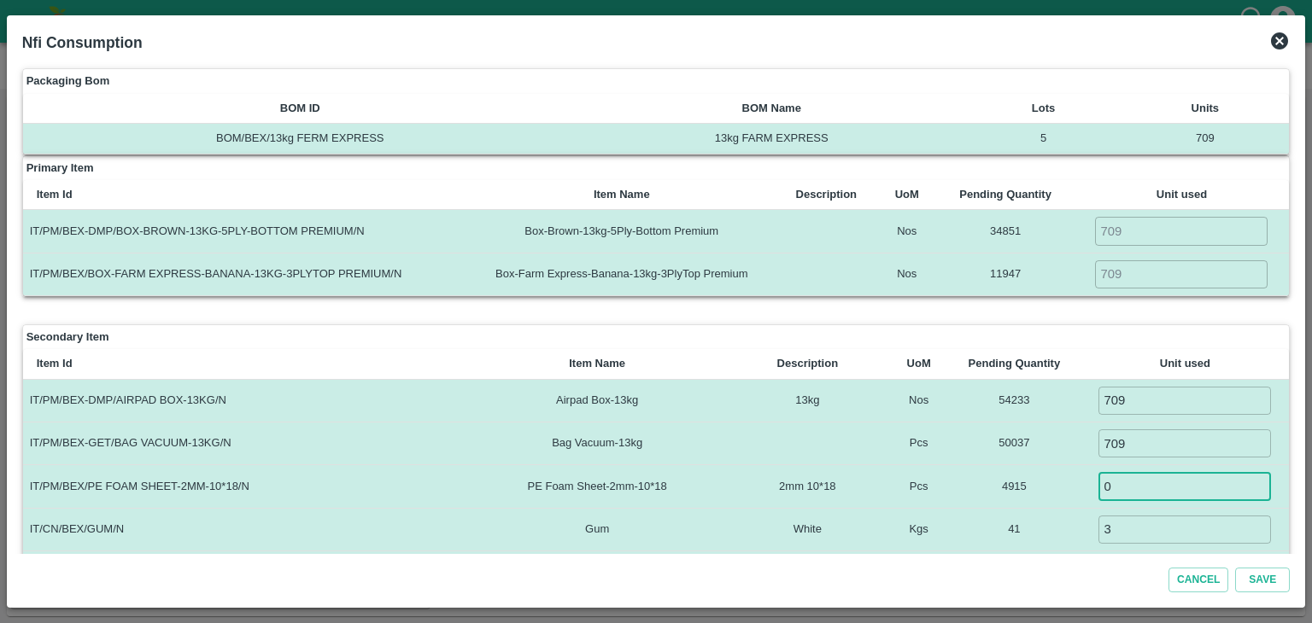
type input "0"
click at [1087, 470] on td "0 ​" at bounding box center [1184, 486] width 208 height 43
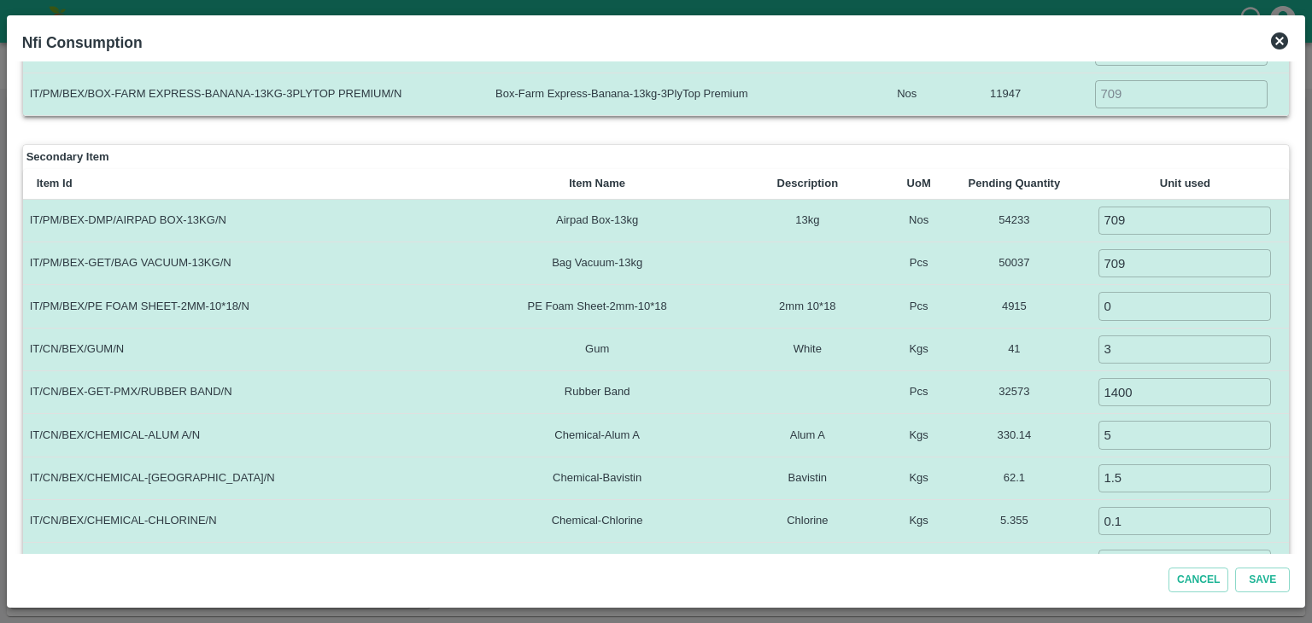
scroll to position [212, 0]
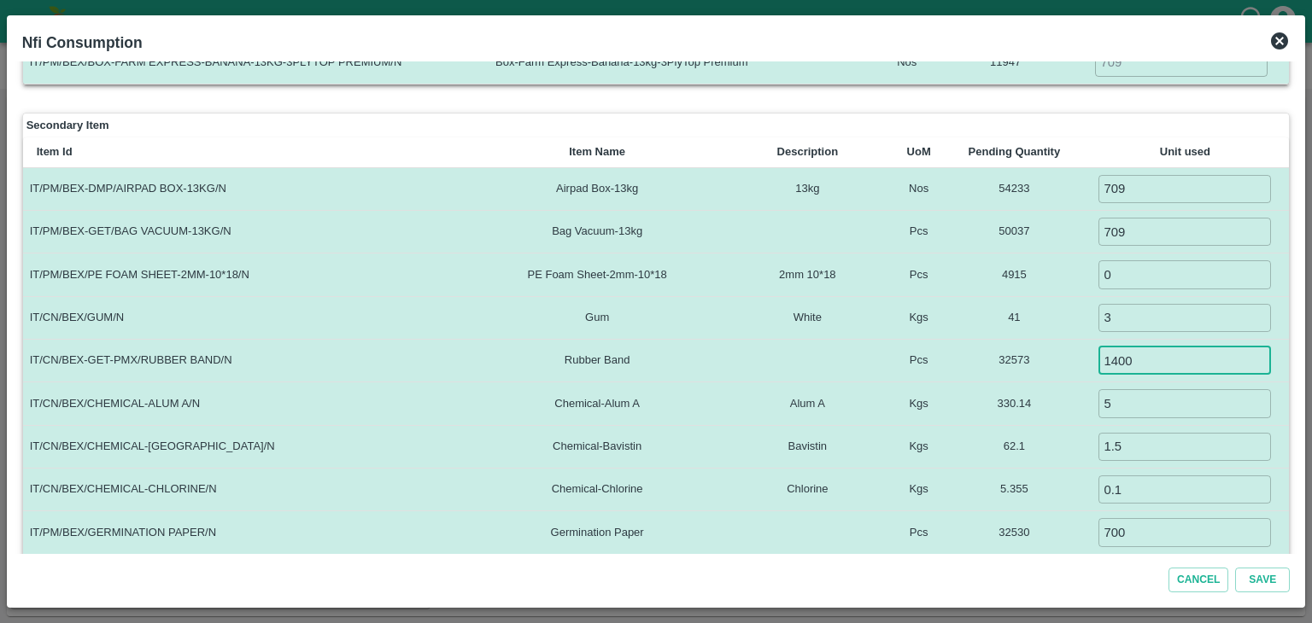
click at [1162, 366] on input "1400" at bounding box center [1184, 361] width 173 height 28
type input "14018"
click at [1060, 354] on td "32573" at bounding box center [1013, 360] width 133 height 43
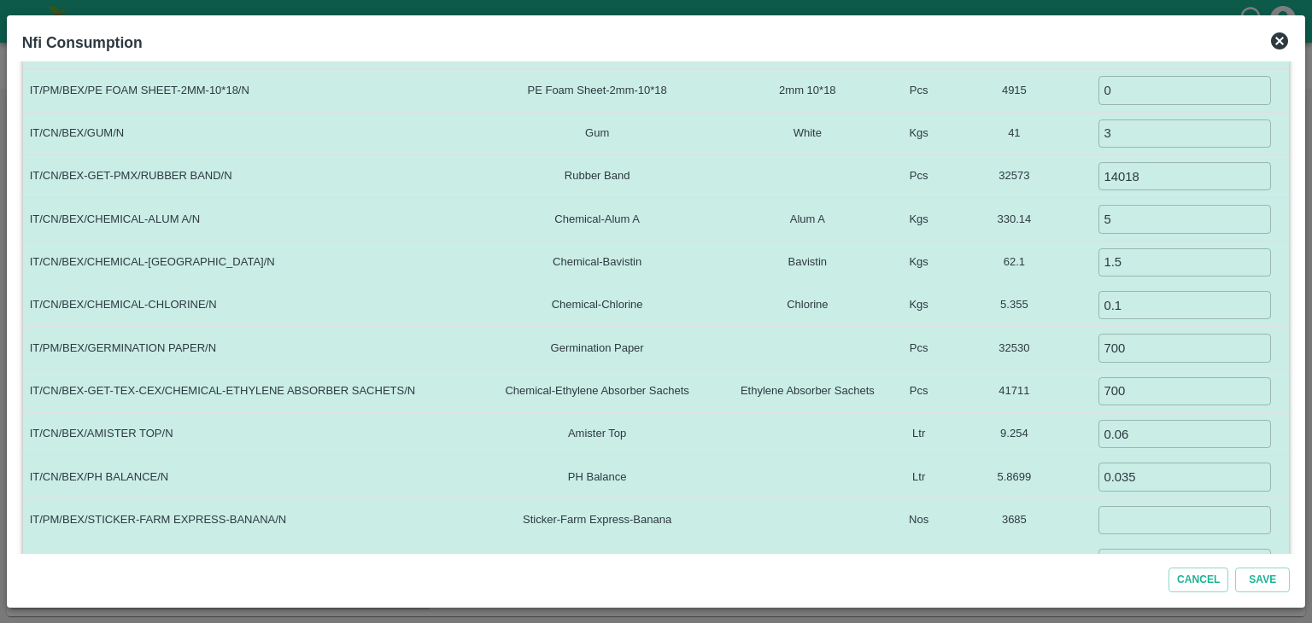
scroll to position [396, 0]
click at [1185, 380] on input "700" at bounding box center [1184, 391] width 173 height 28
type input "709"
click at [1145, 527] on input "number" at bounding box center [1184, 520] width 173 height 28
type input "0"
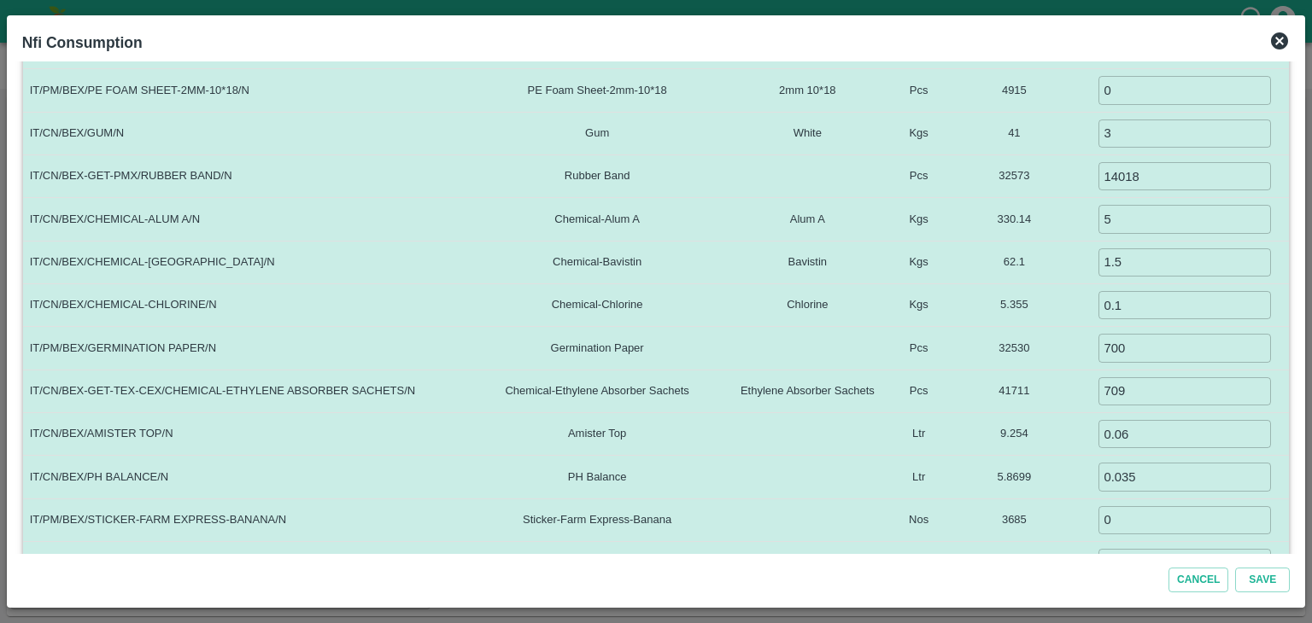
click at [1058, 488] on td "5.8699" at bounding box center [1013, 477] width 133 height 43
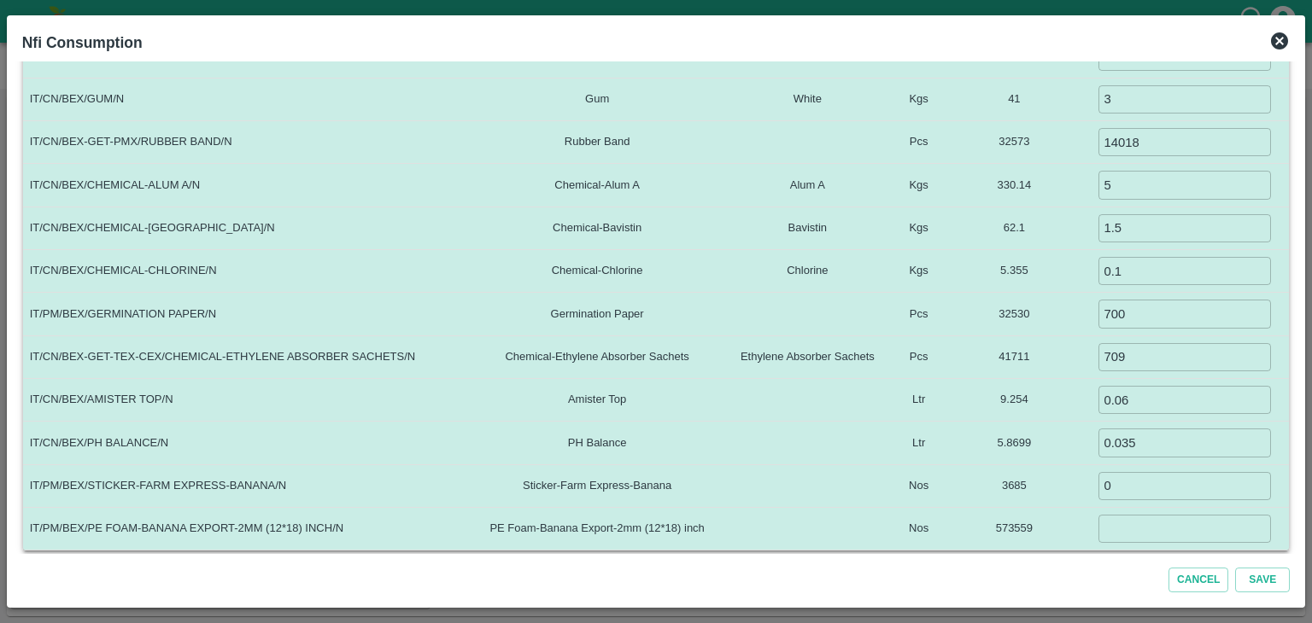
click at [1141, 518] on input "number" at bounding box center [1184, 529] width 173 height 28
type input "4963"
click at [1039, 467] on td "3685" at bounding box center [1013, 486] width 133 height 43
click at [1278, 580] on button "Save" at bounding box center [1262, 580] width 55 height 25
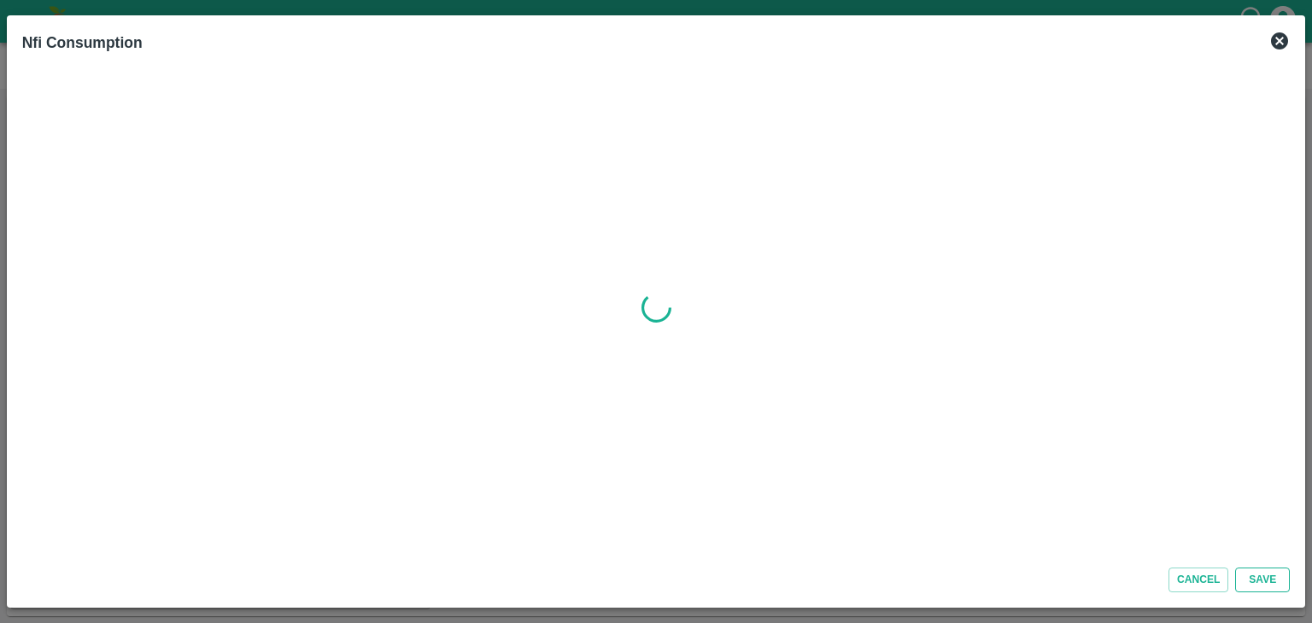
scroll to position [0, 0]
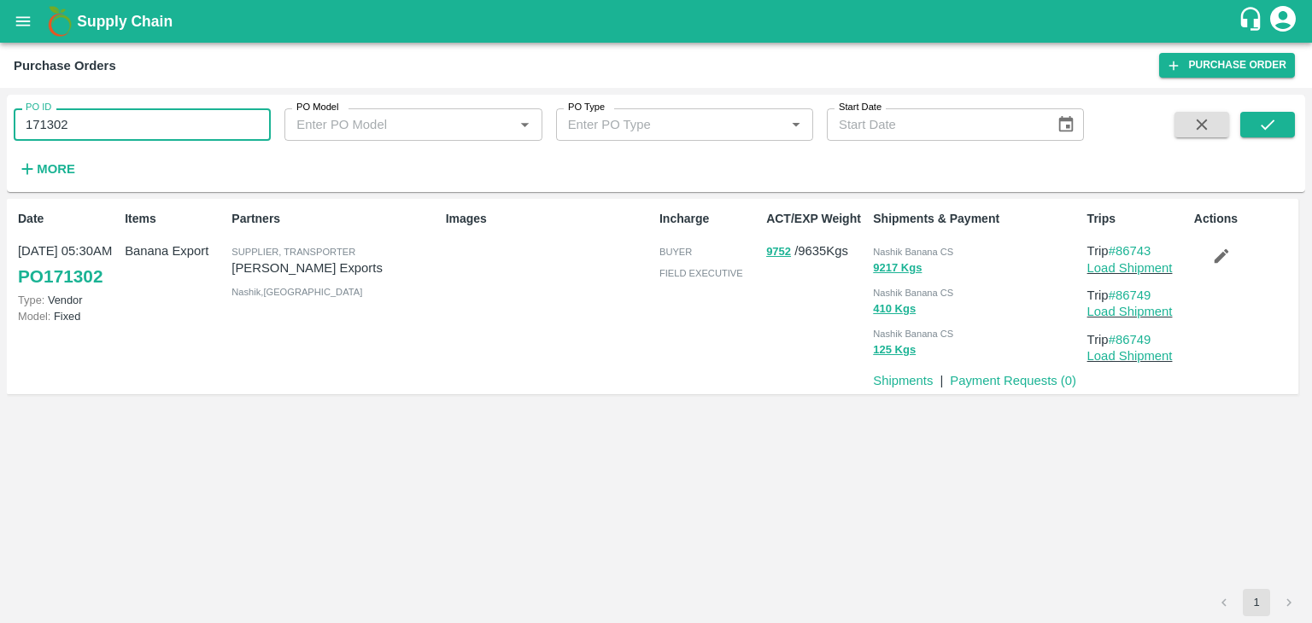
drag, startPoint x: 0, startPoint y: 0, endPoint x: 145, endPoint y: 116, distance: 185.9
click at [145, 116] on input "171302" at bounding box center [142, 124] width 257 height 32
type input "1"
type input "162629"
click at [1284, 120] on button "submit" at bounding box center [1267, 125] width 55 height 26
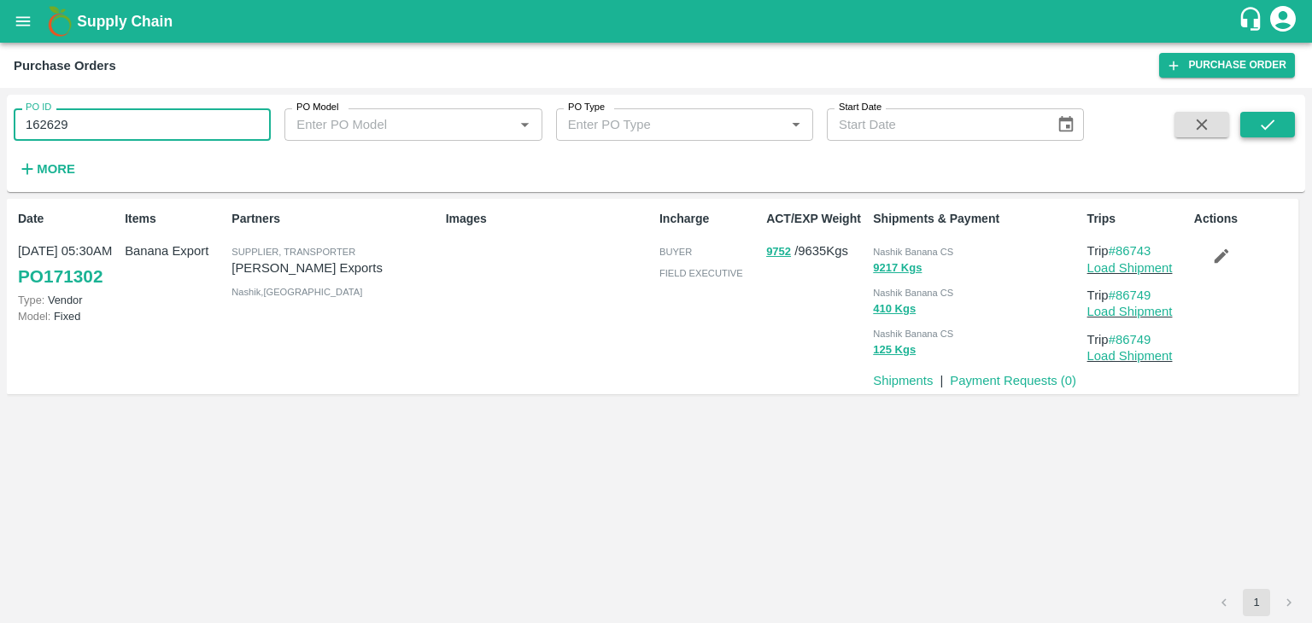
click at [1284, 120] on button "submit" at bounding box center [1267, 125] width 55 height 26
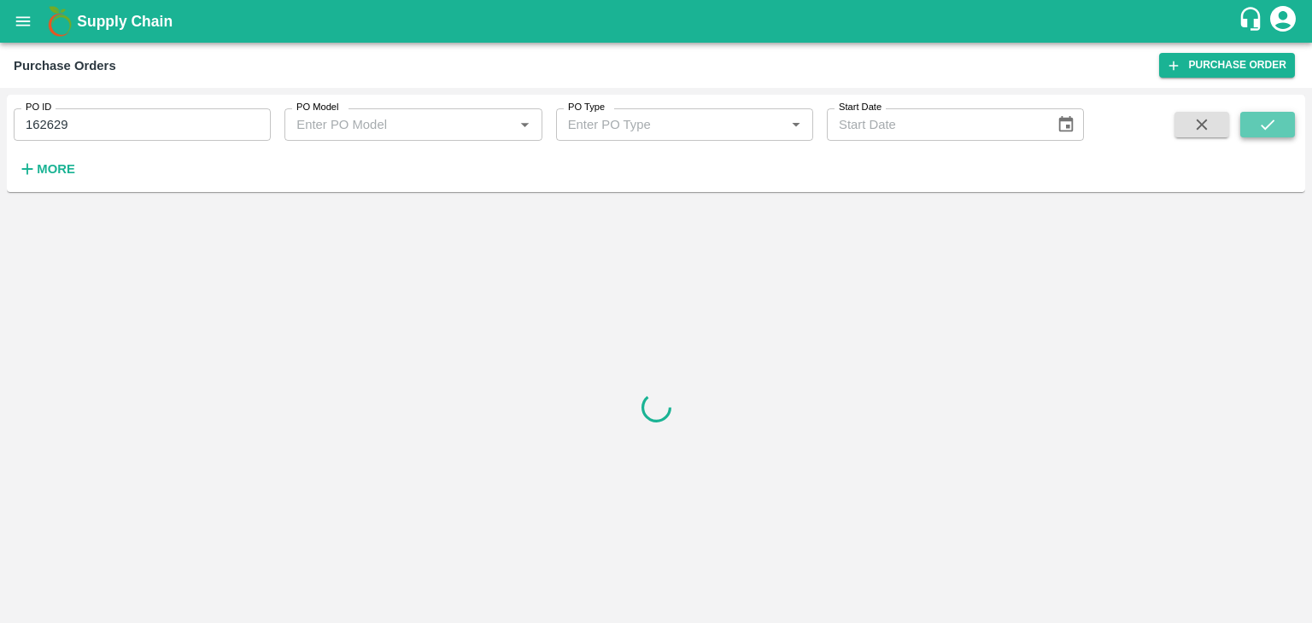
click at [1284, 120] on button "submit" at bounding box center [1267, 125] width 55 height 26
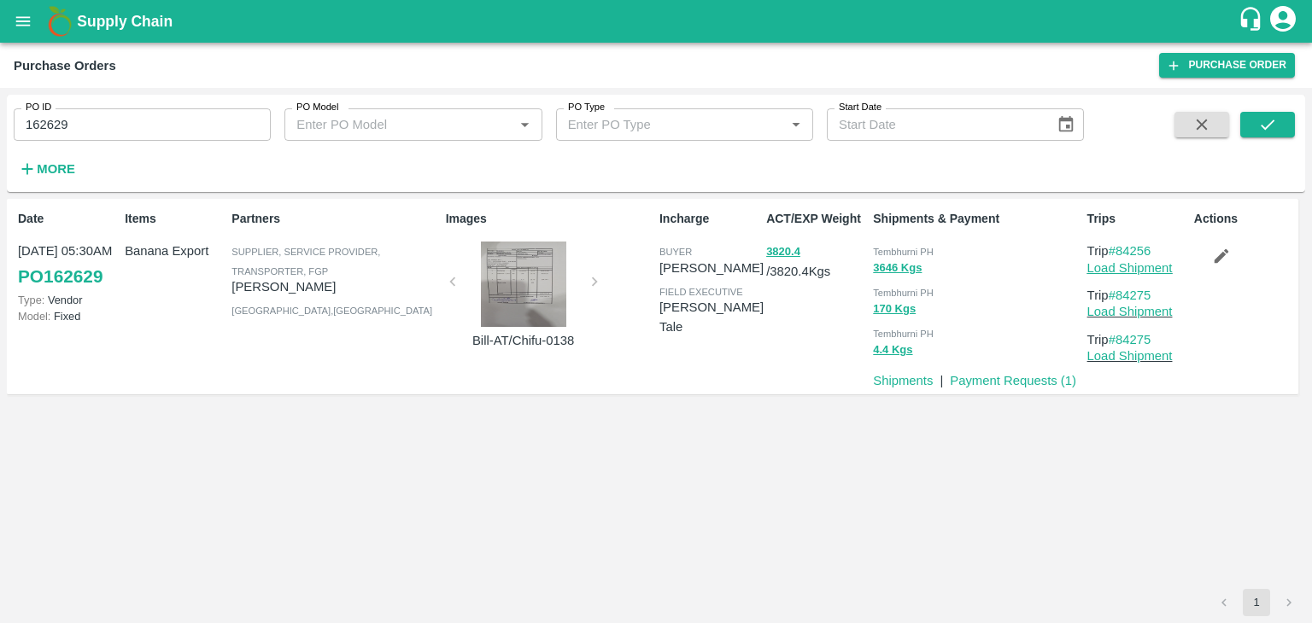
click at [1146, 269] on link "Load Shipment" at bounding box center [1129, 268] width 85 height 14
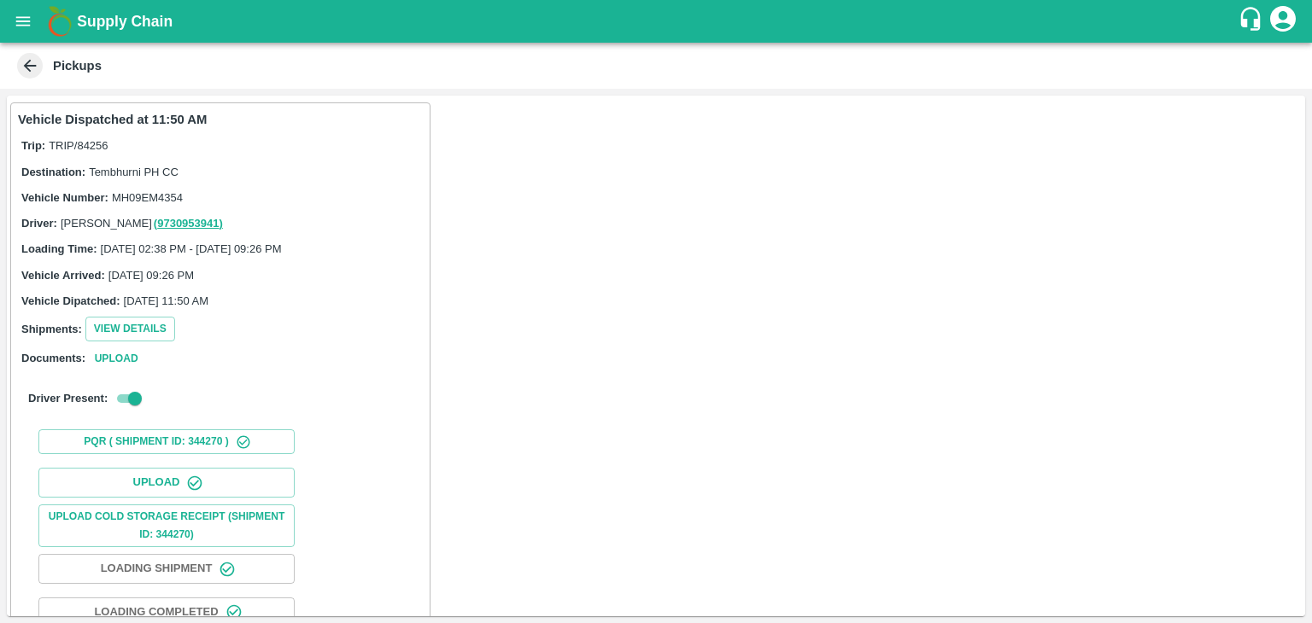
scroll to position [178, 0]
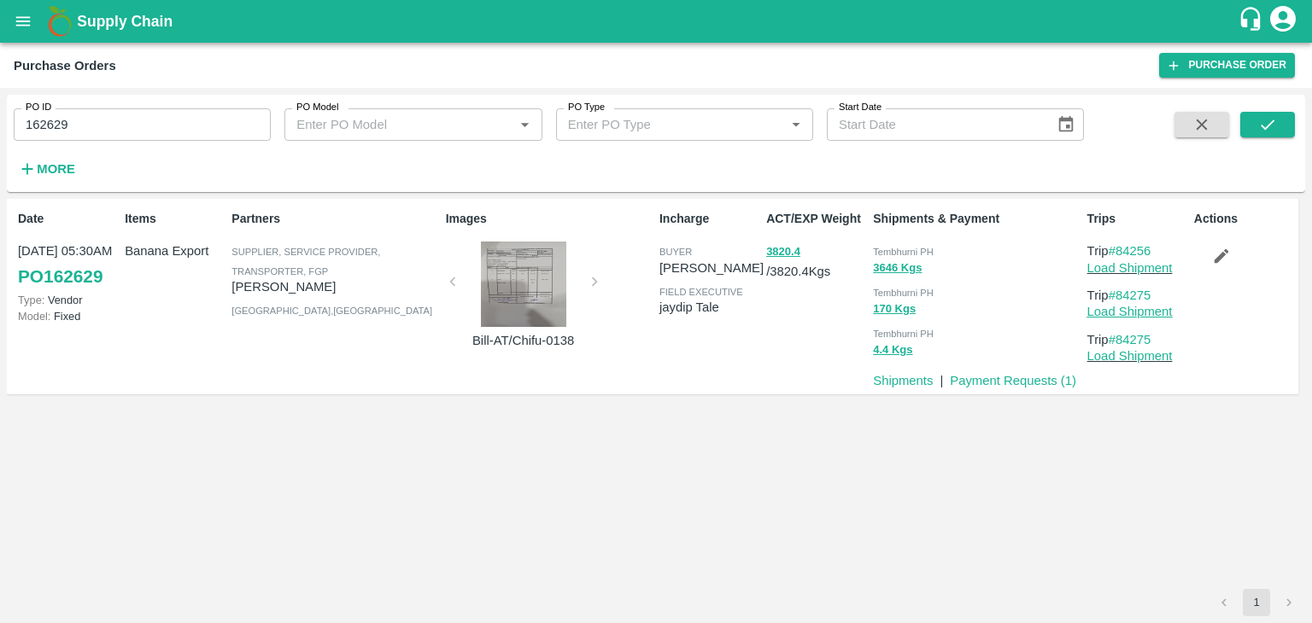
click at [1149, 315] on link "Load Shipment" at bounding box center [1129, 312] width 85 height 14
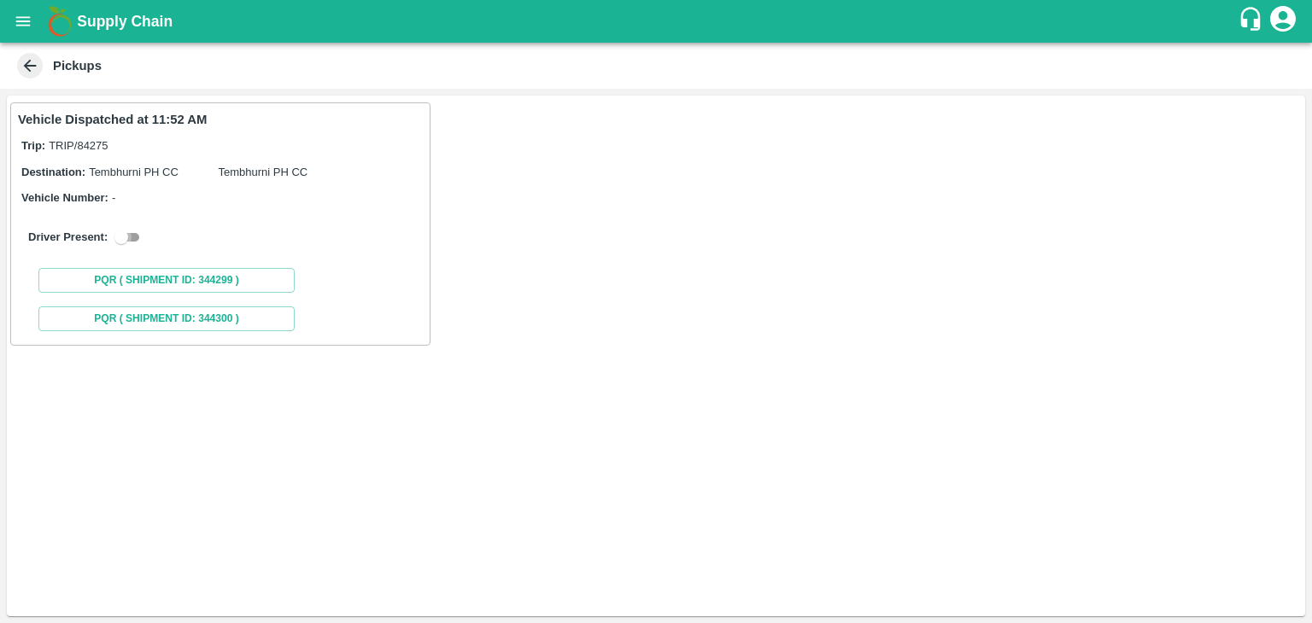
click at [138, 240] on input "checkbox" at bounding box center [121, 237] width 61 height 20
checkbox input "true"
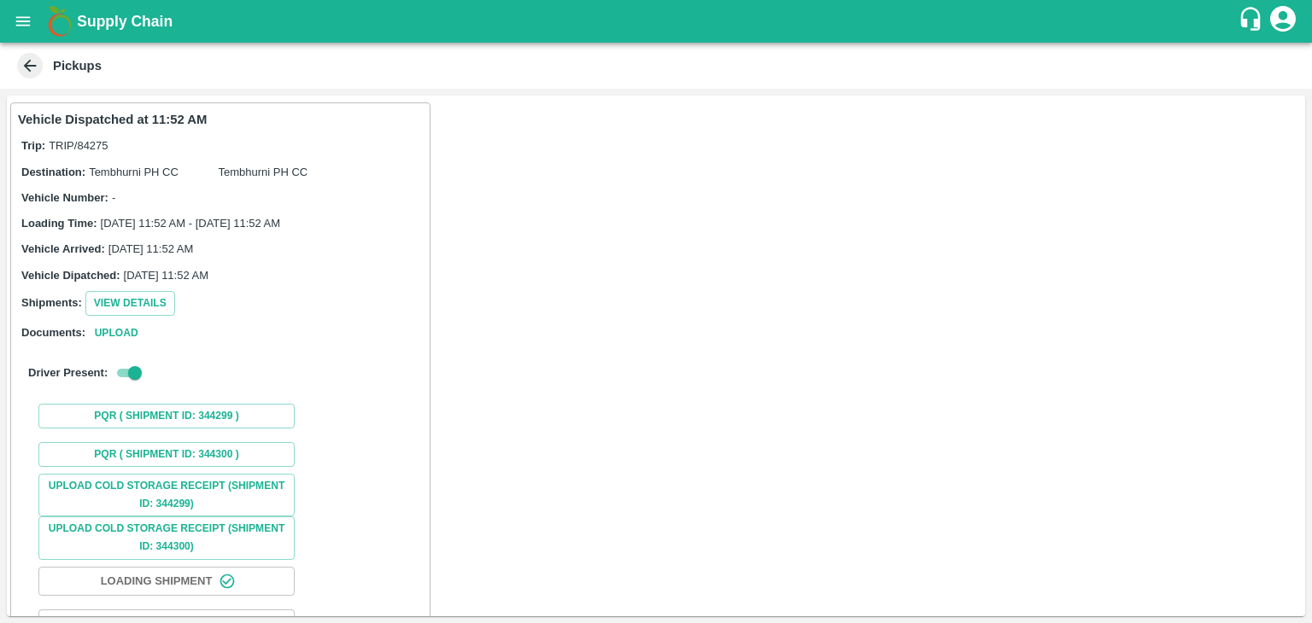
scroll to position [128, 0]
